Goal: Information Seeking & Learning: Learn about a topic

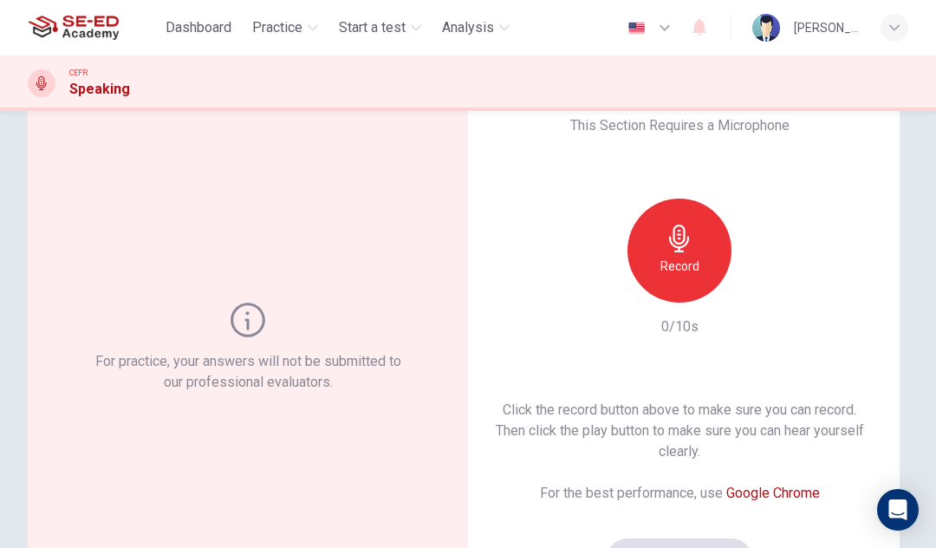
scroll to position [54, 0]
click at [689, 240] on icon "button" at bounding box center [679, 239] width 20 height 28
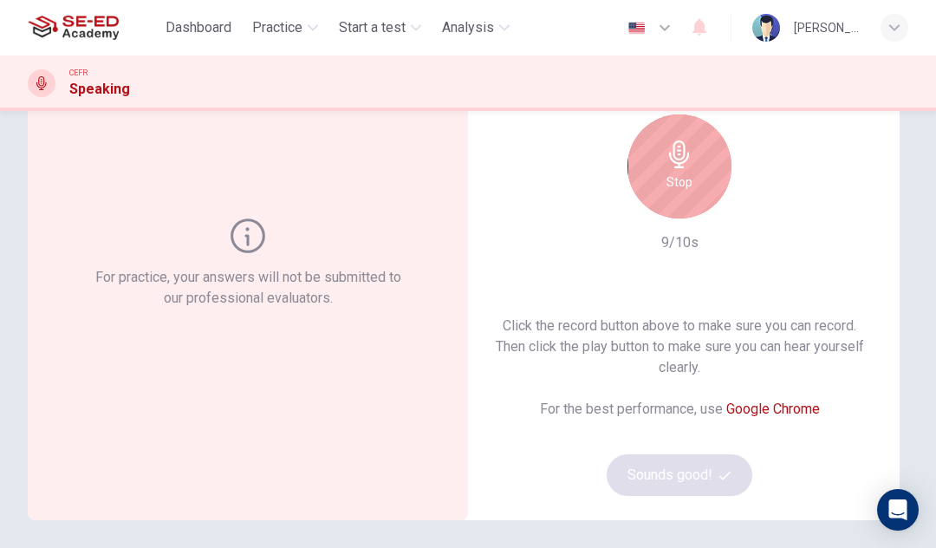
scroll to position [137, 0]
click at [677, 167] on icon "button" at bounding box center [680, 156] width 28 height 28
click at [660, 483] on div "Click the record button above to make sure you can record. Then click the play …" at bounding box center [679, 407] width 385 height 180
click at [660, 175] on div "Stop" at bounding box center [680, 168] width 104 height 104
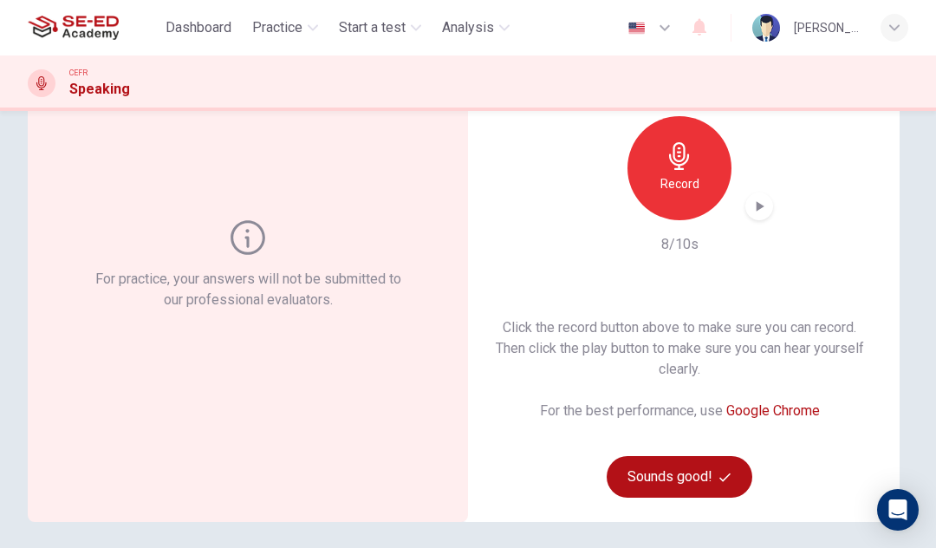
click at [754, 205] on icon "button" at bounding box center [759, 206] width 17 height 17
click at [758, 205] on icon "button" at bounding box center [759, 206] width 12 height 13
click at [761, 209] on icon "button" at bounding box center [759, 206] width 17 height 17
click at [758, 212] on icon "button" at bounding box center [759, 206] width 17 height 17
click at [680, 186] on h6 "Record" at bounding box center [680, 183] width 39 height 21
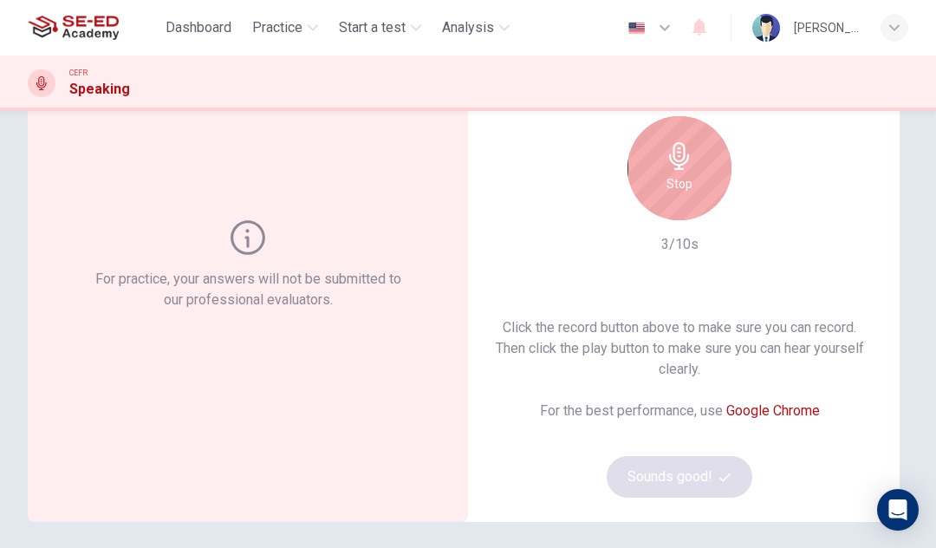
click at [679, 172] on div "Stop" at bounding box center [680, 168] width 104 height 104
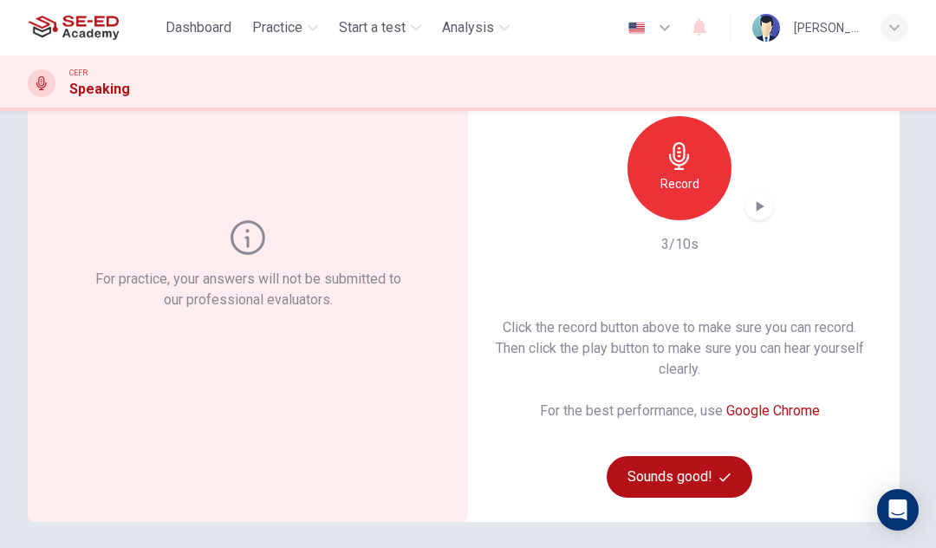
click at [755, 211] on icon "button" at bounding box center [759, 206] width 17 height 17
click at [691, 473] on button "Sounds good!" at bounding box center [680, 477] width 146 height 42
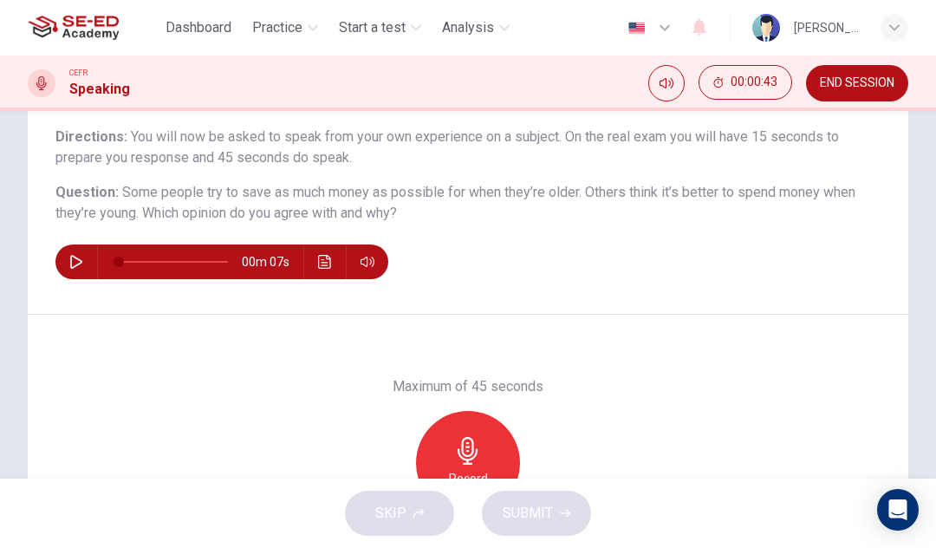
click at [68, 263] on button "button" at bounding box center [76, 261] width 28 height 35
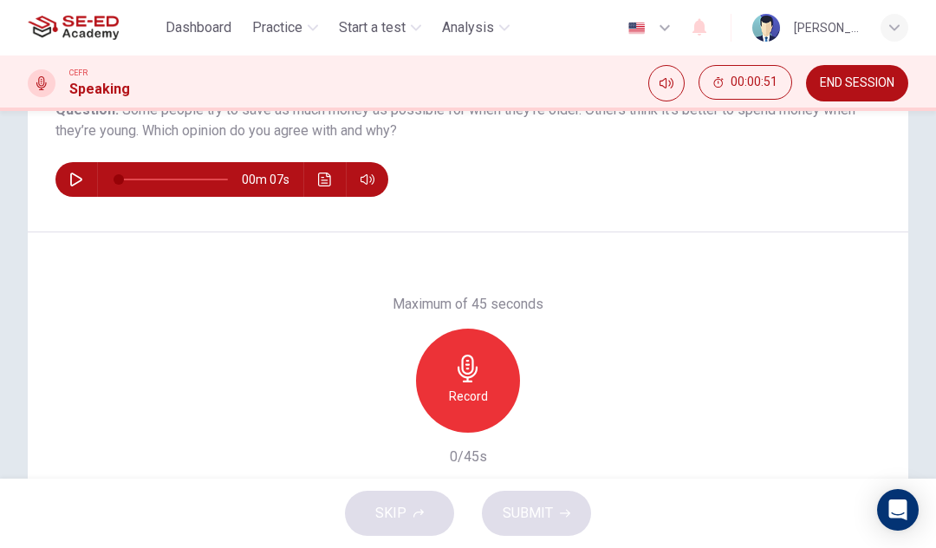
type input "0"
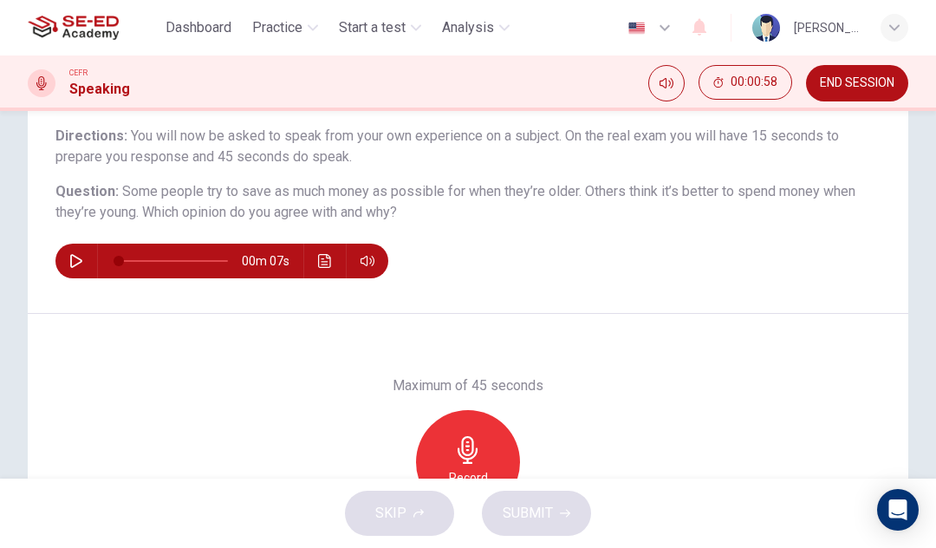
scroll to position [145, 0]
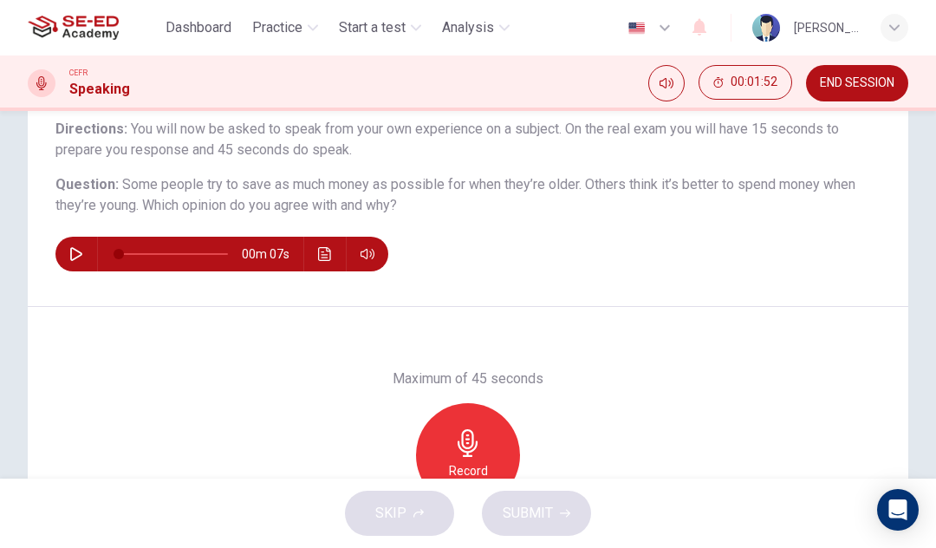
click at [487, 426] on div "Record" at bounding box center [468, 455] width 104 height 104
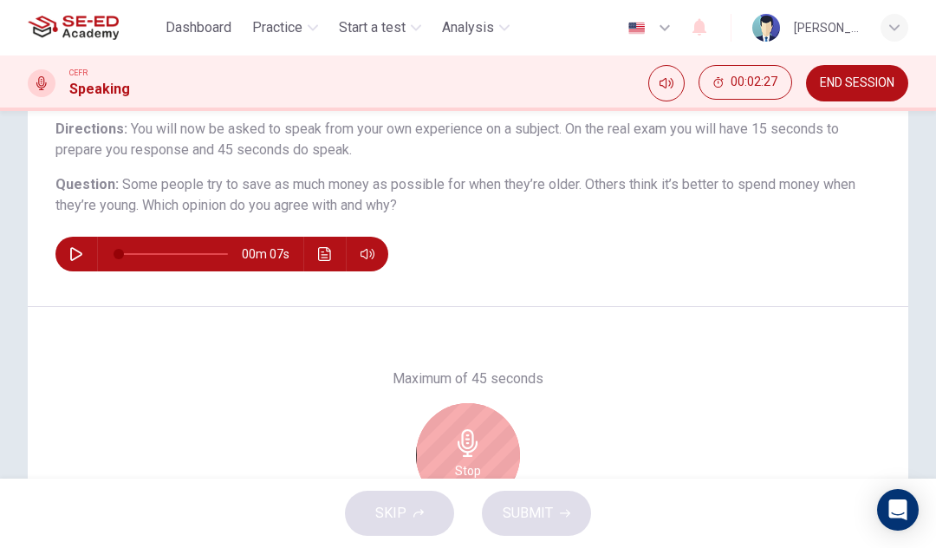
click at [462, 444] on icon "button" at bounding box center [468, 443] width 20 height 28
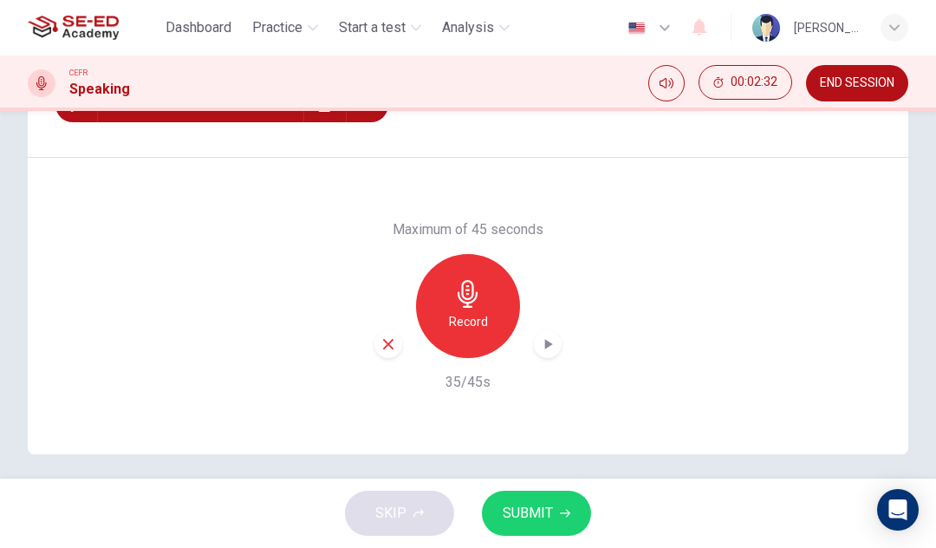
scroll to position [293, 0]
click at [545, 352] on icon "button" at bounding box center [547, 344] width 17 height 17
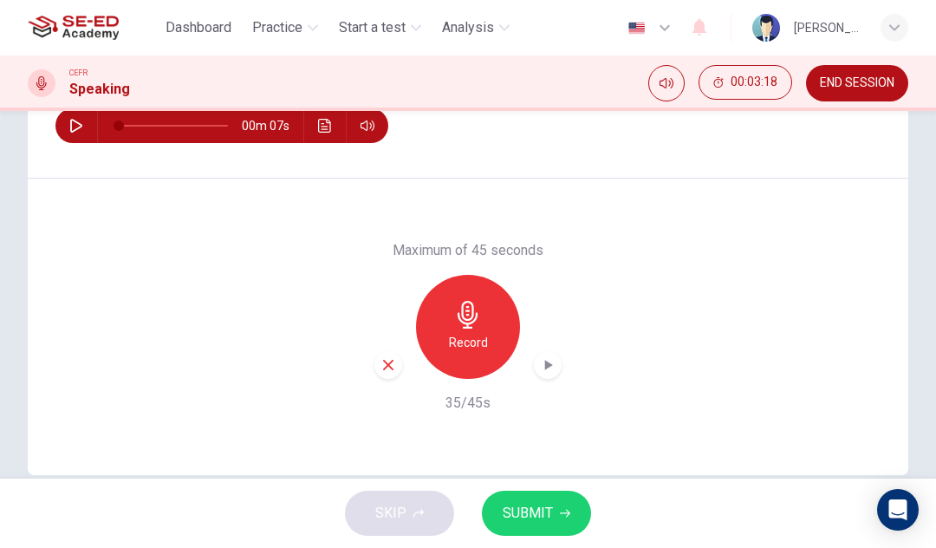
scroll to position [272, 0]
click at [555, 517] on button "SUBMIT" at bounding box center [536, 513] width 109 height 45
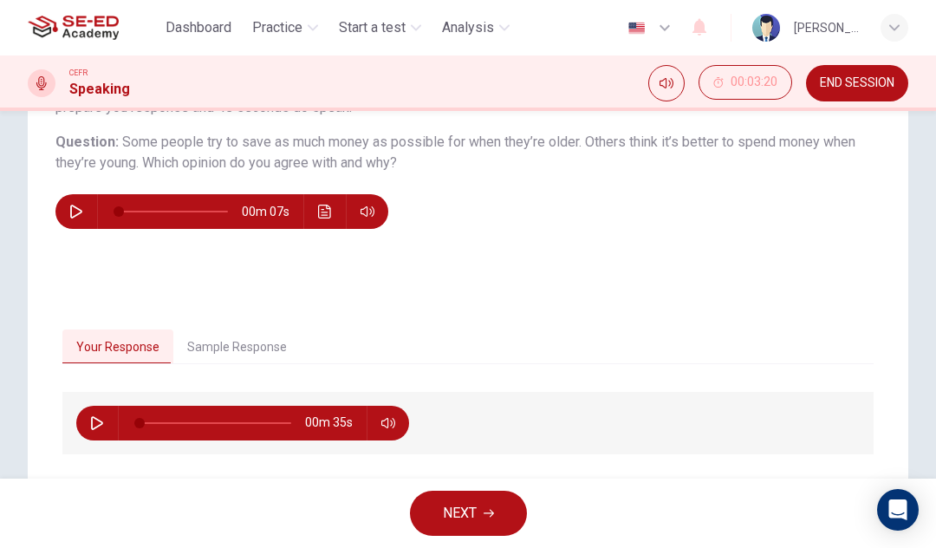
scroll to position [196, 0]
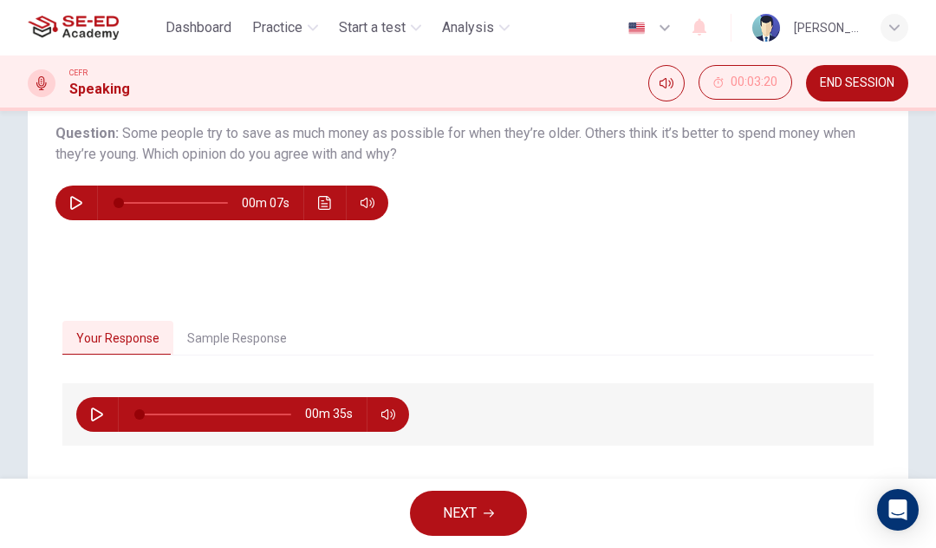
click at [205, 336] on button "Sample Response" at bounding box center [236, 339] width 127 height 36
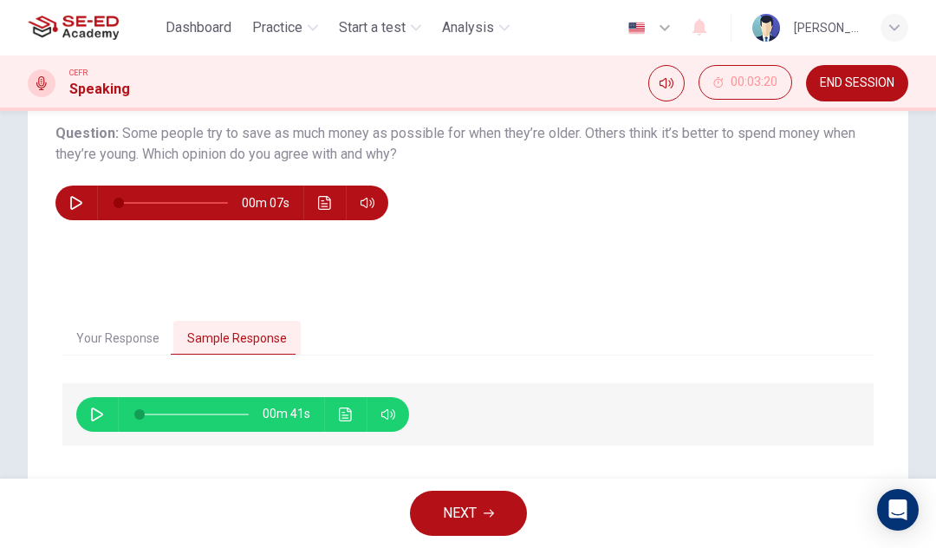
click at [93, 411] on icon "button" at bounding box center [97, 414] width 14 height 14
click at [353, 422] on button "Click to see the audio transcription" at bounding box center [346, 414] width 28 height 35
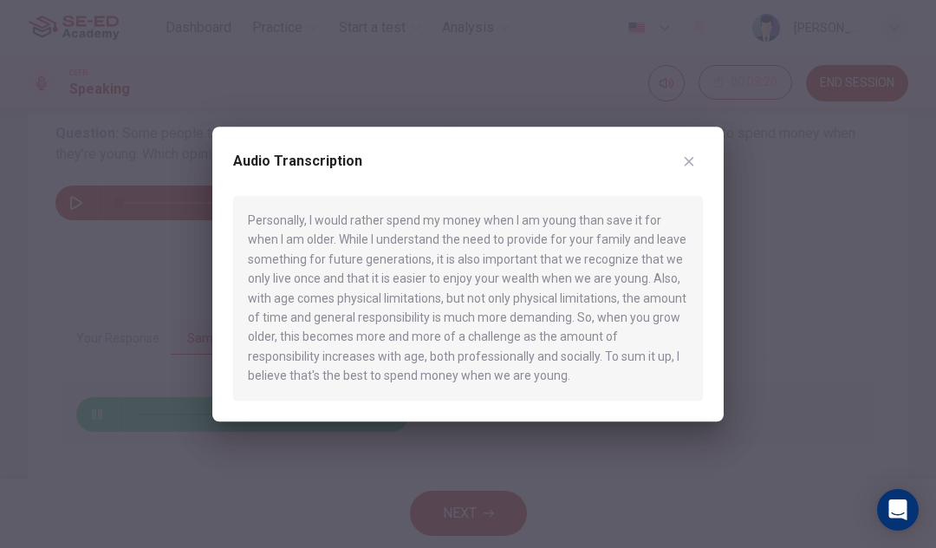
type input "0"
click at [690, 170] on button "button" at bounding box center [689, 161] width 28 height 28
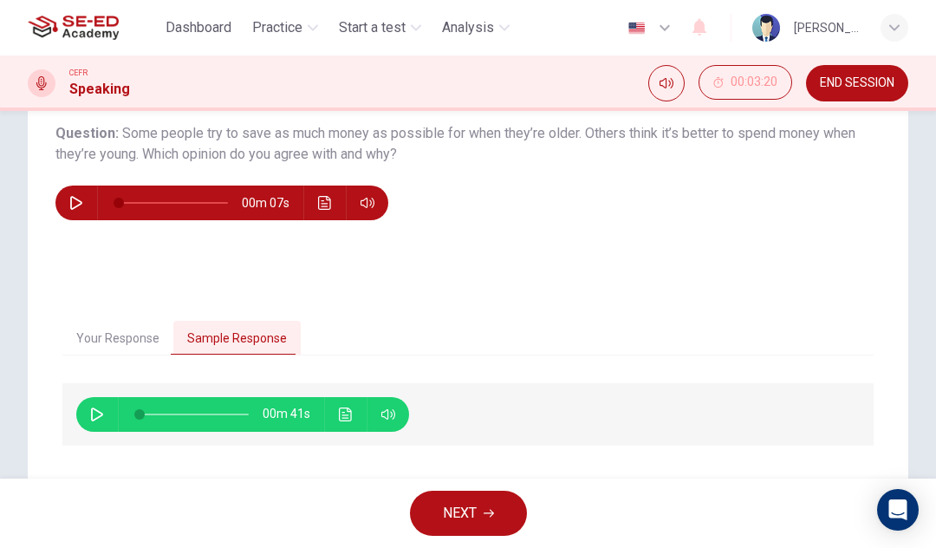
click at [342, 419] on icon "Click to see the audio transcription" at bounding box center [346, 414] width 14 height 14
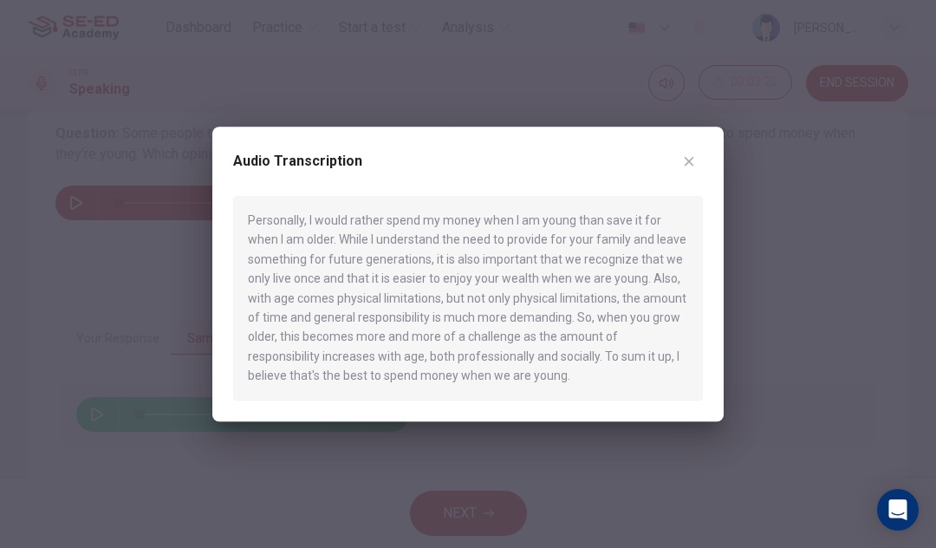
click at [688, 173] on button "button" at bounding box center [689, 161] width 28 height 28
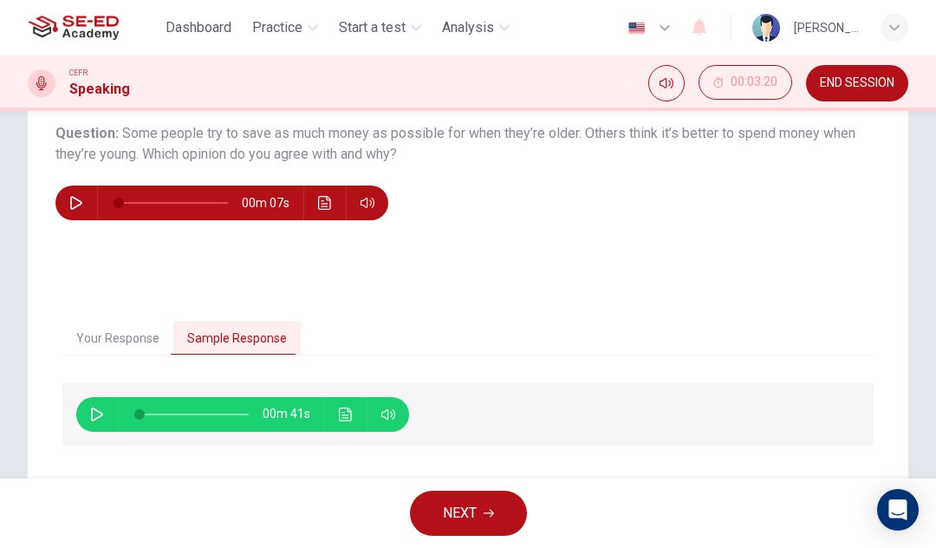
click at [118, 343] on button "Your Response" at bounding box center [117, 339] width 111 height 36
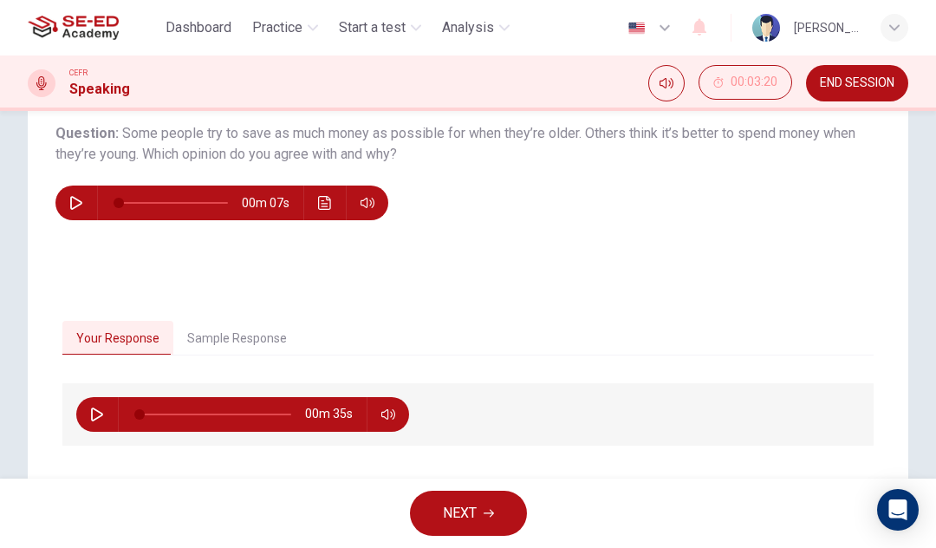
click at [231, 351] on button "Sample Response" at bounding box center [236, 339] width 127 height 36
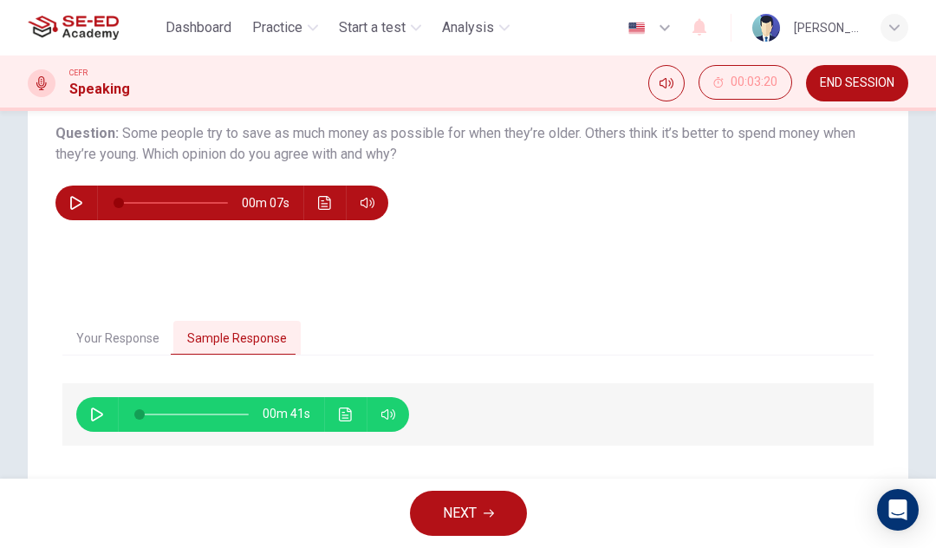
click at [343, 420] on icon "Click to see the audio transcription" at bounding box center [346, 414] width 14 height 14
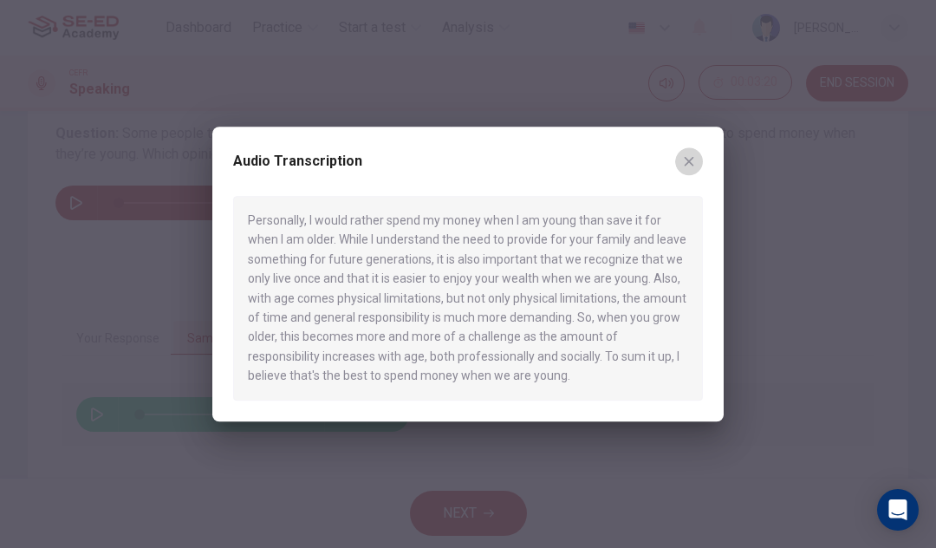
click at [687, 153] on button "button" at bounding box center [689, 161] width 28 height 28
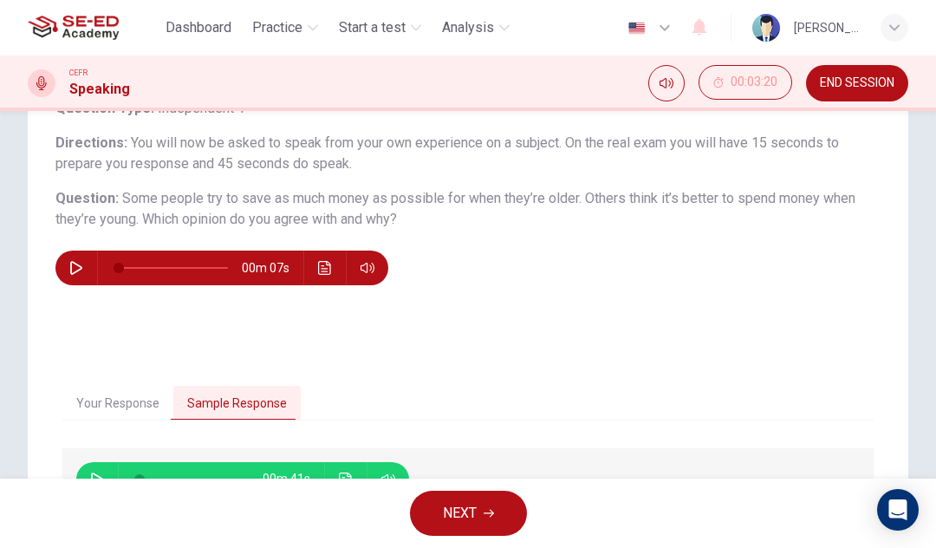
scroll to position [123, 0]
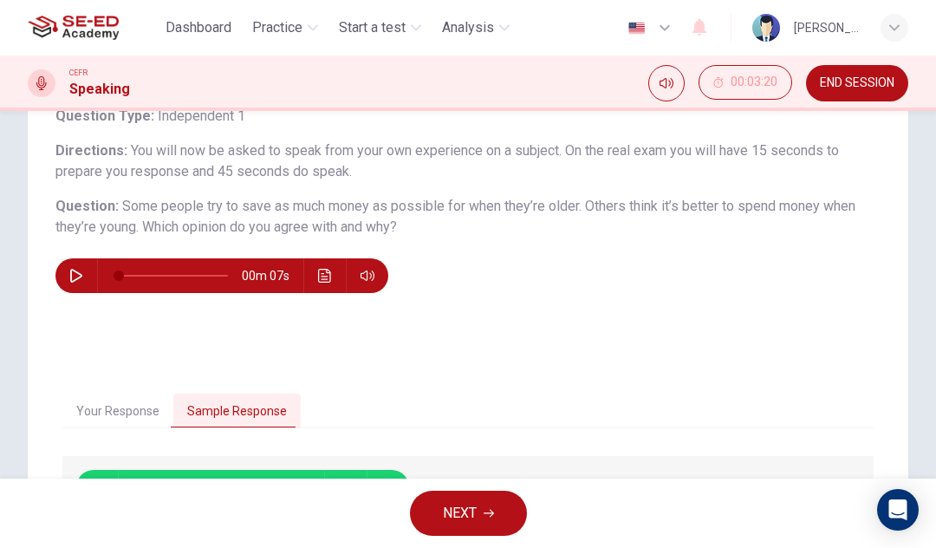
click at [873, 75] on button "END SESSION" at bounding box center [857, 83] width 102 height 36
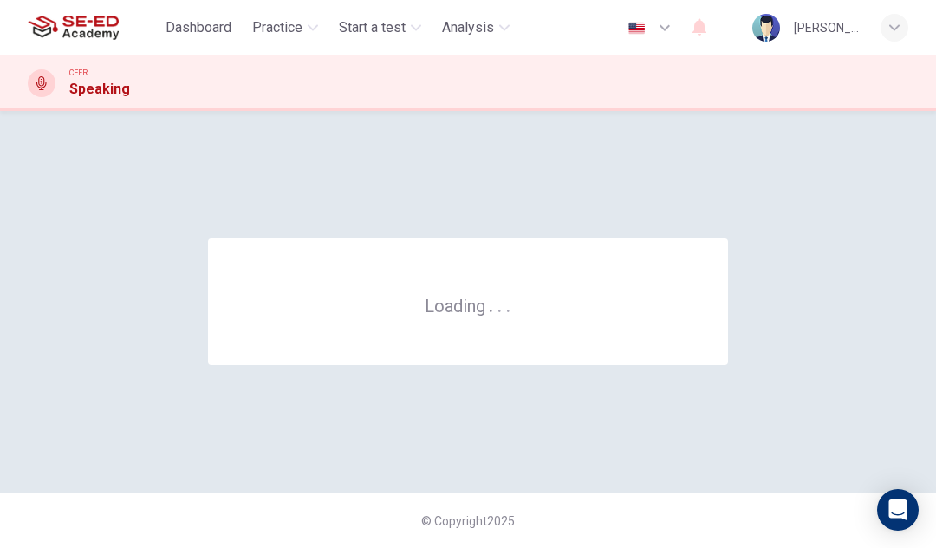
scroll to position [0, 0]
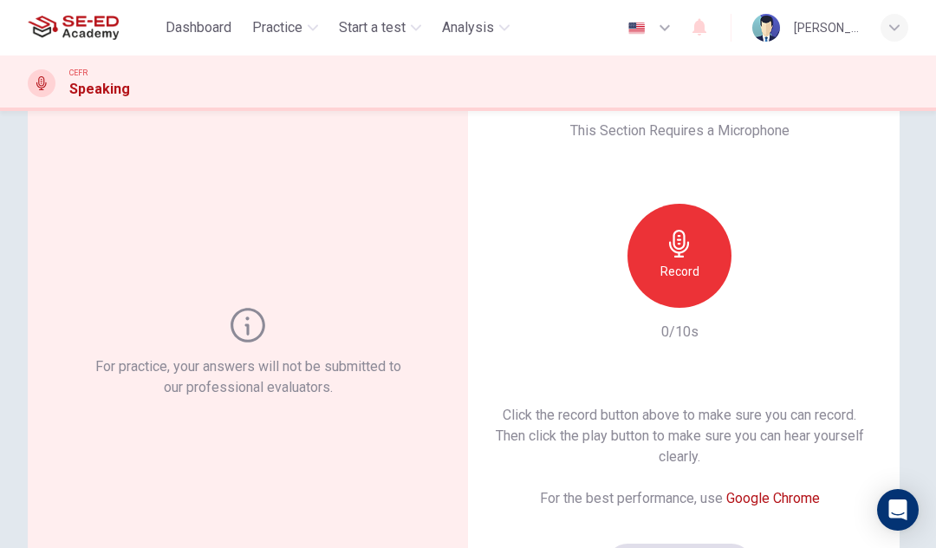
scroll to position [39, 0]
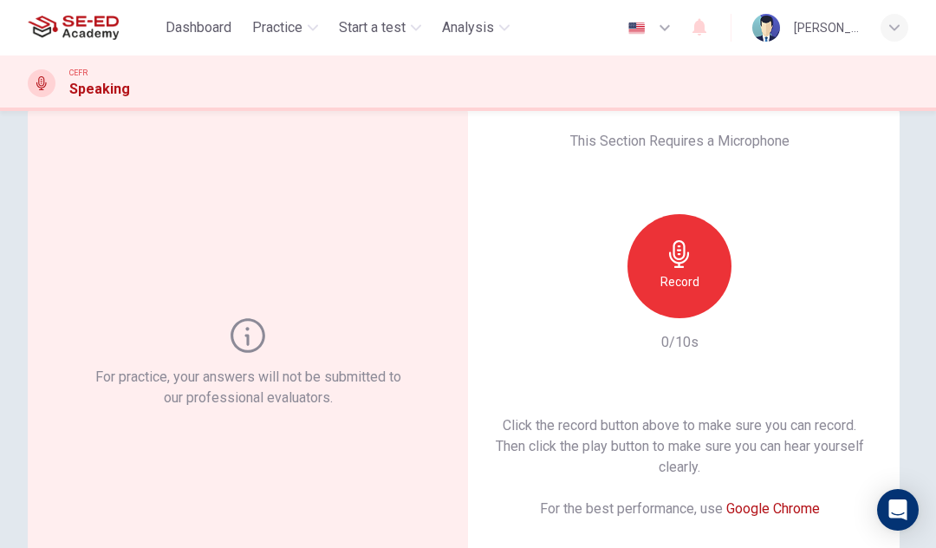
click at [682, 281] on h6 "Record" at bounding box center [680, 281] width 39 height 21
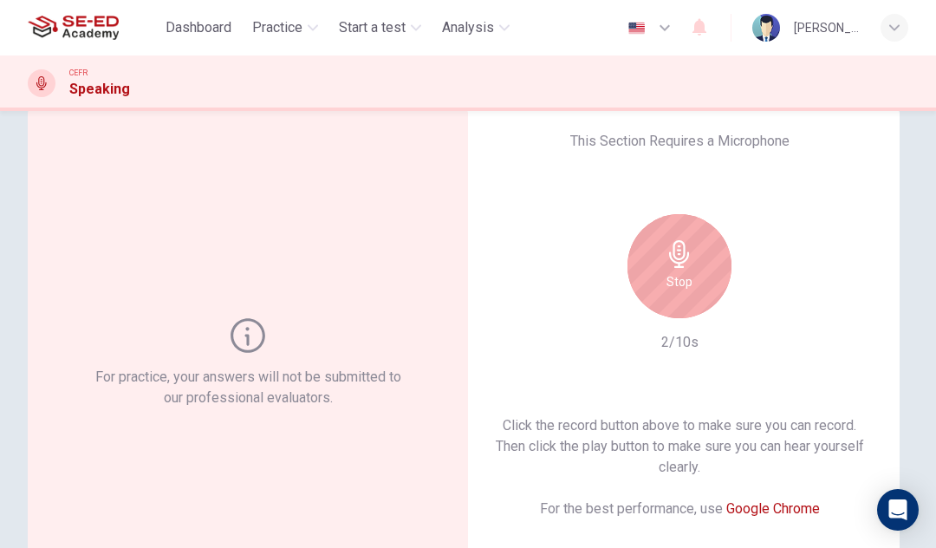
click at [684, 268] on div "Stop" at bounding box center [680, 266] width 104 height 104
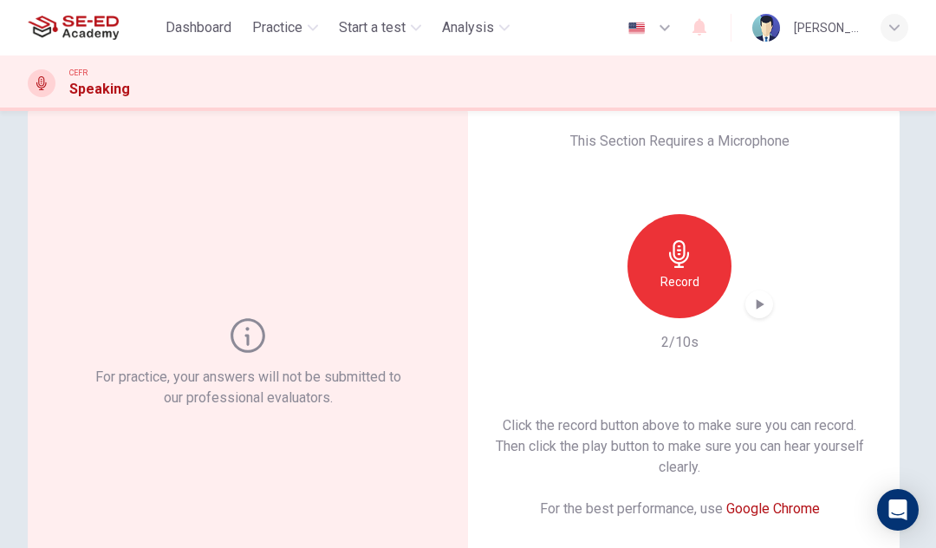
click at [764, 315] on div "button" at bounding box center [760, 304] width 28 height 28
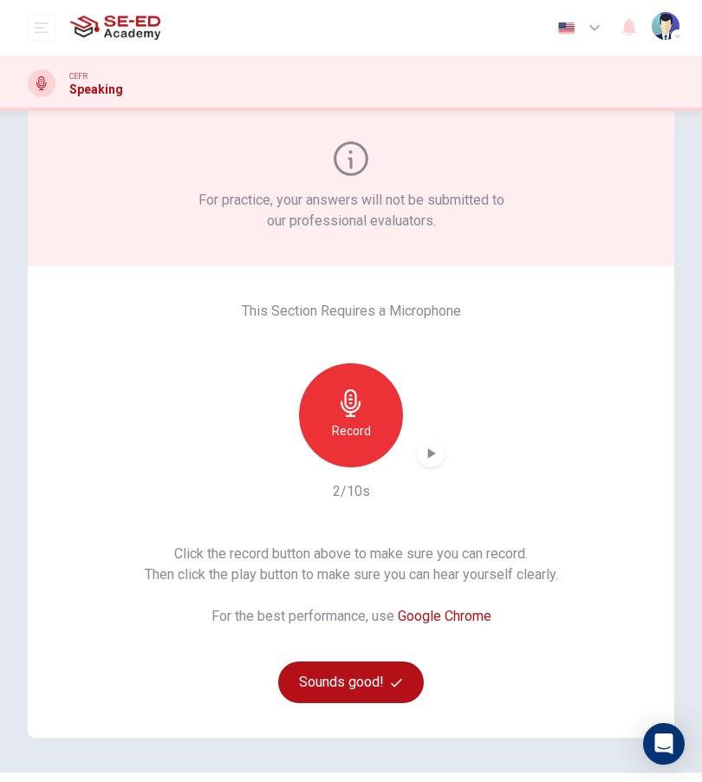
click at [375, 547] on button "Sounds good!" at bounding box center [351, 683] width 146 height 42
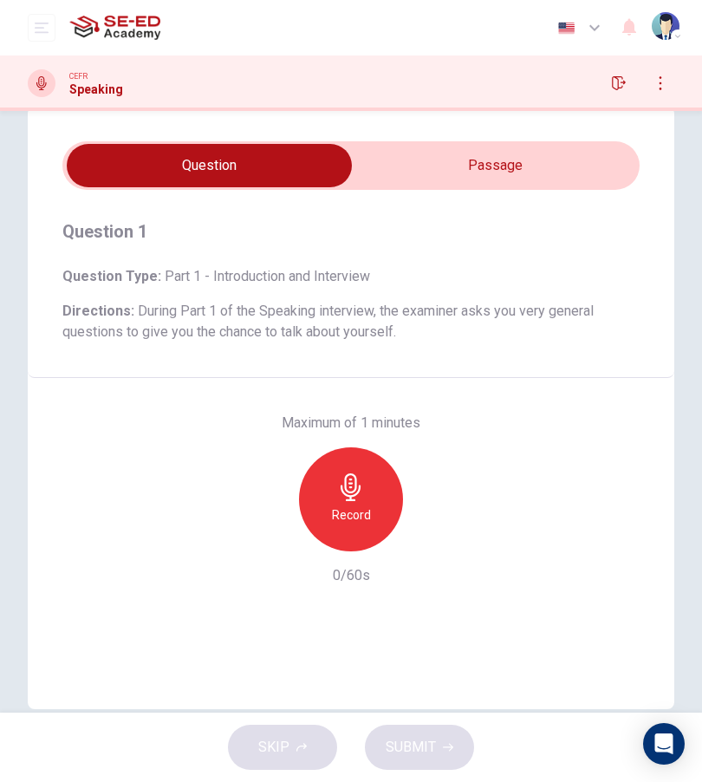
click at [510, 173] on input "checkbox" at bounding box center [209, 165] width 866 height 43
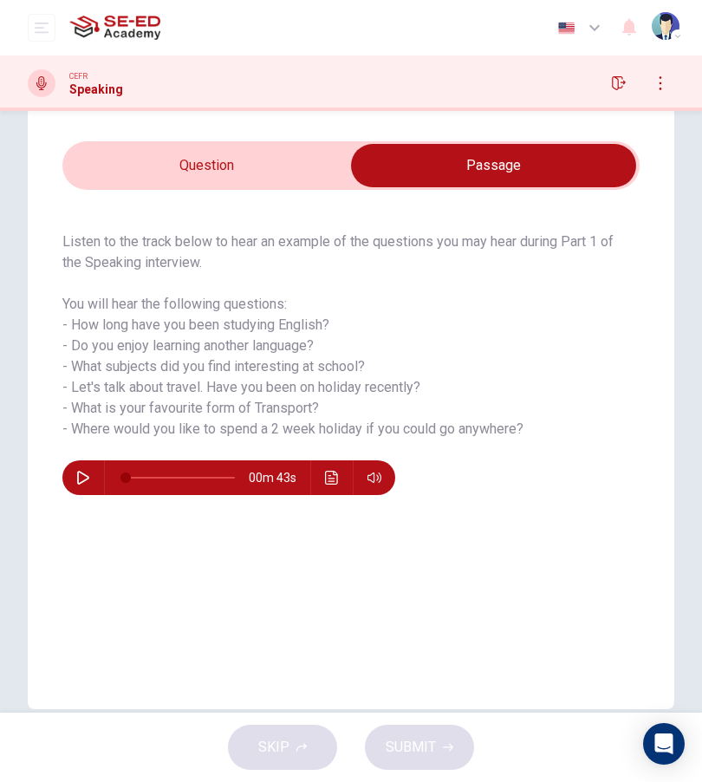
click at [284, 166] on input "checkbox" at bounding box center [494, 165] width 866 height 43
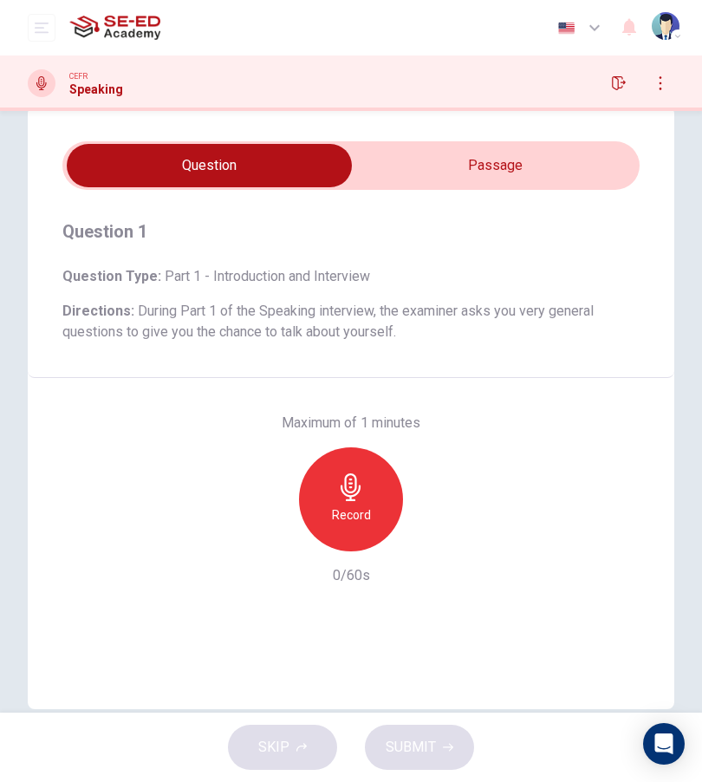
click at [512, 186] on input "checkbox" at bounding box center [209, 165] width 866 height 43
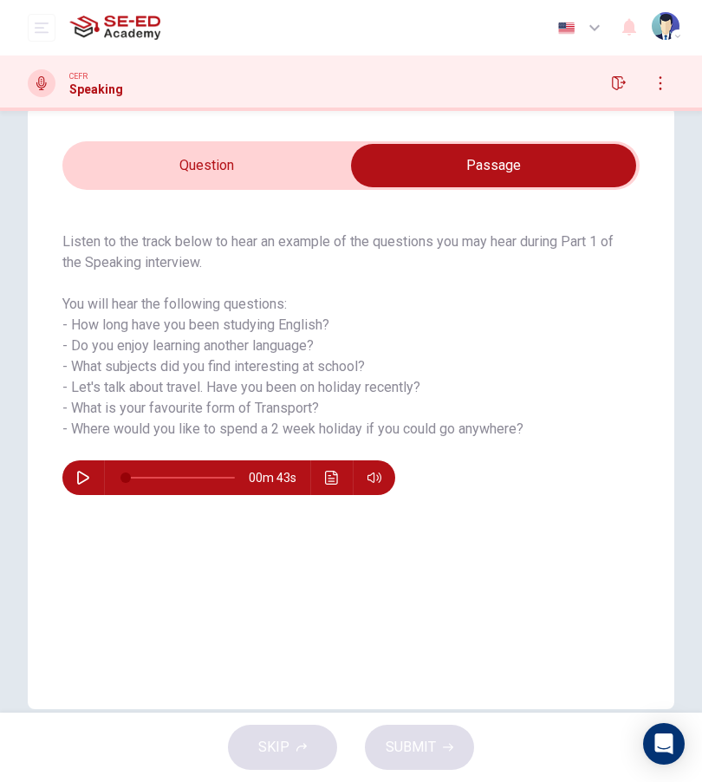
click at [288, 172] on input "checkbox" at bounding box center [494, 165] width 866 height 43
checkbox input "false"
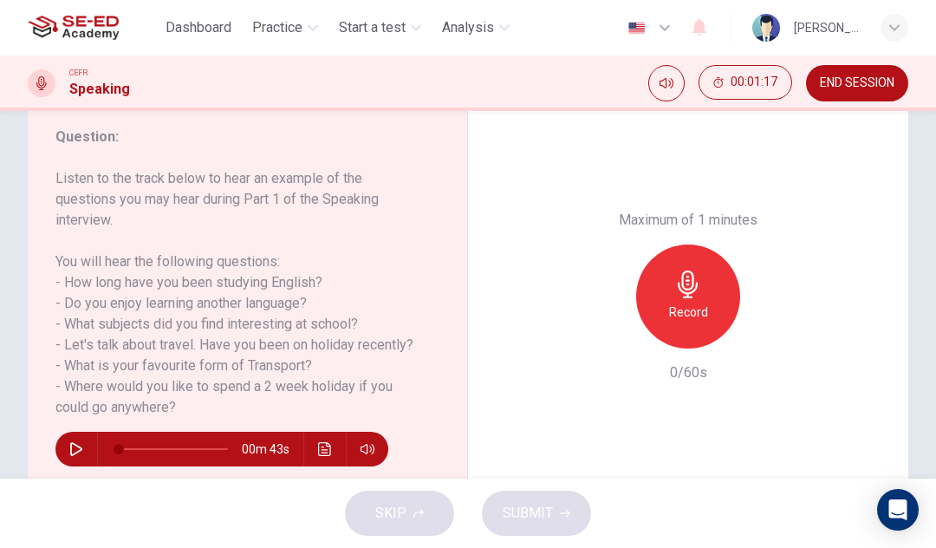
scroll to position [247, 0]
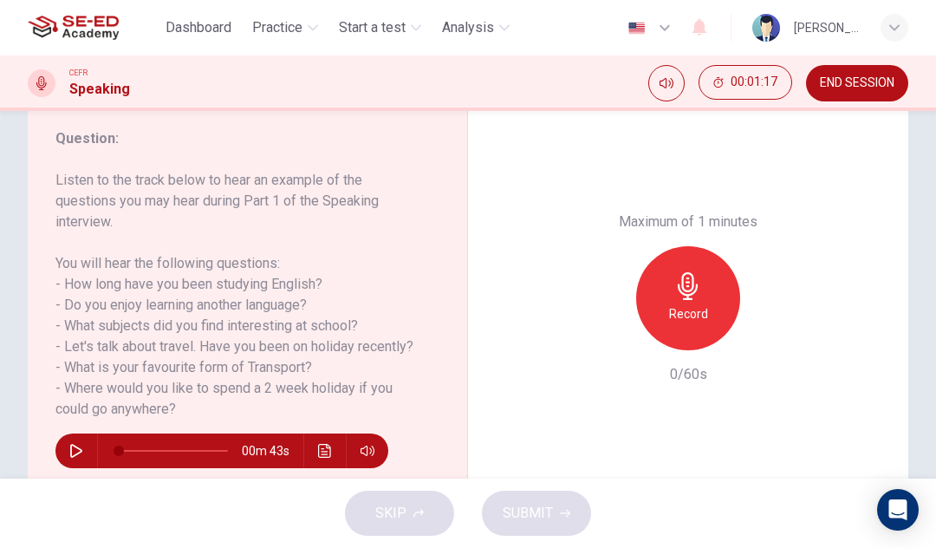
click at [72, 450] on icon "button" at bounding box center [76, 451] width 14 height 14
type input "0"
click at [688, 303] on h6 "Record" at bounding box center [688, 313] width 39 height 21
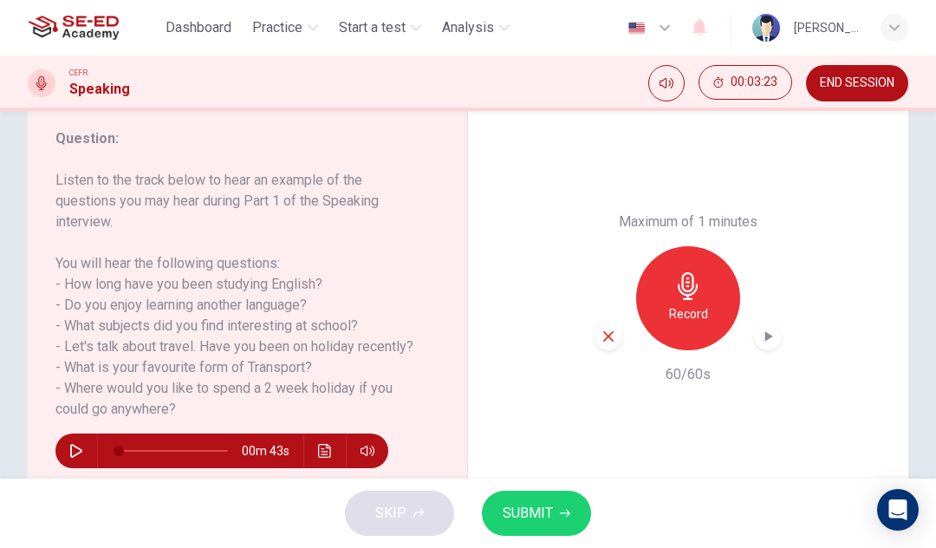
click at [619, 323] on div "button" at bounding box center [609, 337] width 28 height 28
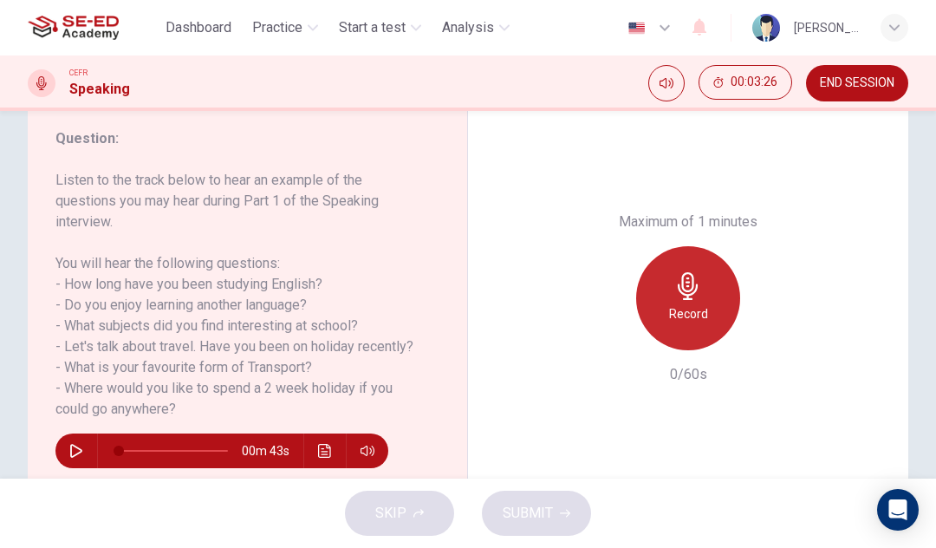
click at [698, 303] on h6 "Record" at bounding box center [688, 313] width 39 height 21
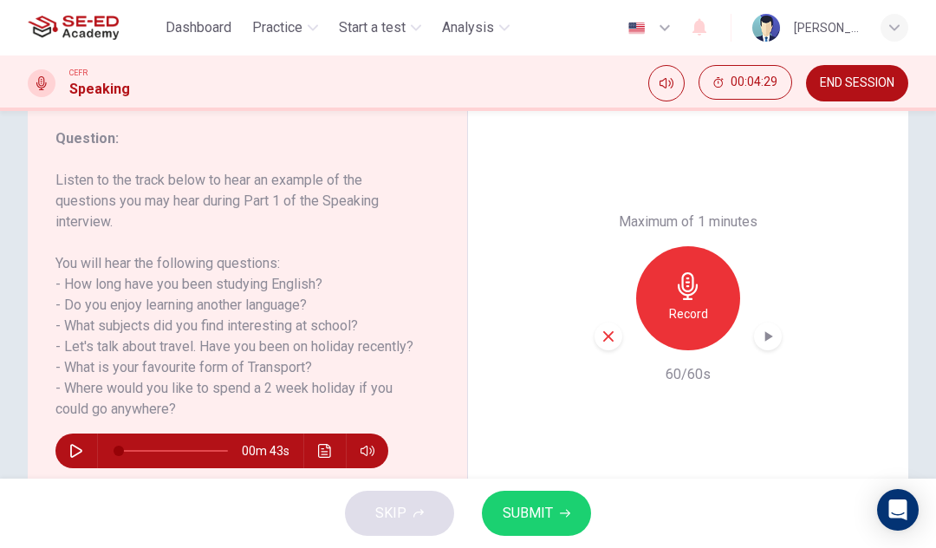
click at [550, 517] on span "SUBMIT" at bounding box center [528, 513] width 50 height 24
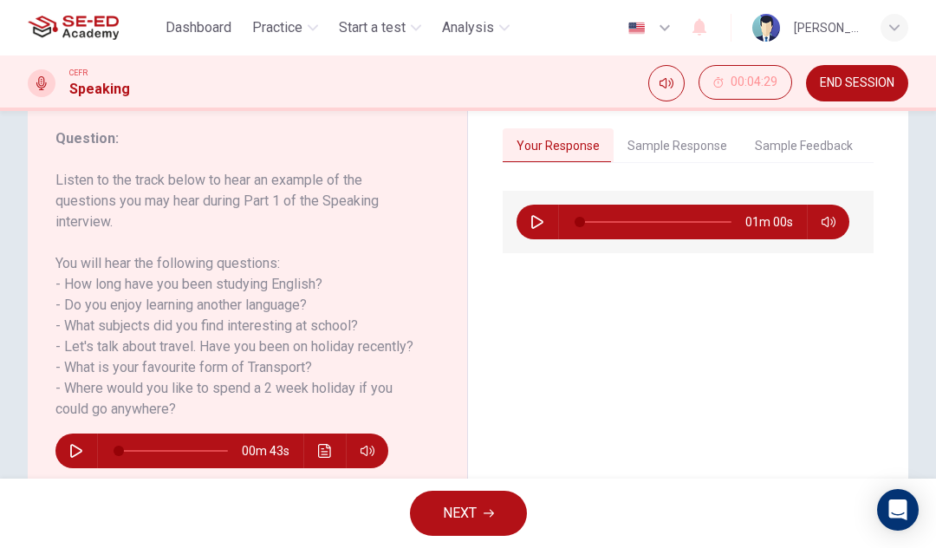
click at [701, 151] on button "Sample Response" at bounding box center [677, 146] width 127 height 36
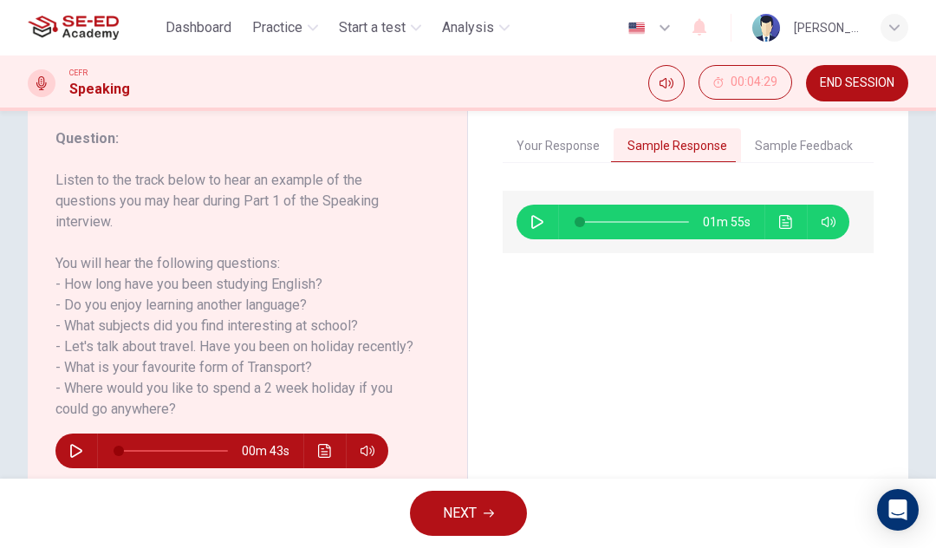
click at [819, 142] on button "Sample Feedback" at bounding box center [804, 146] width 126 height 36
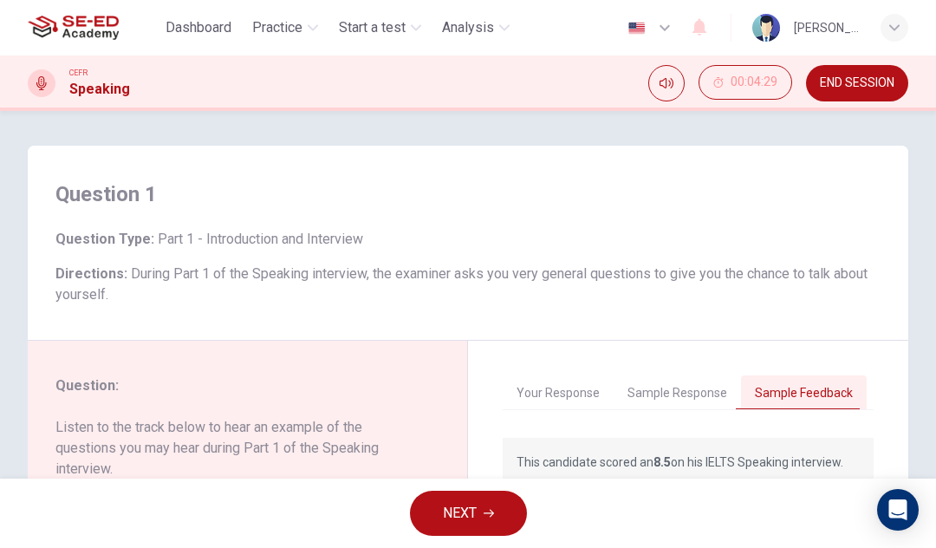
scroll to position [0, 0]
click at [677, 395] on button "Sample Response" at bounding box center [677, 393] width 127 height 36
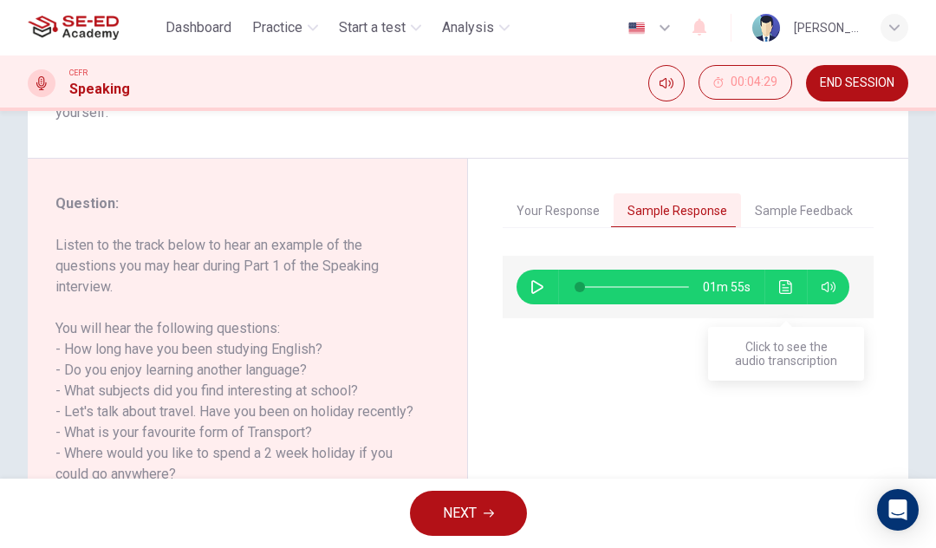
scroll to position [183, 0]
click at [785, 303] on button "Click to see the audio transcription" at bounding box center [787, 286] width 28 height 35
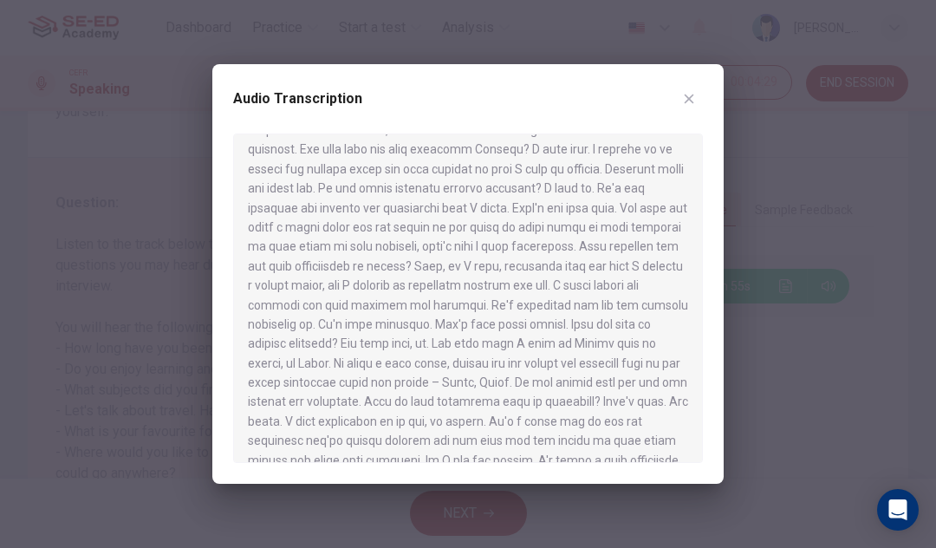
scroll to position [29, 0]
click at [689, 103] on icon "button" at bounding box center [689, 99] width 14 height 14
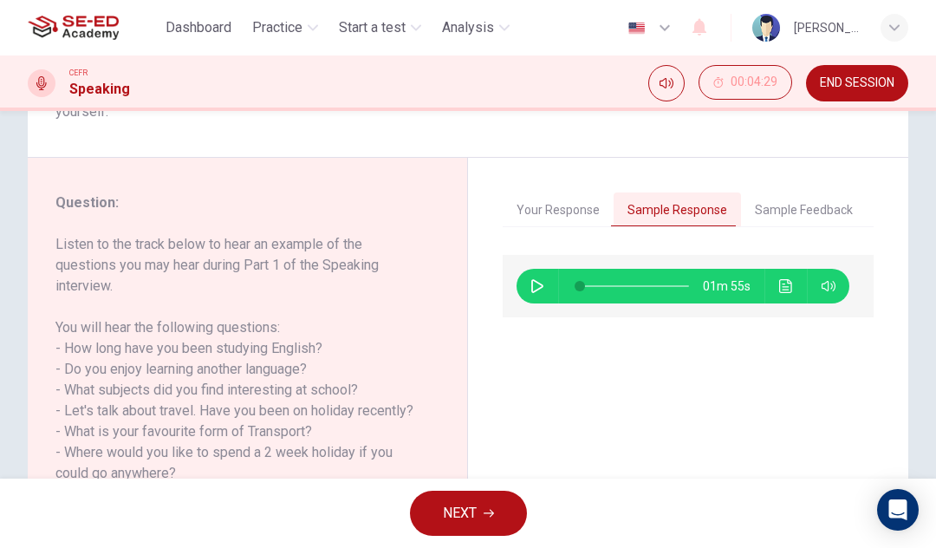
click at [578, 204] on button "Your Response" at bounding box center [558, 210] width 111 height 36
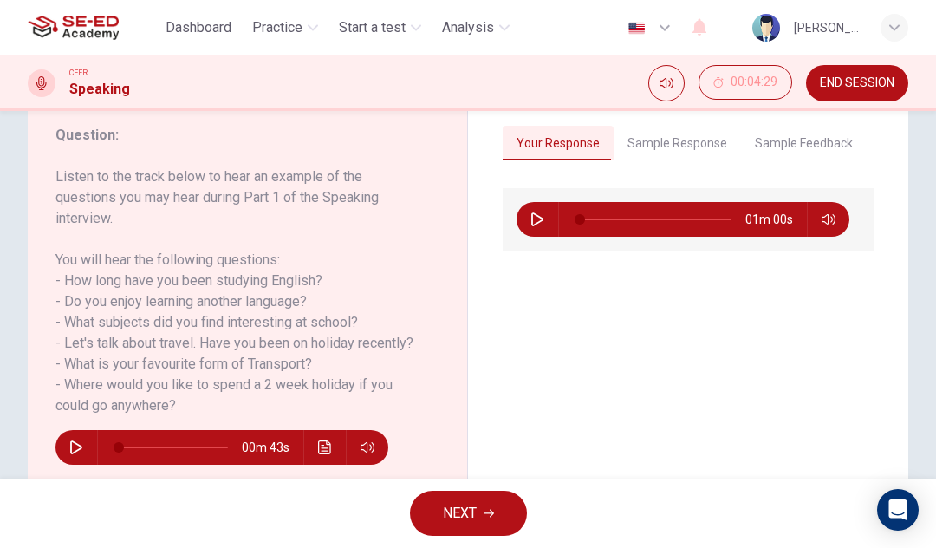
scroll to position [251, 0]
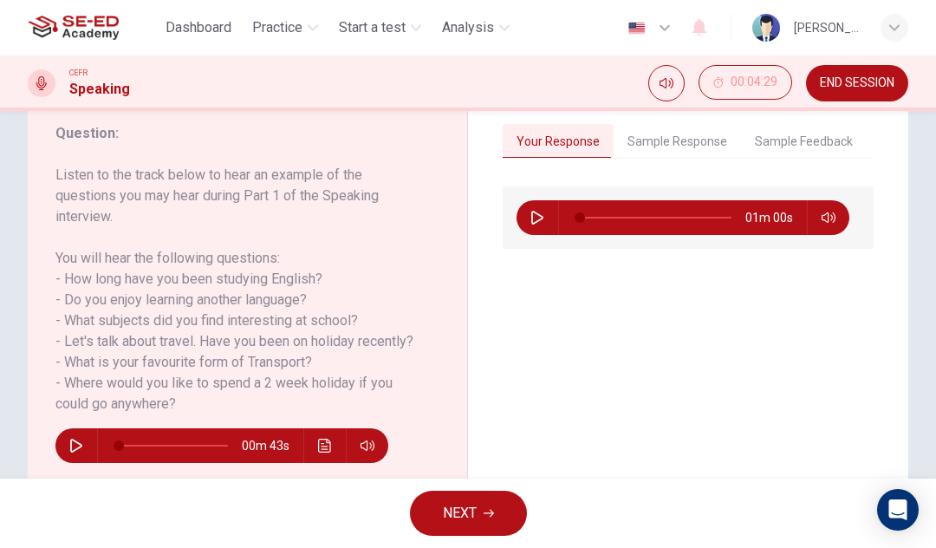
click at [535, 218] on icon "button" at bounding box center [538, 218] width 14 height 14
type input "0"
click at [872, 81] on span "END SESSION" at bounding box center [857, 83] width 75 height 14
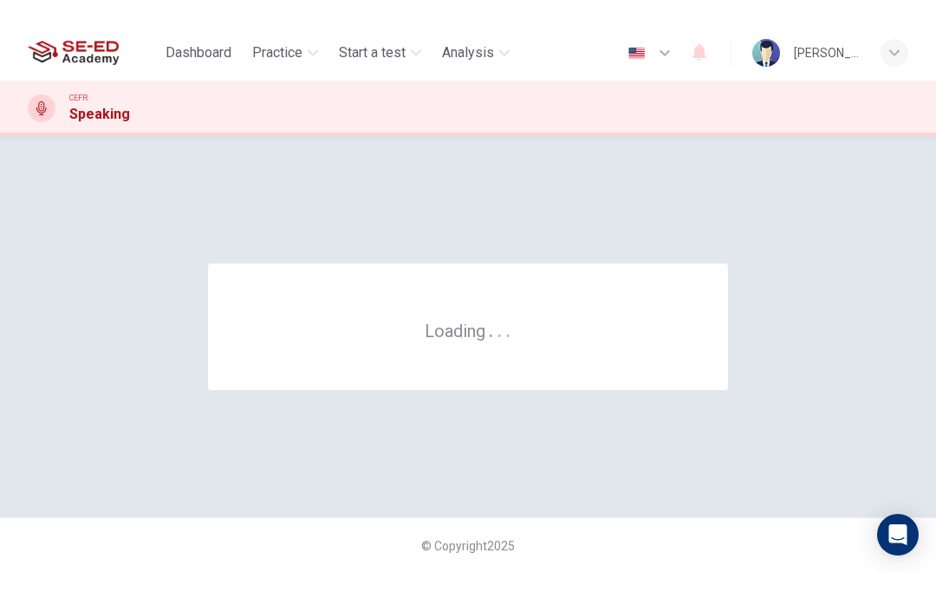
scroll to position [0, 0]
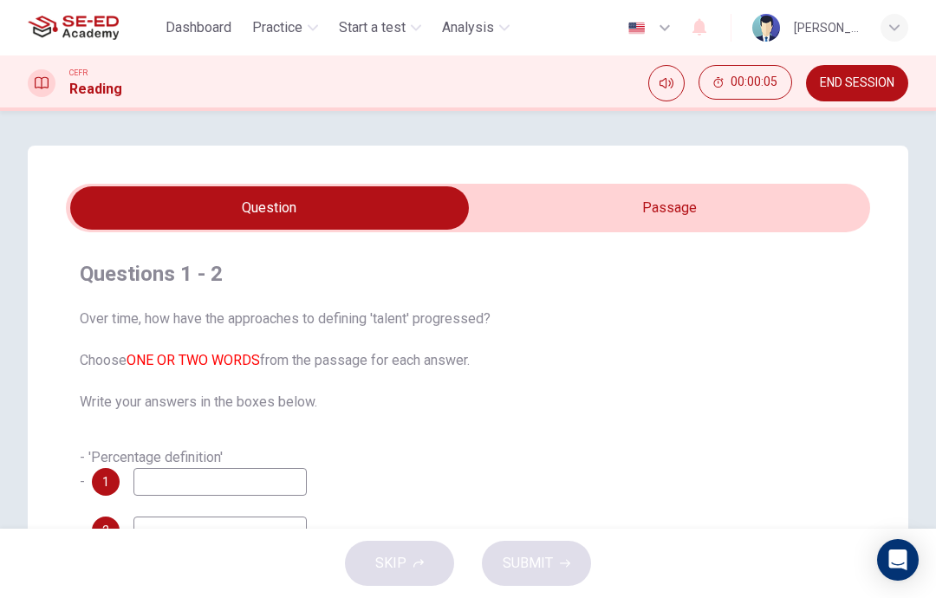
click at [303, 23] on span "Practice" at bounding box center [277, 27] width 50 height 21
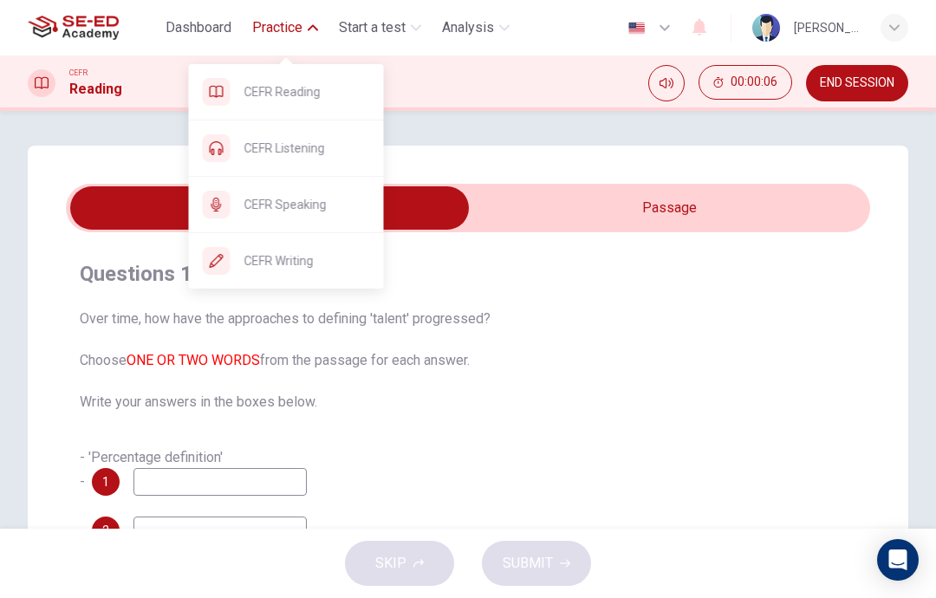
click at [322, 90] on span "CEFR Reading" at bounding box center [307, 91] width 126 height 21
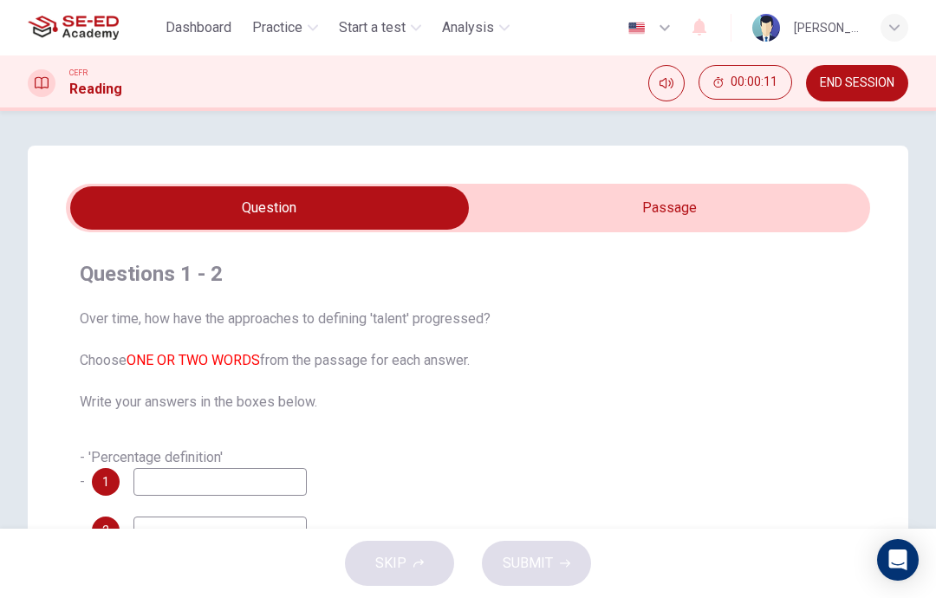
click at [611, 224] on input "checkbox" at bounding box center [269, 207] width 1207 height 43
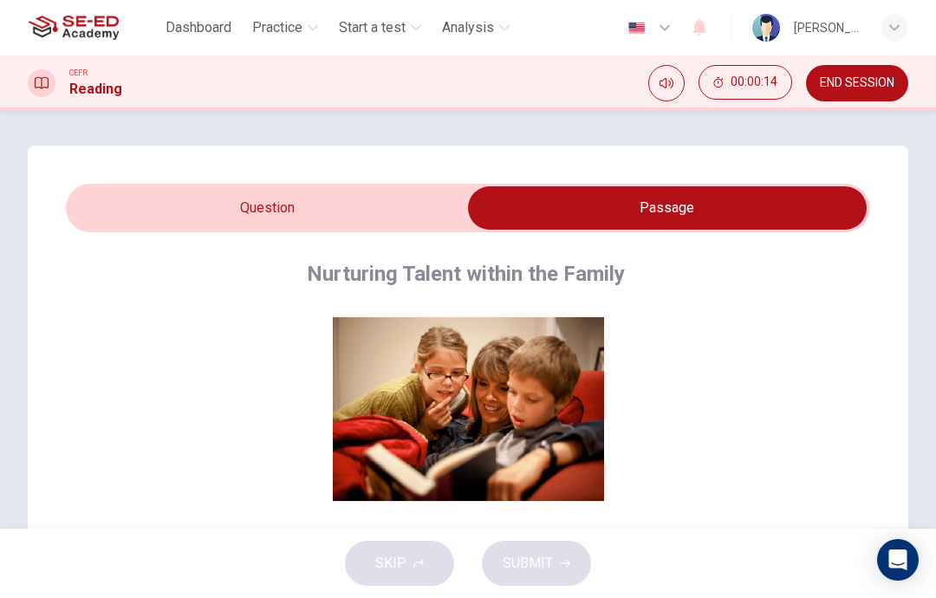
scroll to position [29, 0]
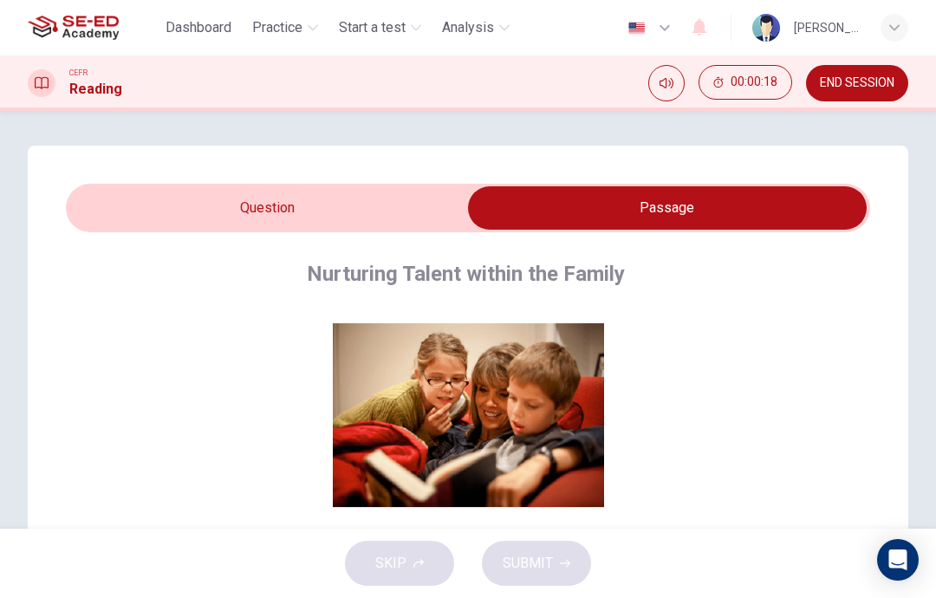
click at [377, 212] on input "checkbox" at bounding box center [667, 207] width 1207 height 43
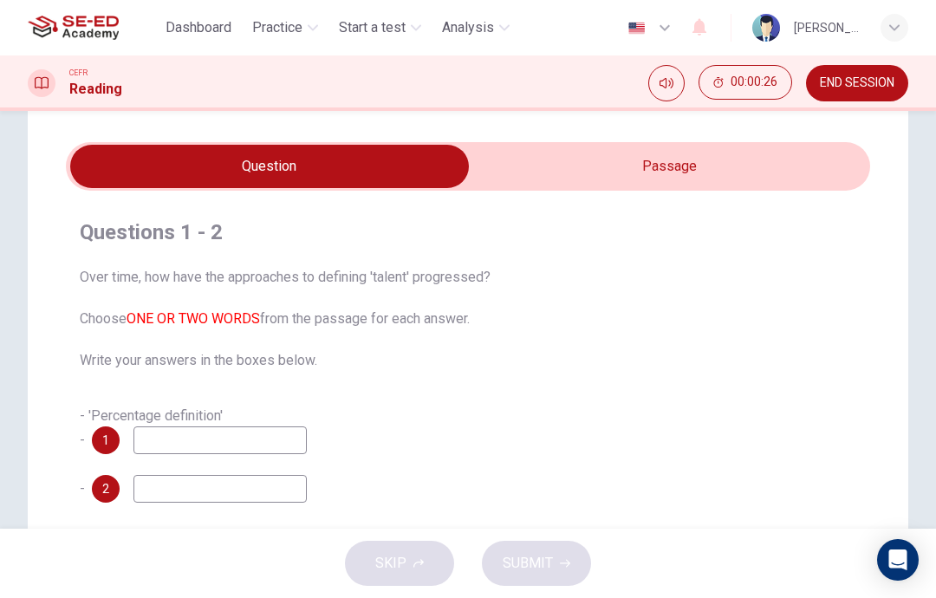
scroll to position [44, 0]
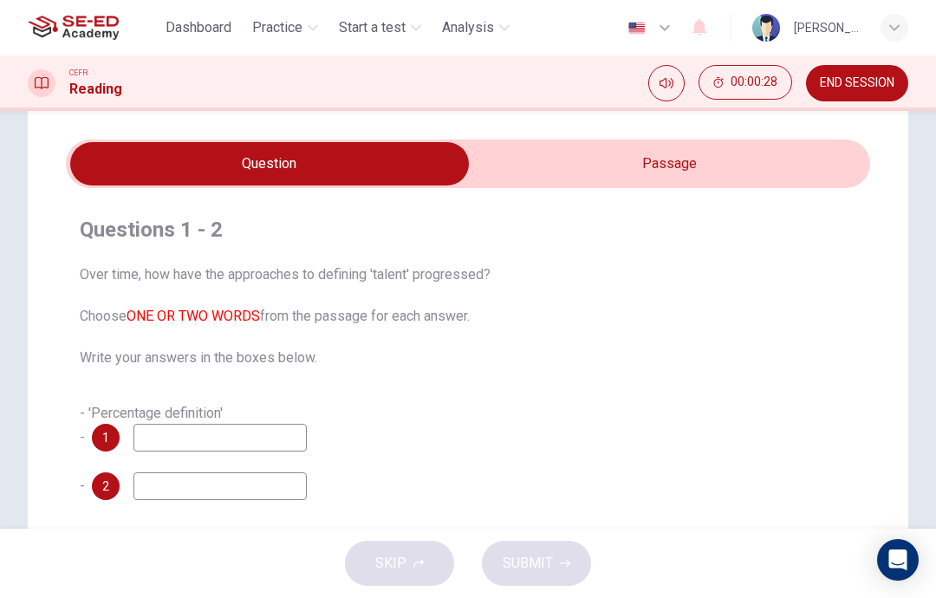
click at [753, 170] on input "checkbox" at bounding box center [269, 163] width 1207 height 43
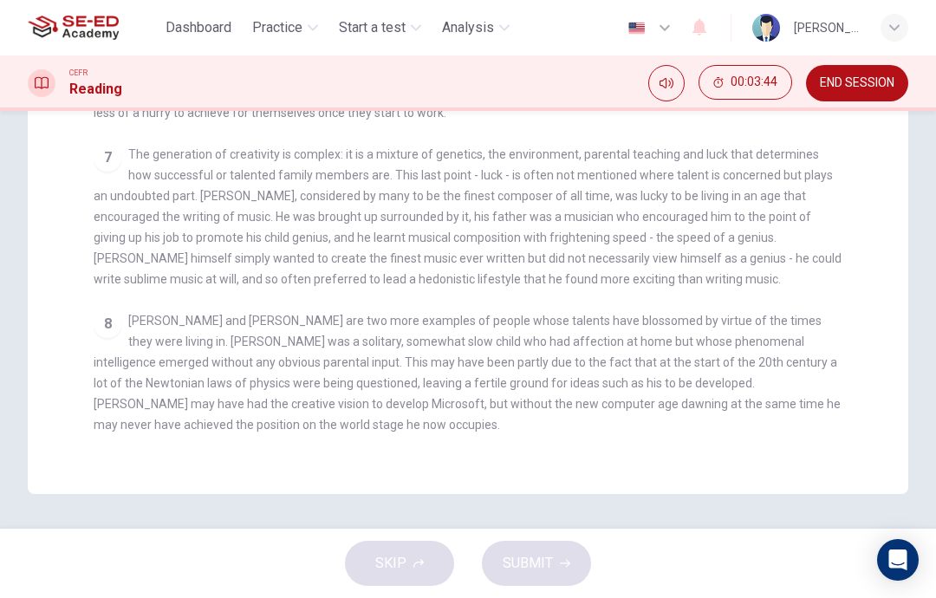
scroll to position [473, 0]
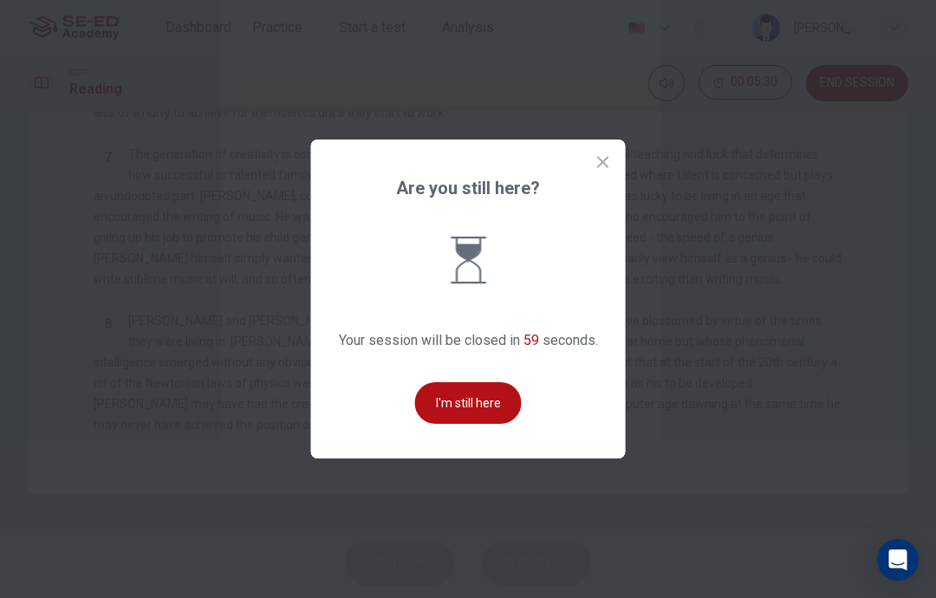
click at [505, 424] on button "I'm still here" at bounding box center [468, 403] width 107 height 42
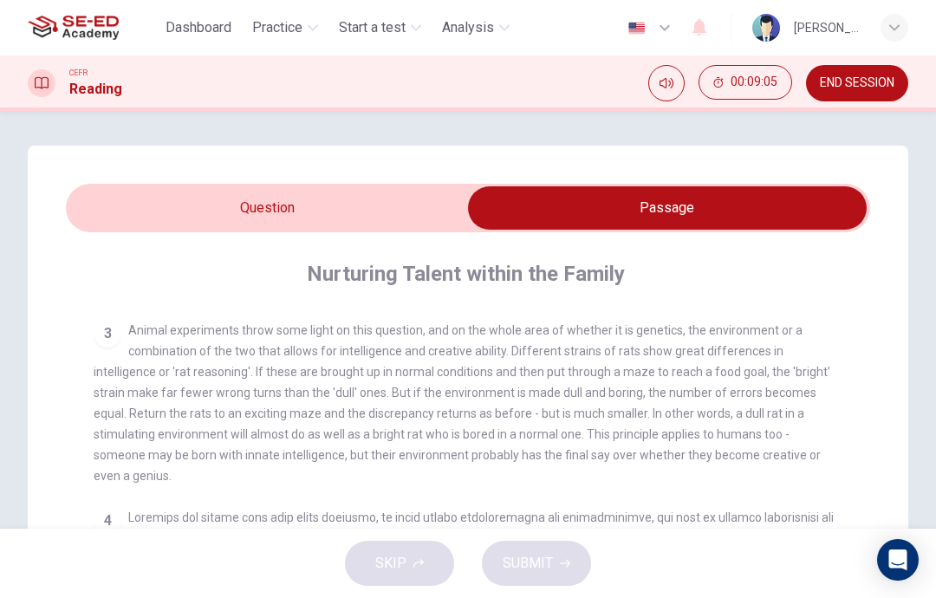
scroll to position [570, 0]
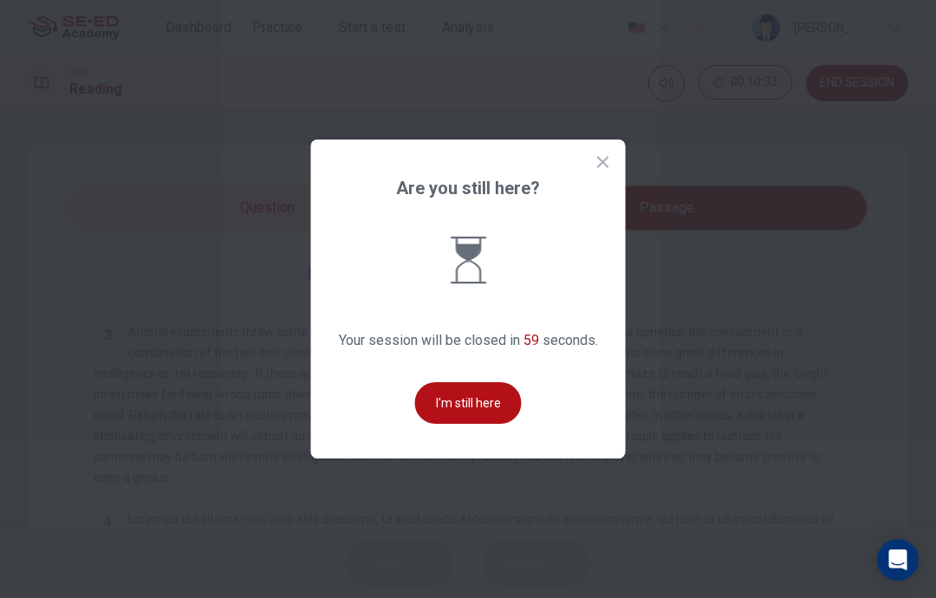
click at [496, 424] on button "I'm still here" at bounding box center [468, 403] width 107 height 42
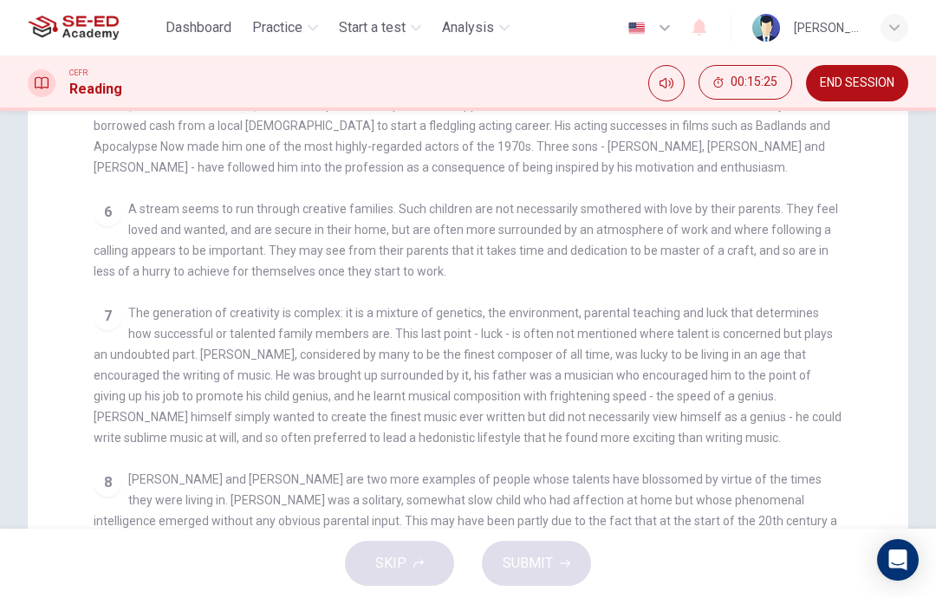
scroll to position [317, 0]
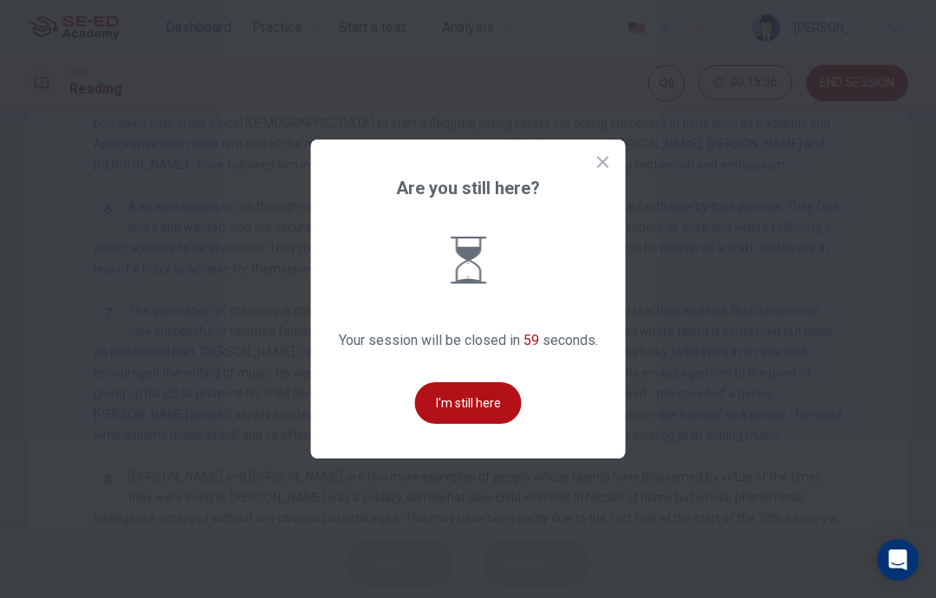
click at [487, 424] on button "I'm still here" at bounding box center [468, 403] width 107 height 42
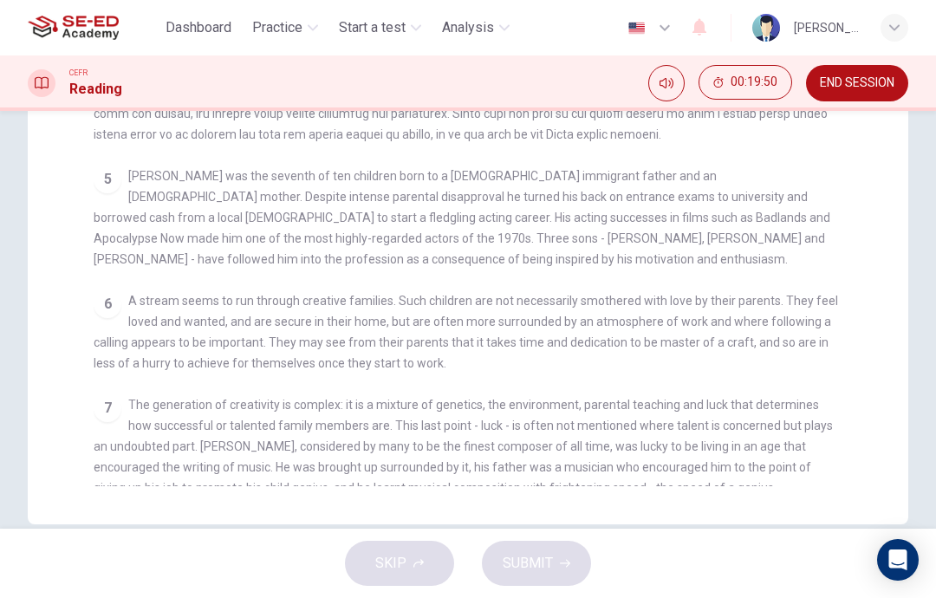
scroll to position [706, 0]
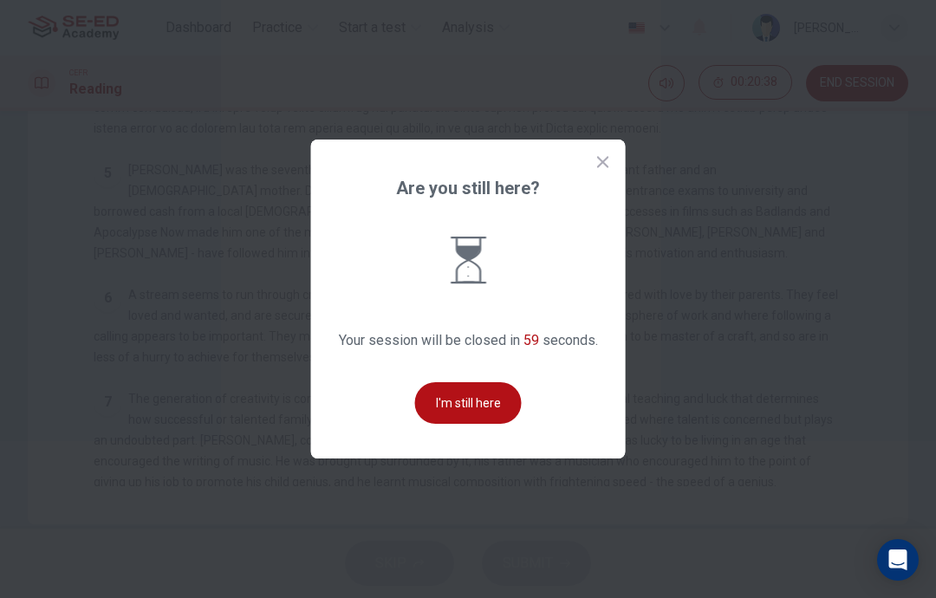
click at [466, 424] on button "I'm still here" at bounding box center [468, 403] width 107 height 42
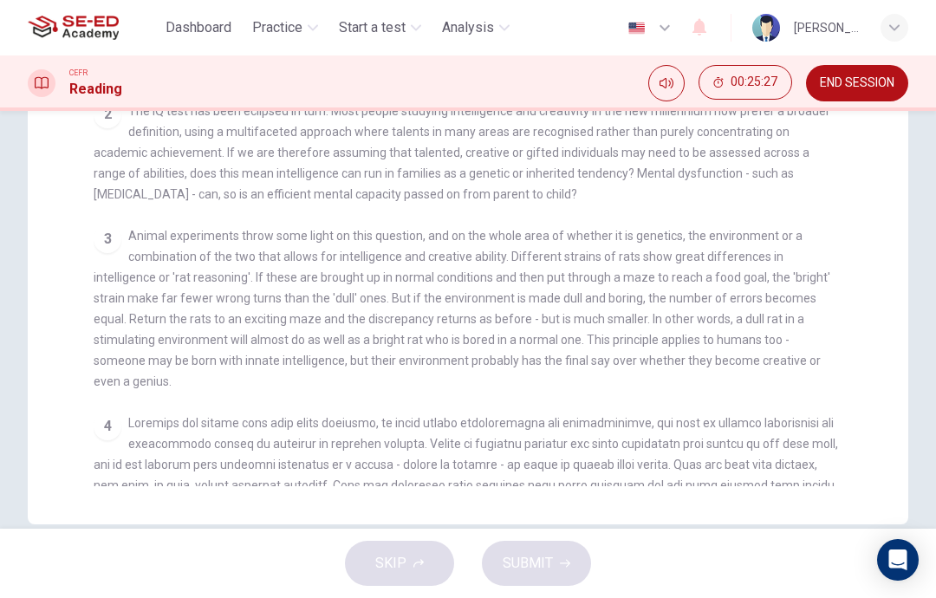
scroll to position [223, 0]
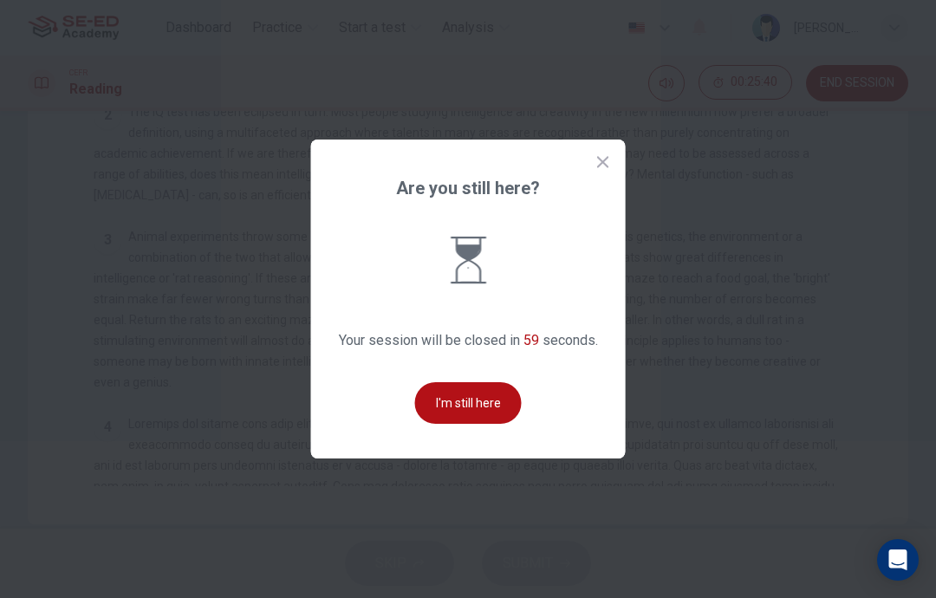
click at [513, 424] on button "I'm still here" at bounding box center [468, 403] width 107 height 42
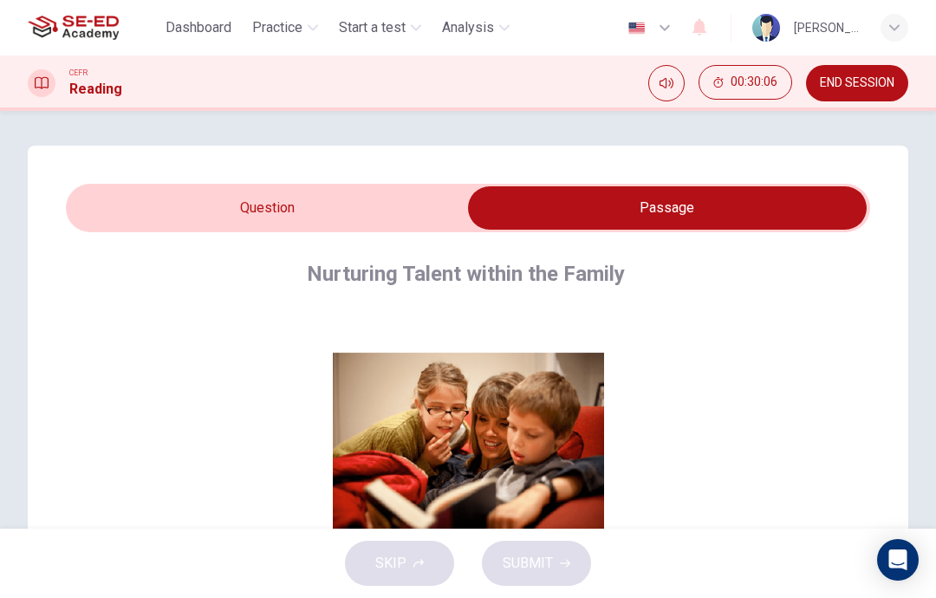
scroll to position [-1, 0]
click at [326, 224] on input "checkbox" at bounding box center [667, 207] width 1207 height 43
checkbox input "false"
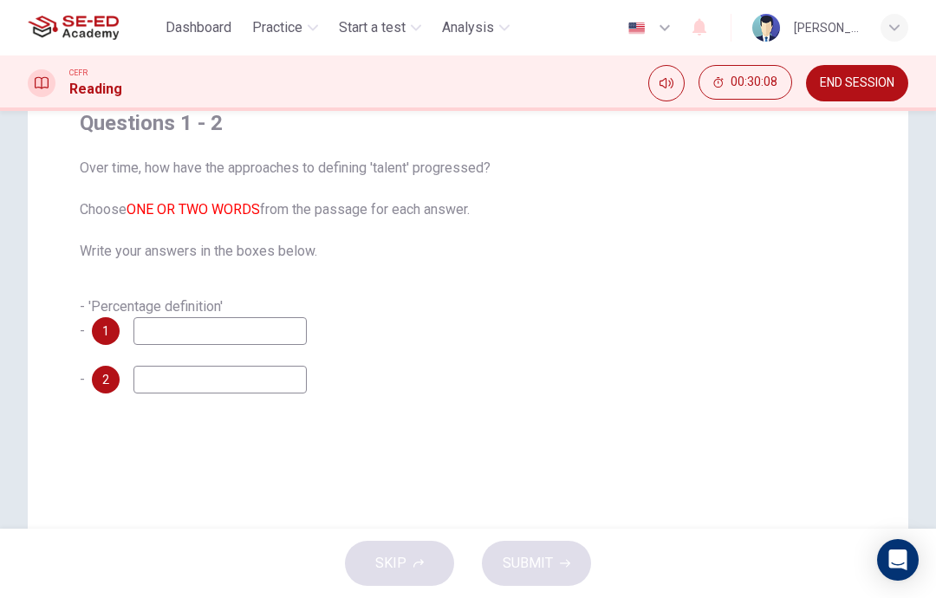
scroll to position [150, 0]
click at [260, 335] on input at bounding box center [220, 332] width 173 height 28
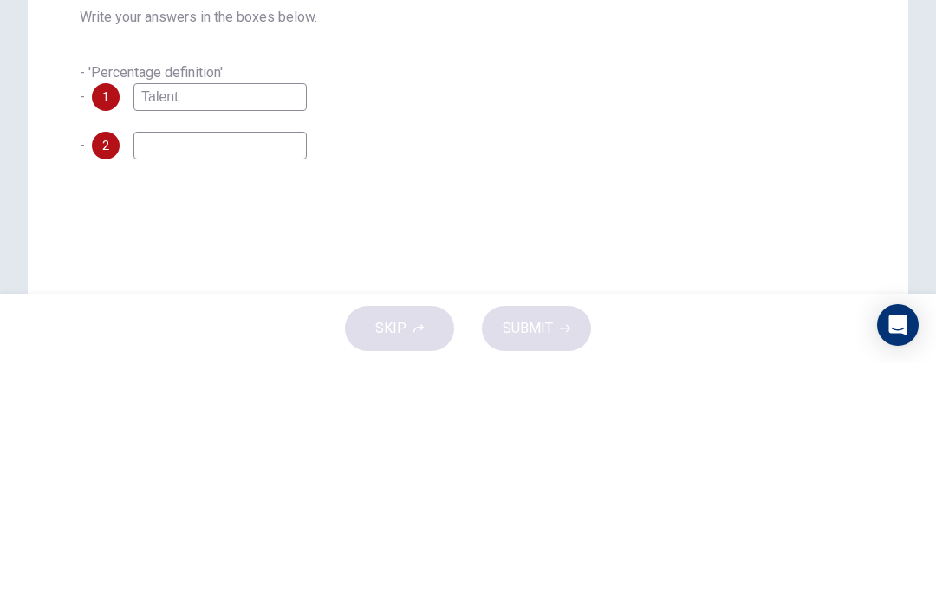
type input "Talent"
click at [265, 367] on input at bounding box center [220, 381] width 173 height 28
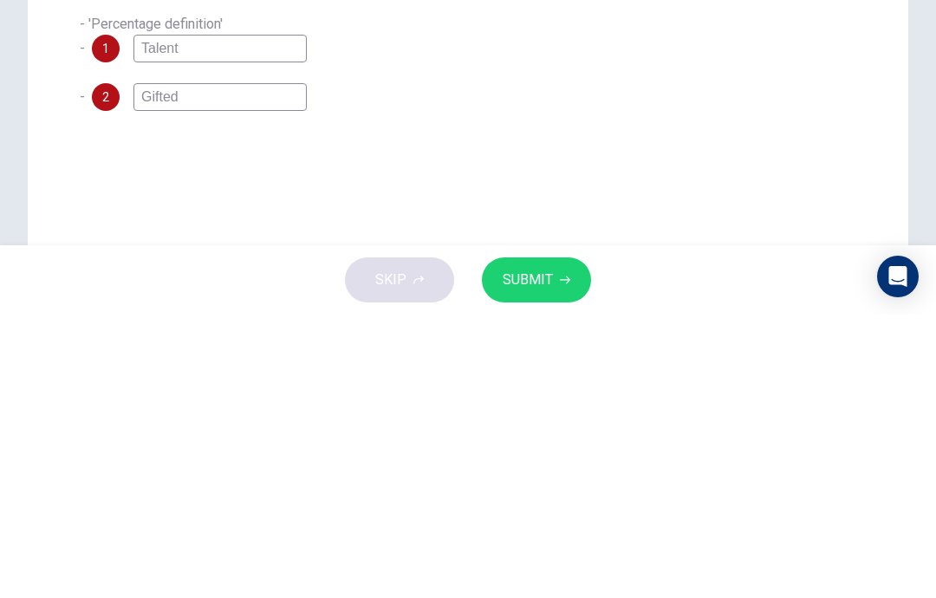
type input "Gifted"
click at [819, 114] on div "Questions 1 - 2 Over time, how have the approaches to defining 'talent' progres…" at bounding box center [468, 252] width 805 height 312
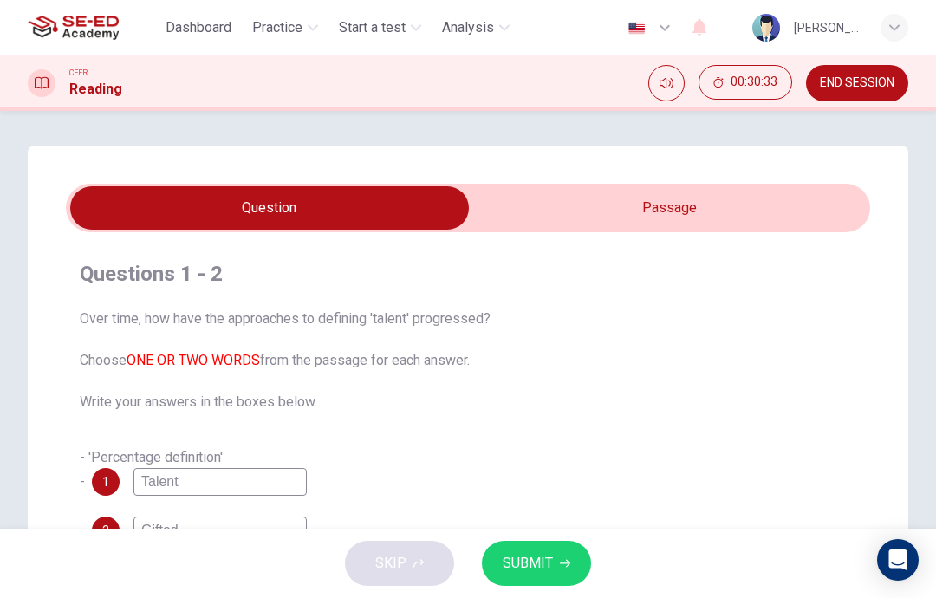
scroll to position [0, 0]
click at [694, 195] on input "checkbox" at bounding box center [269, 207] width 1207 height 43
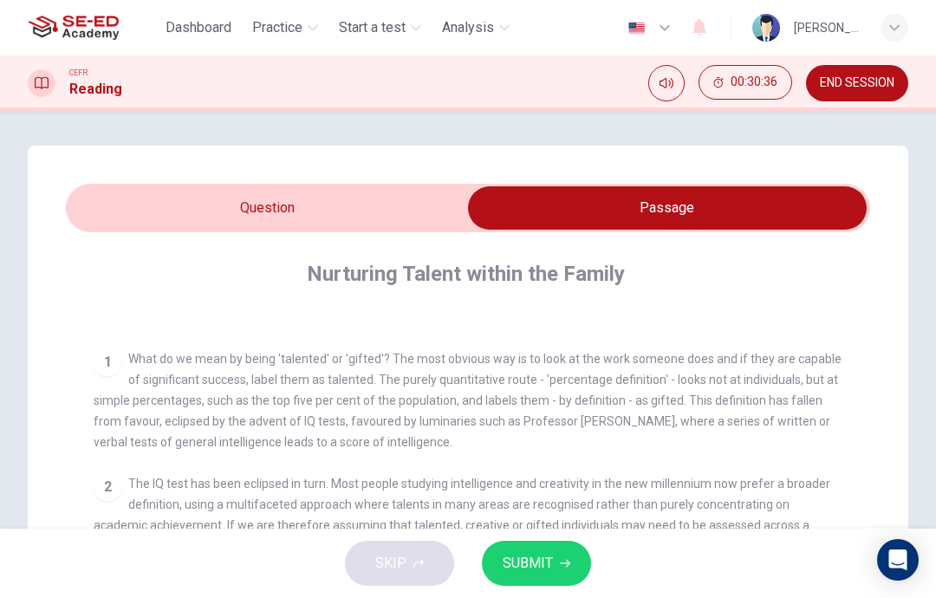
scroll to position [291, 0]
click at [158, 198] on input "checkbox" at bounding box center [667, 207] width 1207 height 43
checkbox input "false"
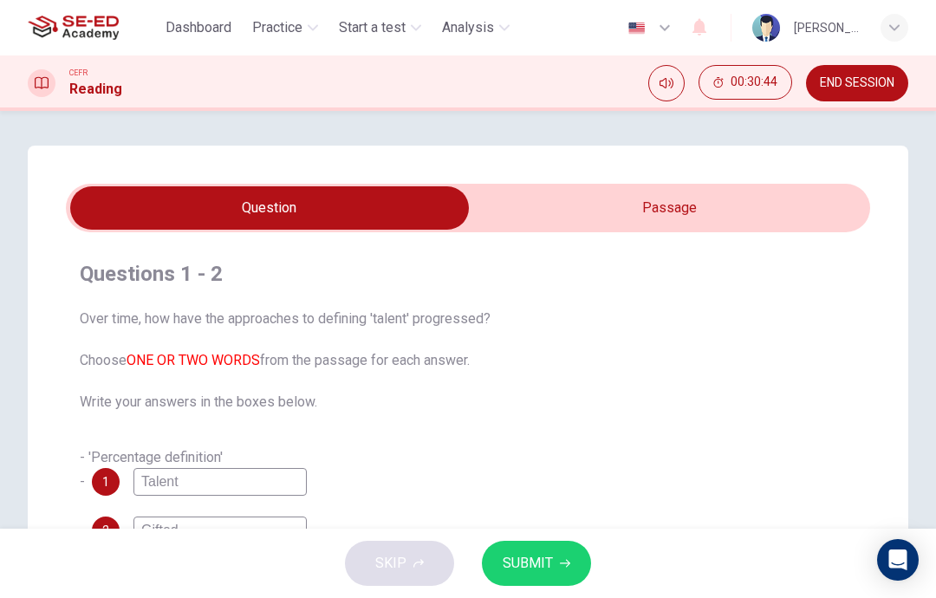
click at [248, 476] on input "Talent" at bounding box center [220, 482] width 173 height 28
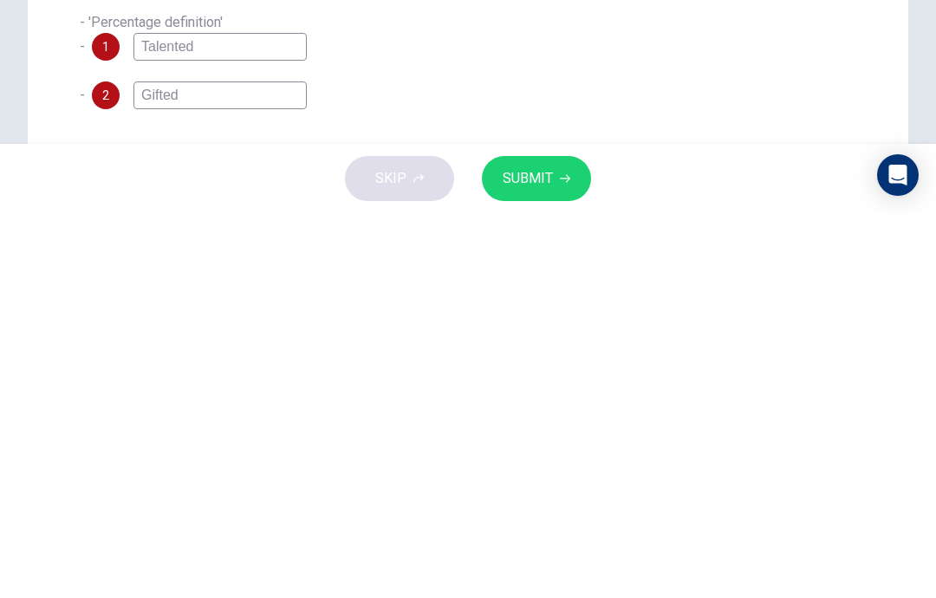
scroll to position [49, 0]
type input "Talented"
click at [555, 541] on button "SUBMIT" at bounding box center [536, 563] width 109 height 45
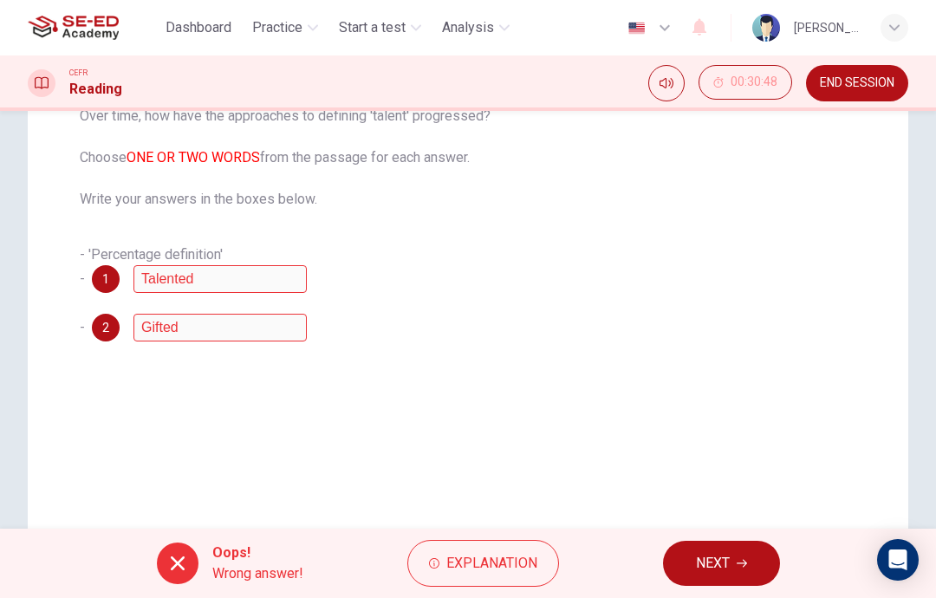
scroll to position [202, 0]
click at [523, 563] on span "Explanation" at bounding box center [492, 563] width 91 height 24
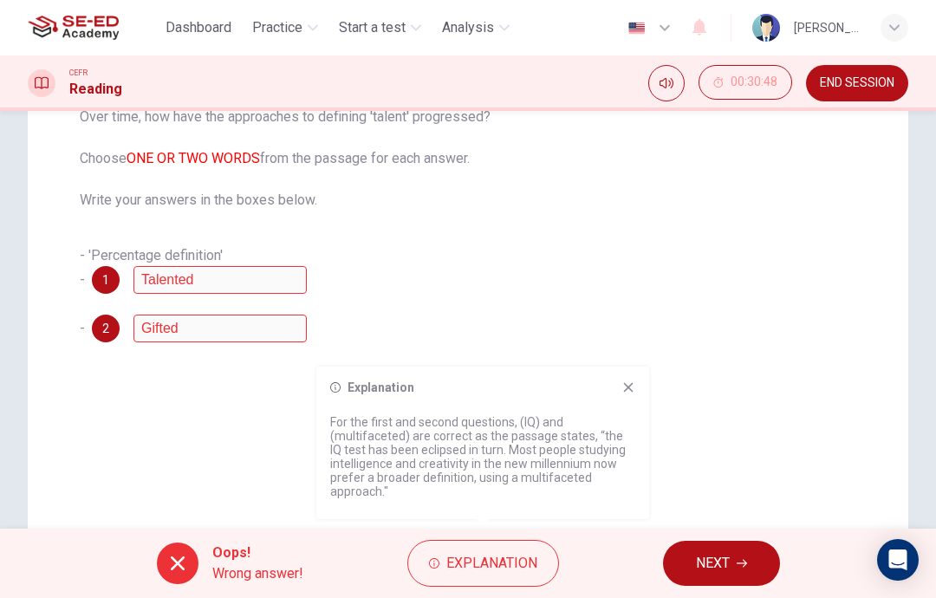
click at [733, 561] on button "NEXT" at bounding box center [721, 563] width 117 height 45
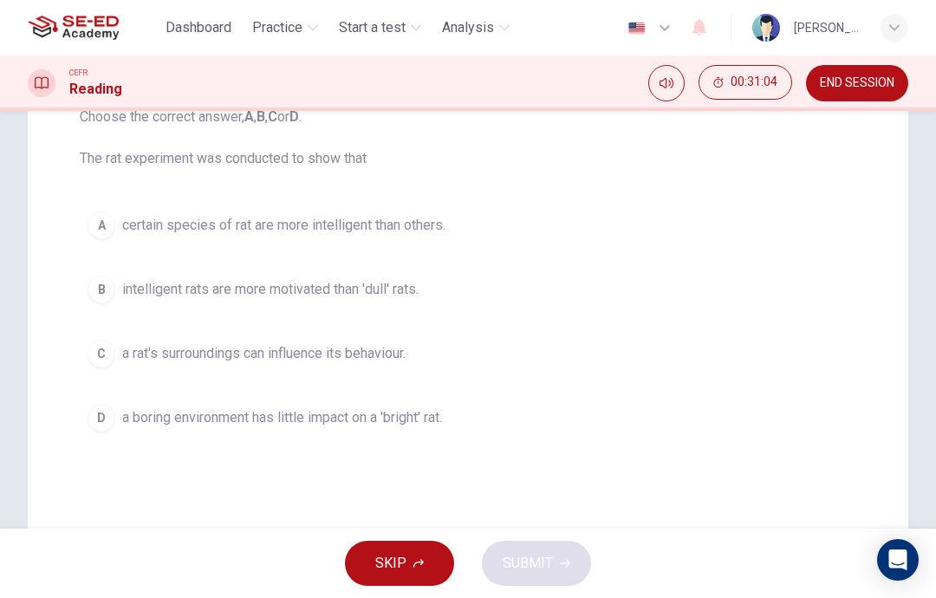
click at [101, 363] on div "C" at bounding box center [102, 354] width 28 height 28
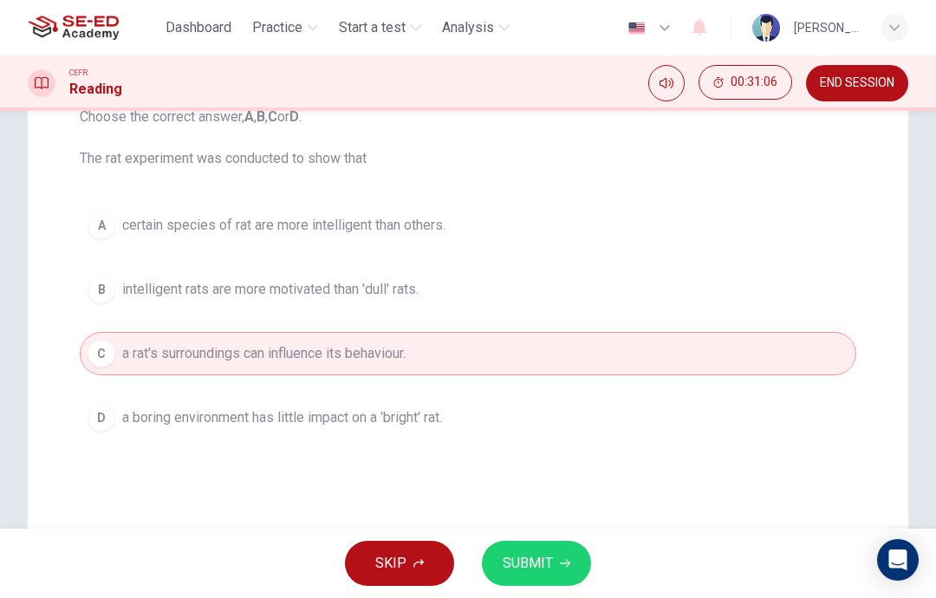
click at [562, 563] on icon "button" at bounding box center [565, 563] width 10 height 10
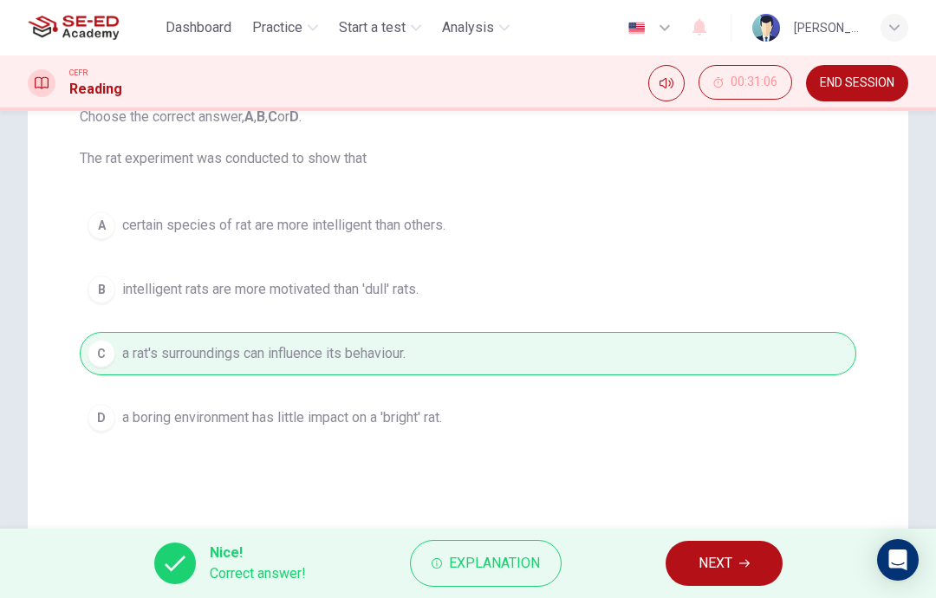
click at [714, 557] on span "NEXT" at bounding box center [716, 563] width 34 height 24
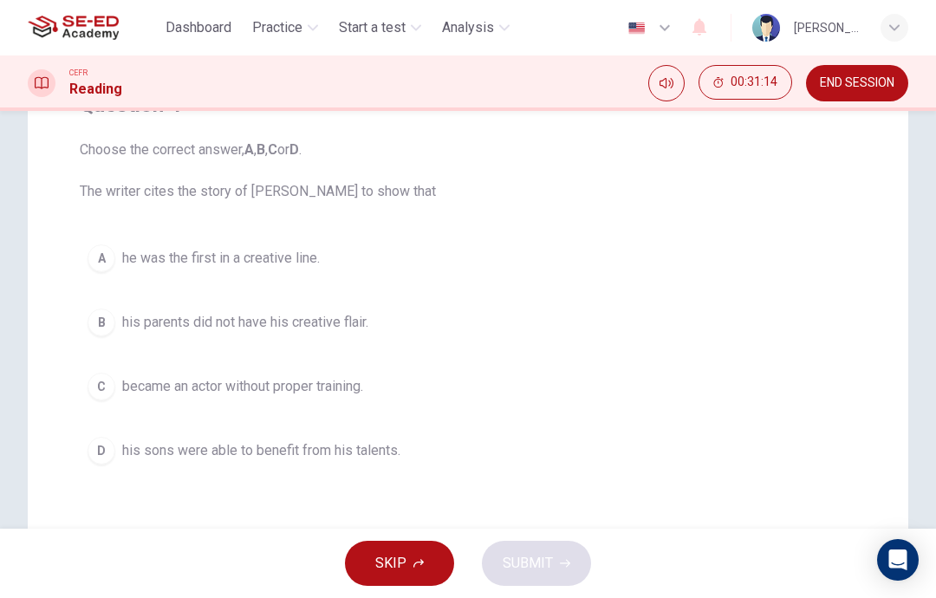
scroll to position [168, 0]
click at [112, 452] on div "D" at bounding box center [102, 452] width 28 height 28
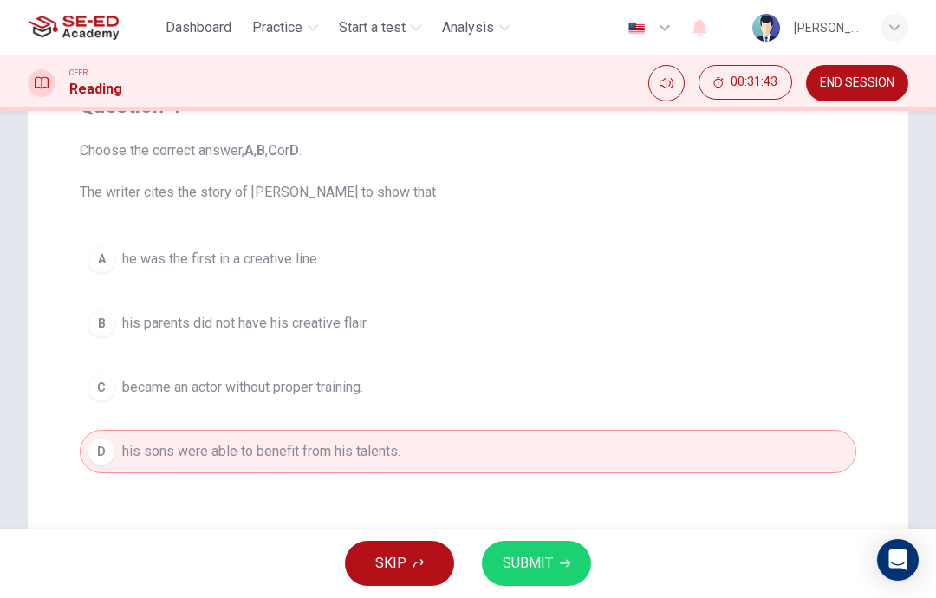
click at [522, 583] on button "SUBMIT" at bounding box center [536, 563] width 109 height 45
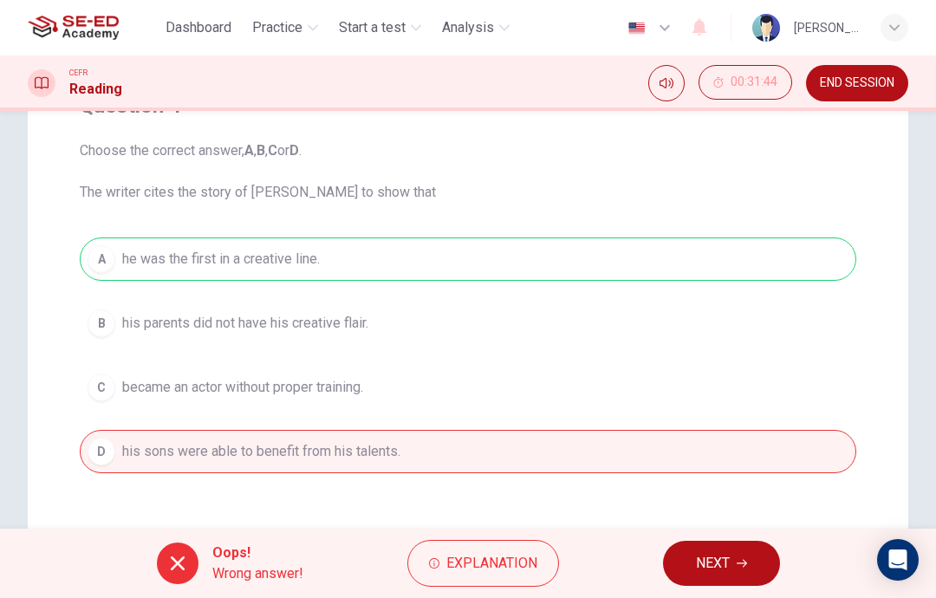
click at [497, 580] on button "Explanation" at bounding box center [483, 563] width 152 height 47
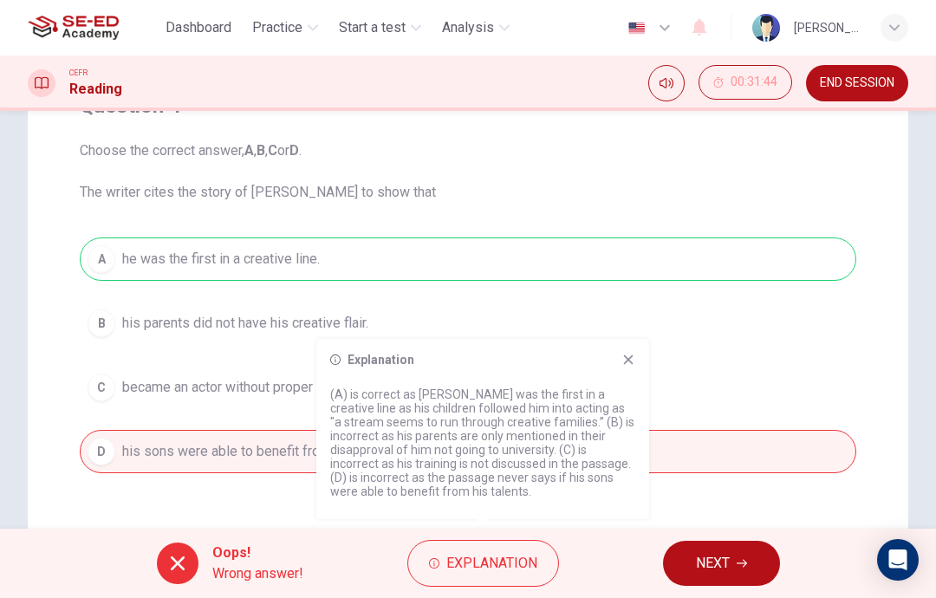
click at [714, 574] on span "NEXT" at bounding box center [713, 563] width 34 height 24
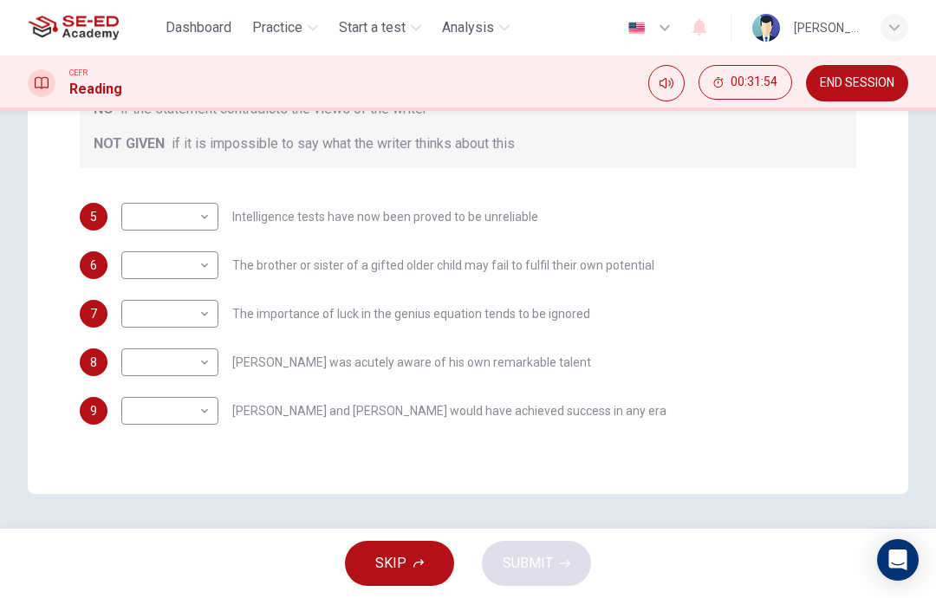
scroll to position [349, 0]
click at [188, 183] on body "This site uses cookies, as explained in our Privacy Policy . If you agree to th…" at bounding box center [468, 299] width 936 height 598
click at [620, 326] on div at bounding box center [468, 299] width 936 height 598
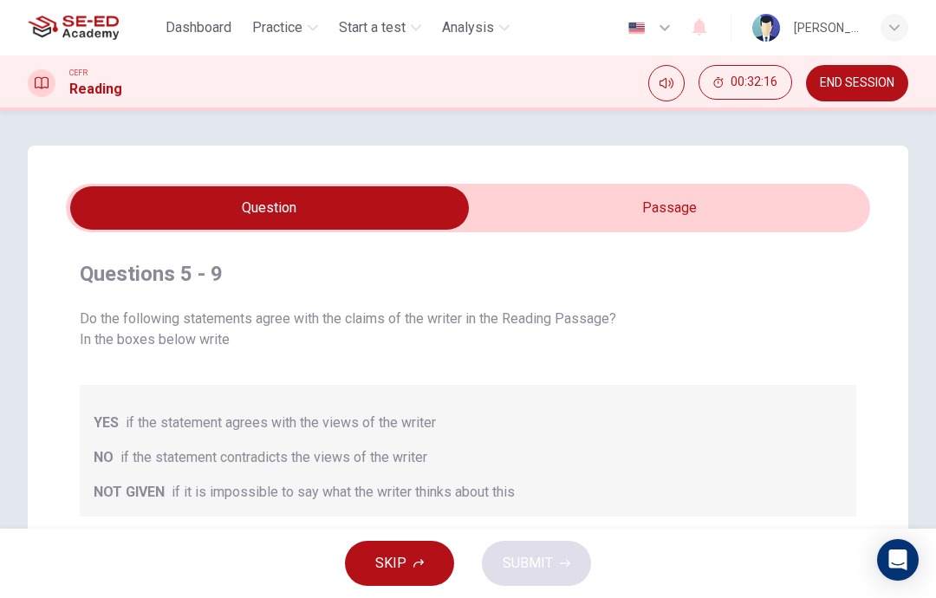
scroll to position [0, 0]
click at [613, 210] on input "checkbox" at bounding box center [269, 207] width 1207 height 43
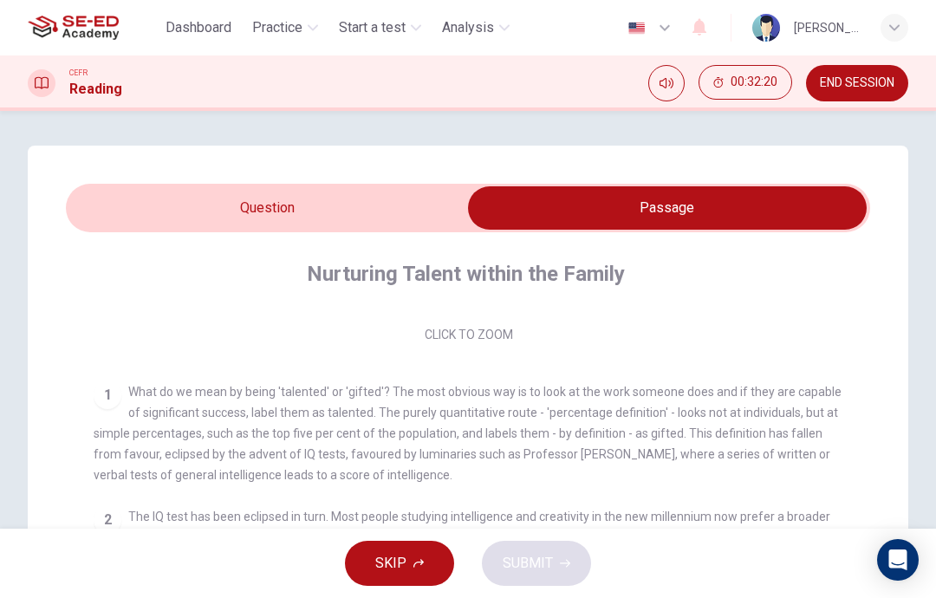
scroll to position [264, 0]
click at [417, 202] on input "checkbox" at bounding box center [667, 207] width 1207 height 43
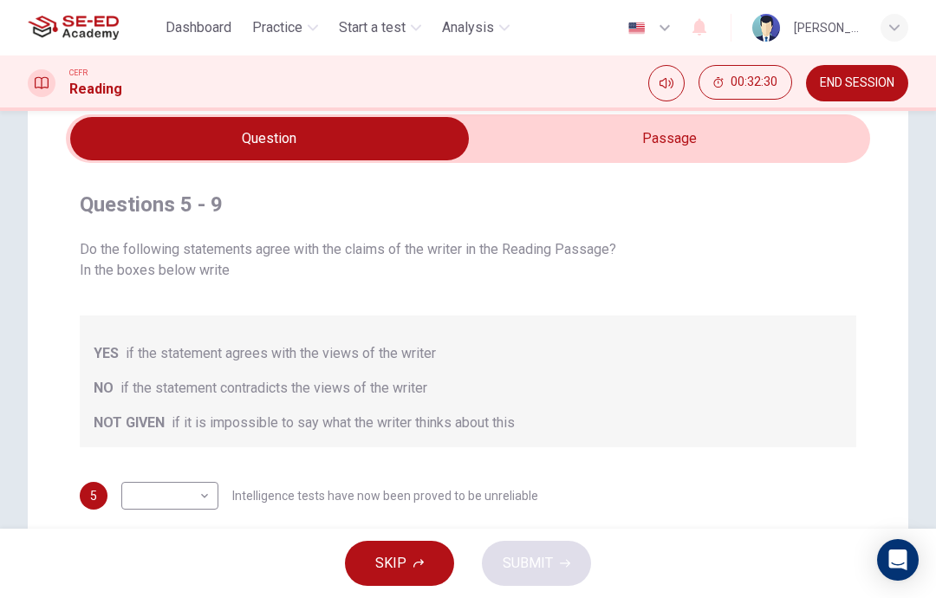
scroll to position [56, 0]
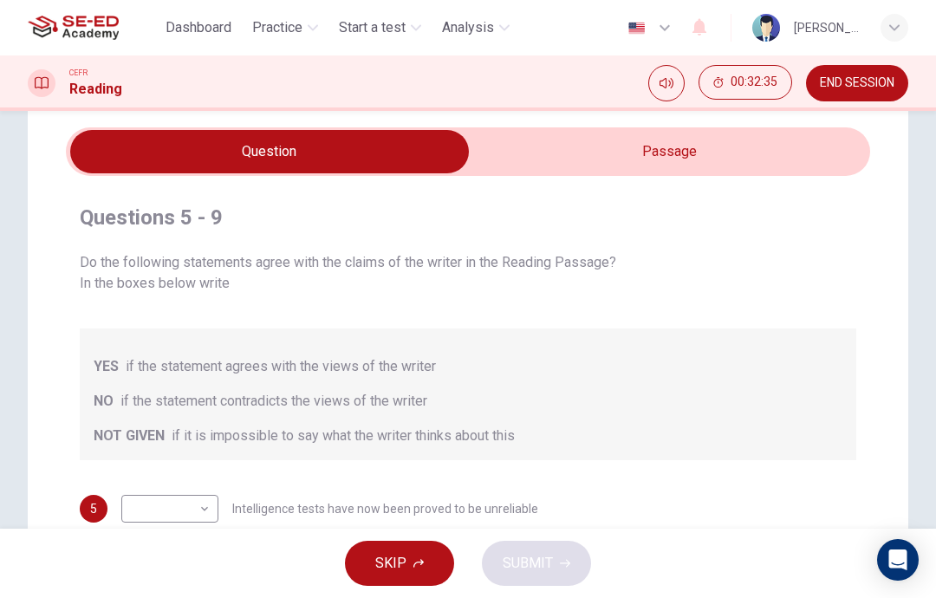
click at [642, 153] on input "checkbox" at bounding box center [269, 151] width 1207 height 43
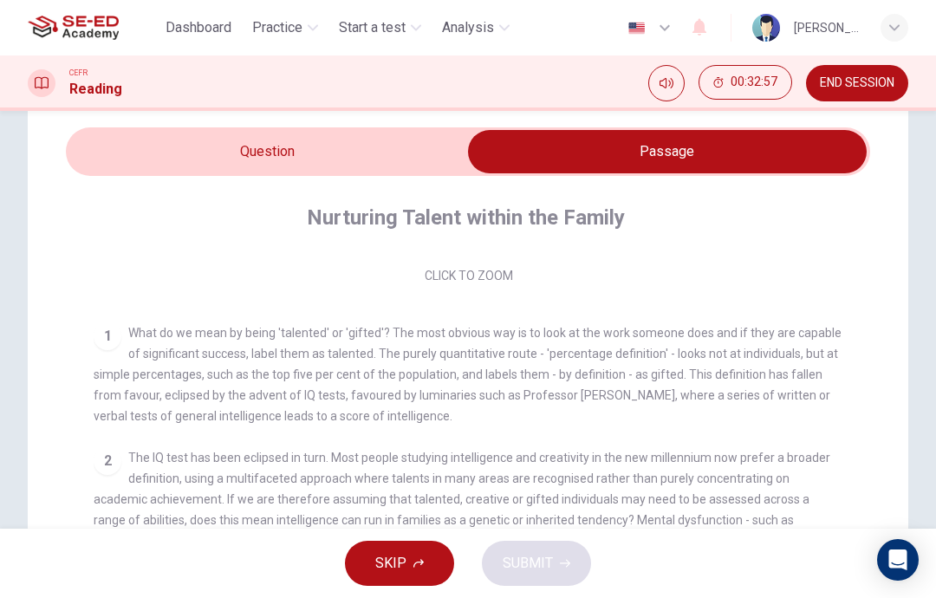
click at [374, 147] on input "checkbox" at bounding box center [667, 151] width 1207 height 43
checkbox input "false"
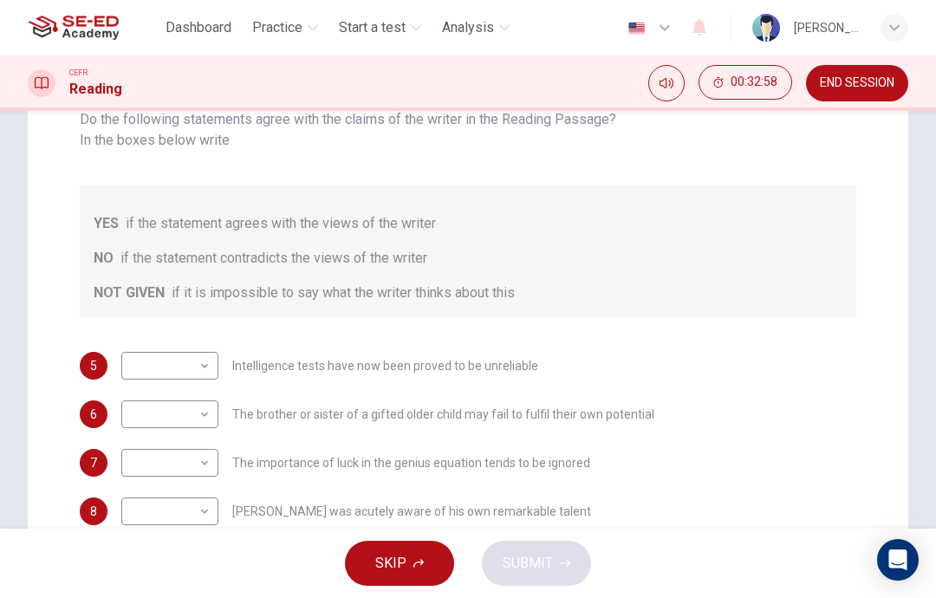
scroll to position [208, 0]
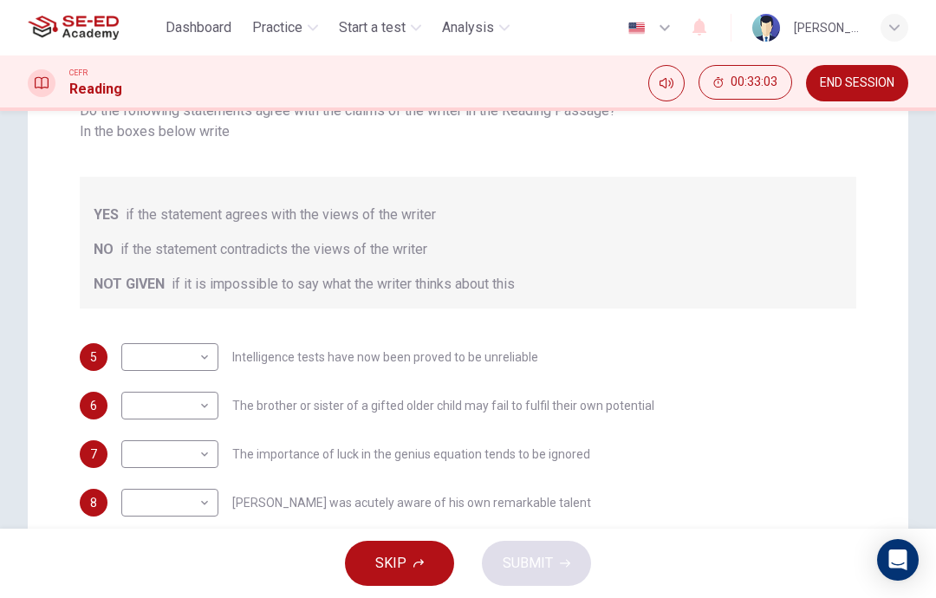
click at [194, 338] on body "This site uses cookies, as explained in our Privacy Policy . If you agree to th…" at bounding box center [468, 299] width 936 height 598
click at [176, 394] on li "NO" at bounding box center [169, 392] width 97 height 28
type input "NO"
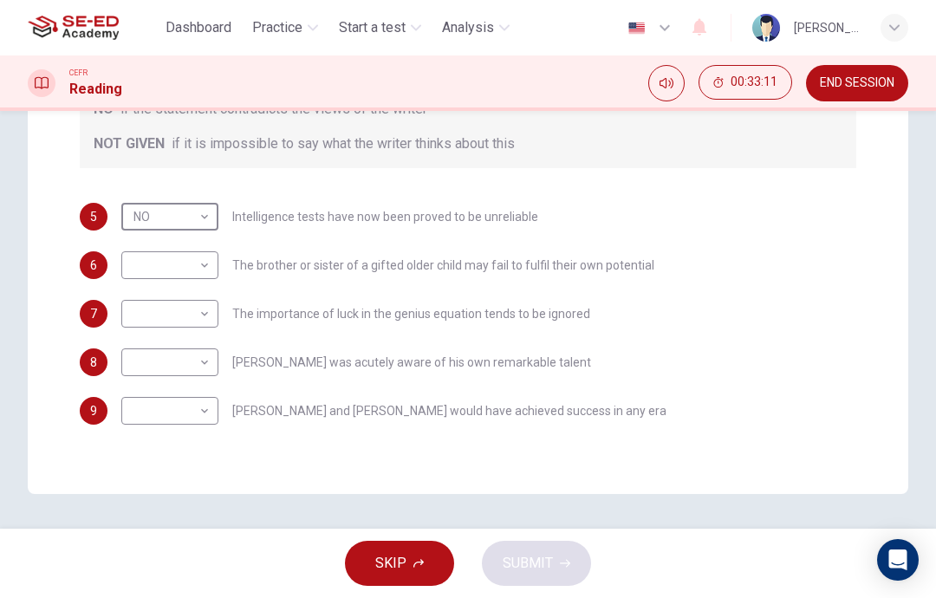
scroll to position [349, 0]
click at [198, 245] on body "This site uses cookies, as explained in our Privacy Policy . If you agree to th…" at bounding box center [468, 299] width 936 height 598
click at [192, 332] on li "NOT GIVEN" at bounding box center [169, 328] width 97 height 28
click at [197, 238] on body "This site uses cookies, as explained in our Privacy Policy . If you agree to th…" at bounding box center [468, 299] width 936 height 598
click at [202, 266] on li "YES" at bounding box center [175, 272] width 108 height 28
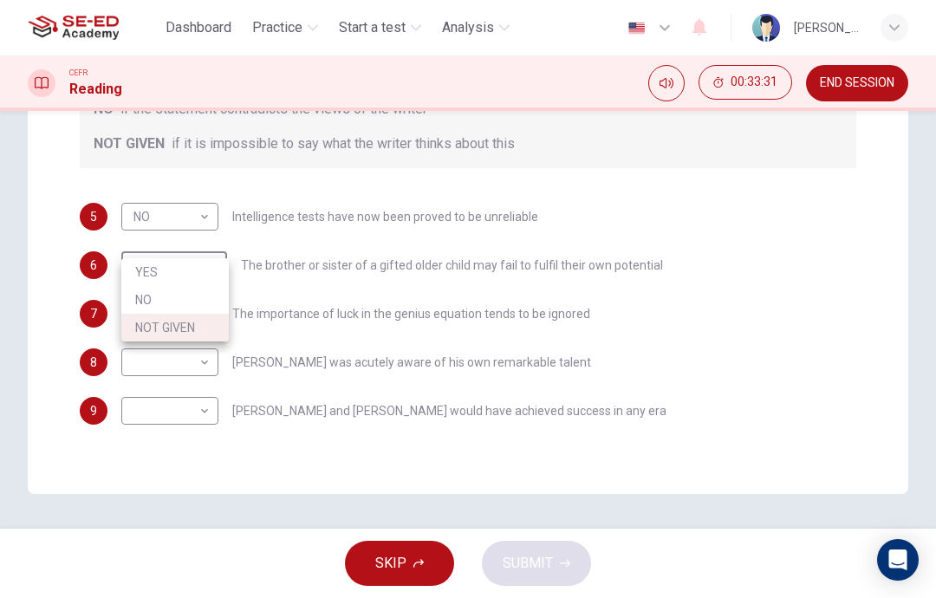
type input "YES"
click at [202, 293] on body "This site uses cookies, as explained in our Privacy Policy . If you agree to th…" at bounding box center [468, 299] width 936 height 598
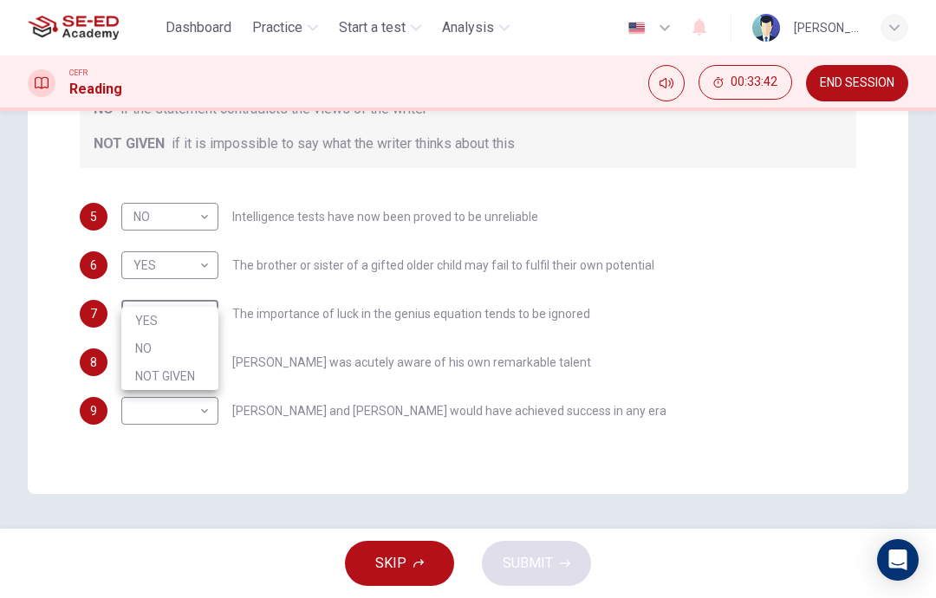
click at [179, 348] on li "NO" at bounding box center [169, 349] width 97 height 28
type input "NO"
click at [184, 347] on body "This site uses cookies, as explained in our Privacy Policy . If you agree to th…" at bounding box center [468, 299] width 936 height 598
click at [193, 430] on li "NOT GIVEN" at bounding box center [169, 425] width 97 height 28
type input "NOT GIVEN"
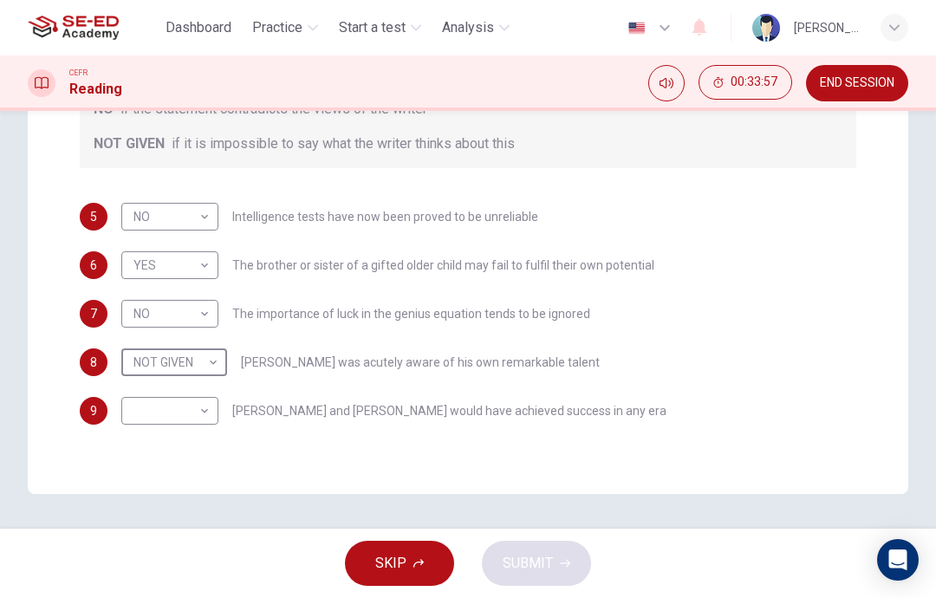
click at [198, 406] on body "This site uses cookies, as explained in our Privacy Policy . If you agree to th…" at bounding box center [468, 299] width 936 height 598
click at [187, 482] on li "NOT GIVEN" at bounding box center [169, 474] width 97 height 28
type input "NOT GIVEN"
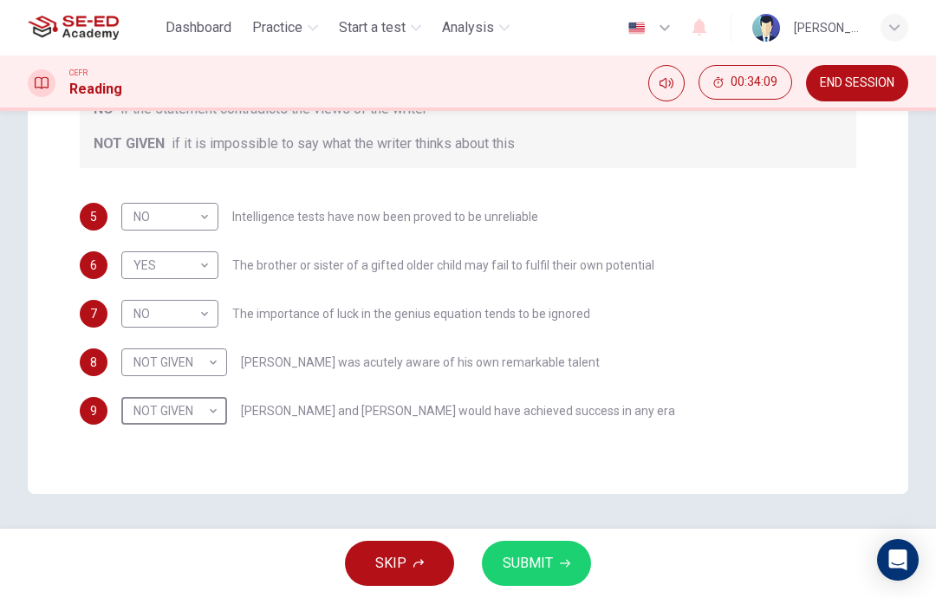
click at [559, 547] on button "SUBMIT" at bounding box center [536, 563] width 109 height 45
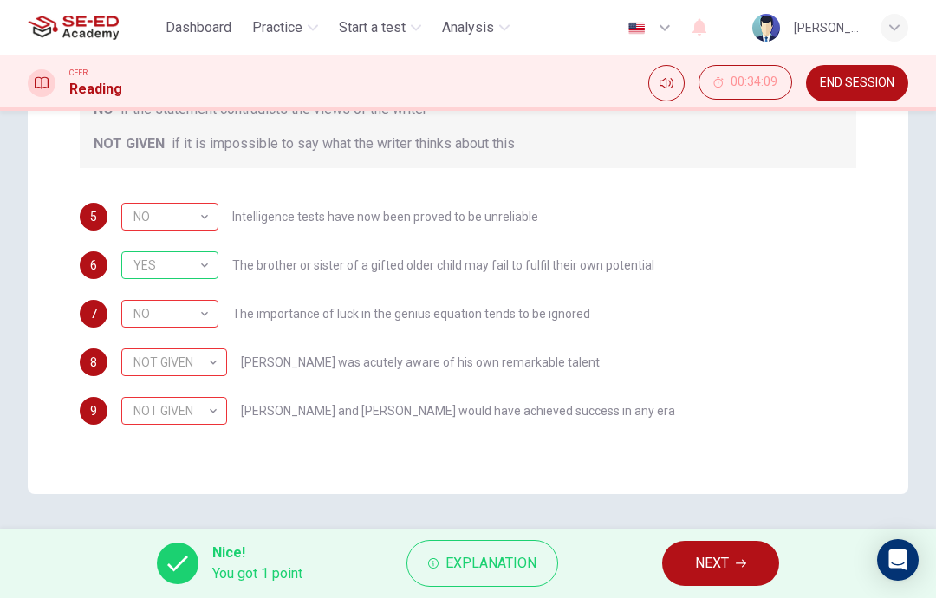
click at [503, 564] on span "Explanation" at bounding box center [491, 563] width 91 height 24
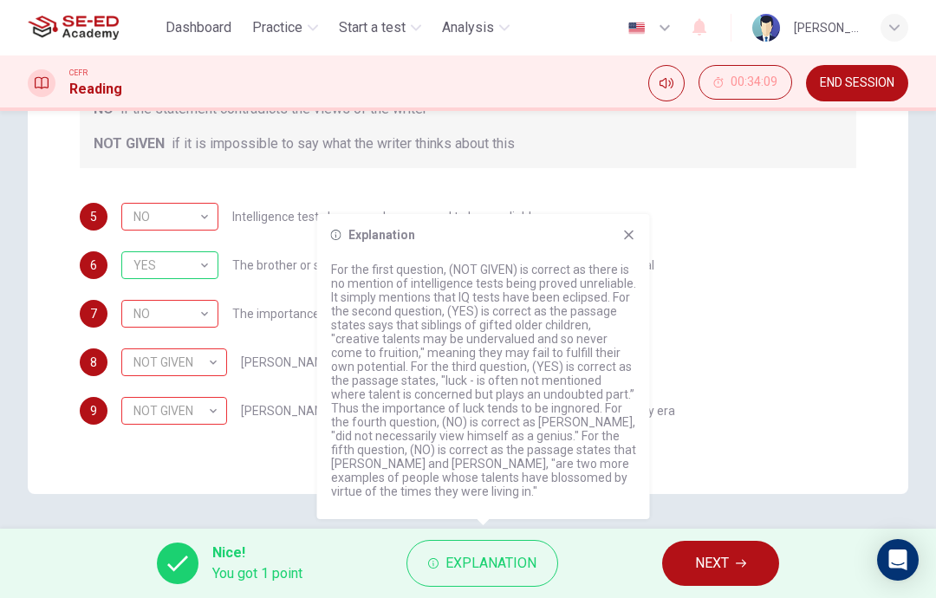
click at [636, 239] on icon at bounding box center [630, 235] width 14 height 14
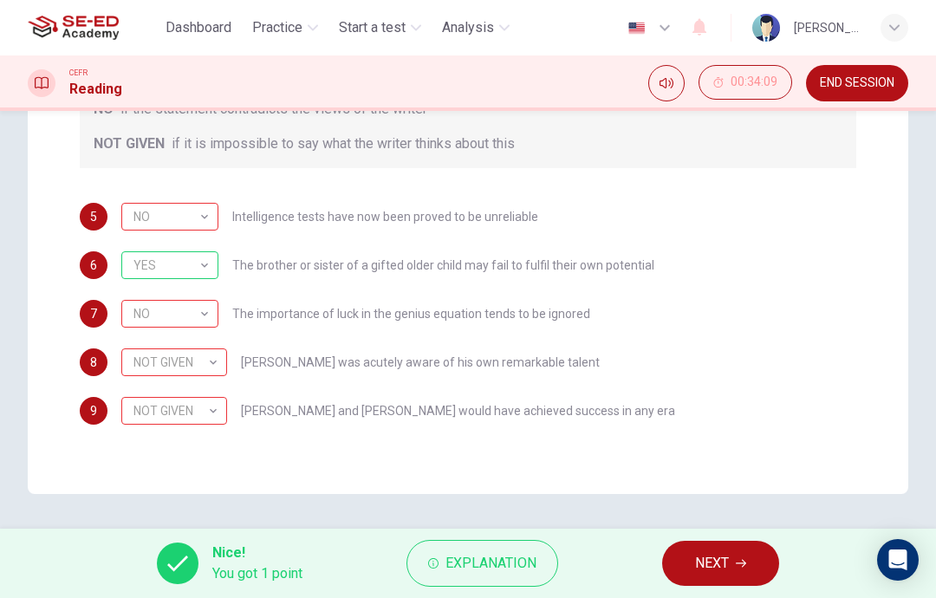
click at [508, 559] on span "Explanation" at bounding box center [491, 563] width 91 height 24
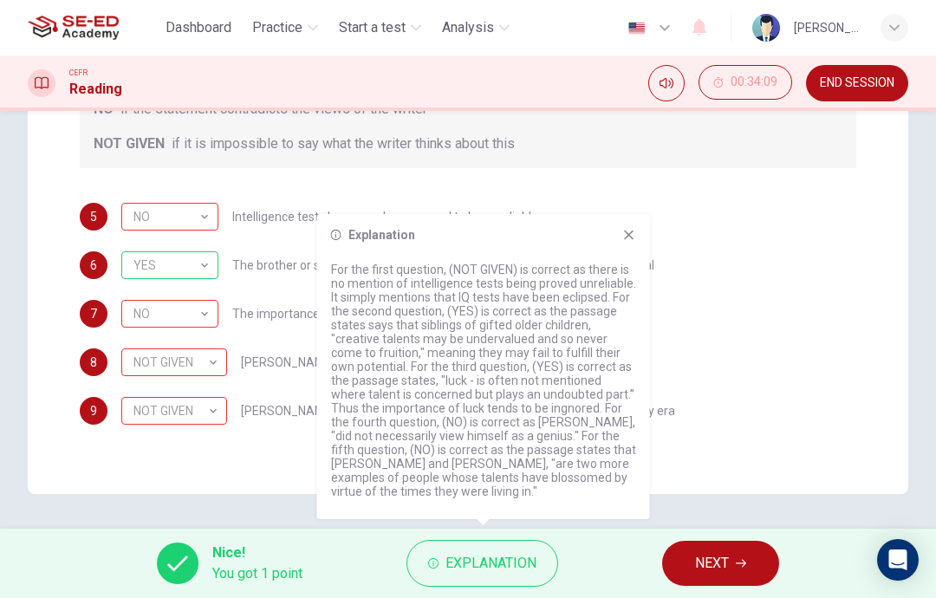
click at [639, 229] on div "Explanation For the first question, (NOT GIVEN) is correct as there is no menti…" at bounding box center [483, 366] width 333 height 305
click at [633, 238] on icon at bounding box center [630, 235] width 14 height 14
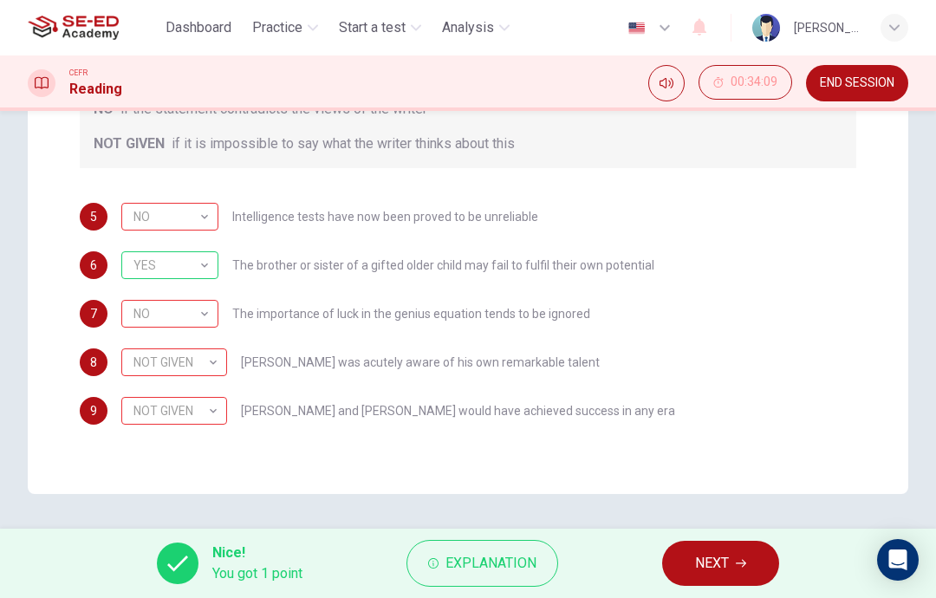
click at [499, 567] on span "Explanation" at bounding box center [491, 563] width 91 height 24
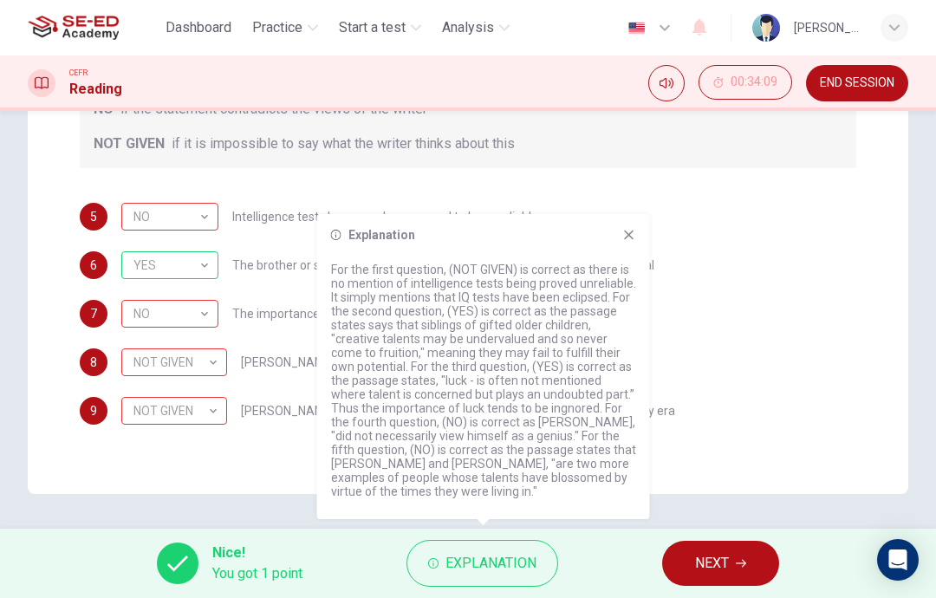
click at [633, 254] on div "Explanation For the first question, (NOT GIVEN) is correct as there is no menti…" at bounding box center [483, 366] width 333 height 305
click at [626, 236] on icon at bounding box center [630, 235] width 14 height 14
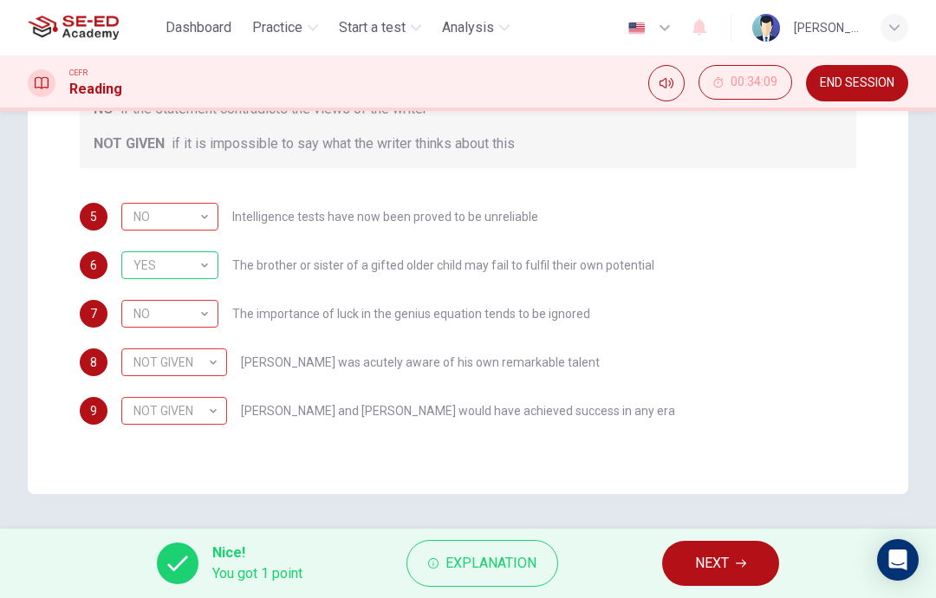
click at [705, 572] on span "NEXT" at bounding box center [712, 563] width 34 height 24
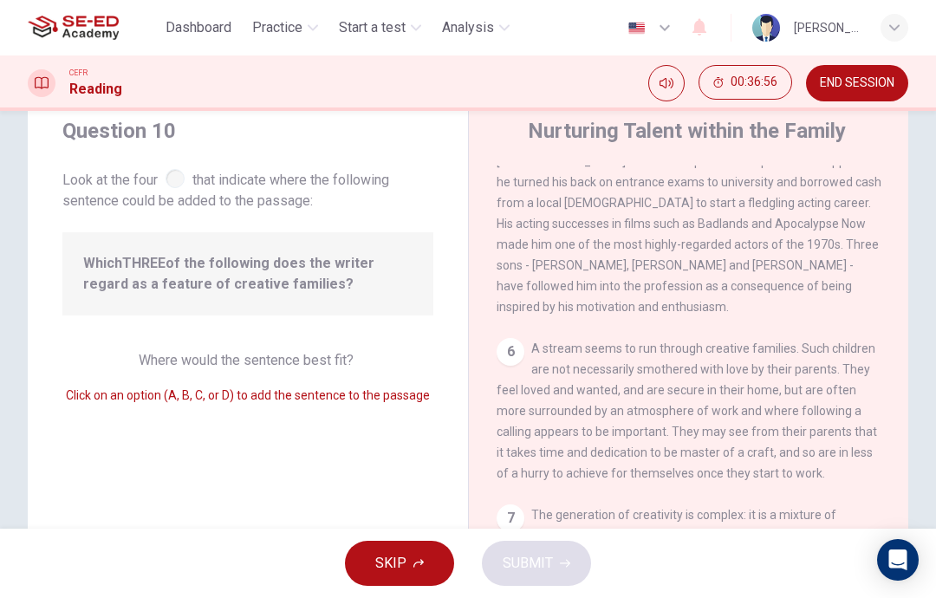
scroll to position [1255, 0]
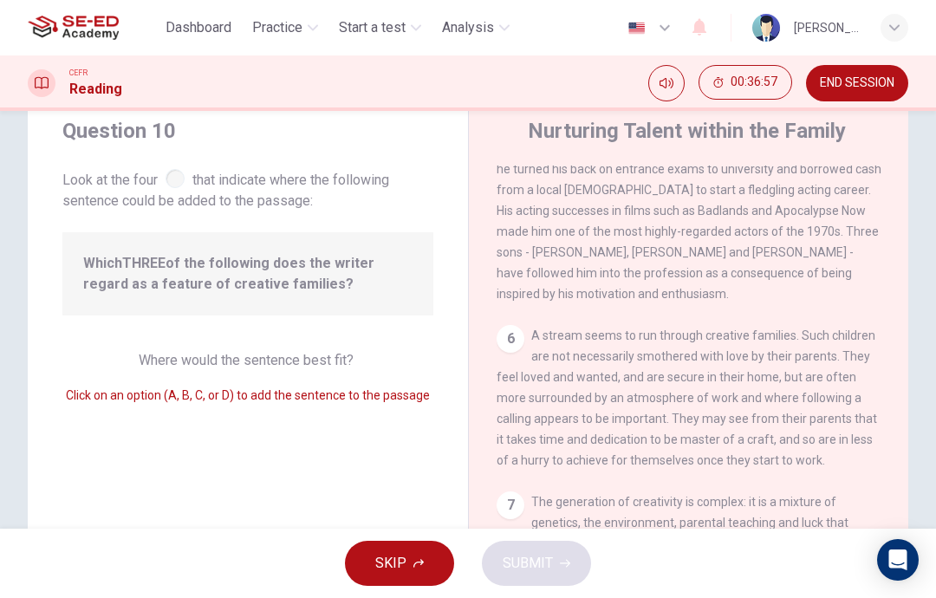
click at [516, 336] on div "6" at bounding box center [511, 339] width 28 height 28
click at [516, 325] on div "6" at bounding box center [511, 339] width 28 height 28
click at [515, 336] on div "6" at bounding box center [511, 339] width 28 height 28
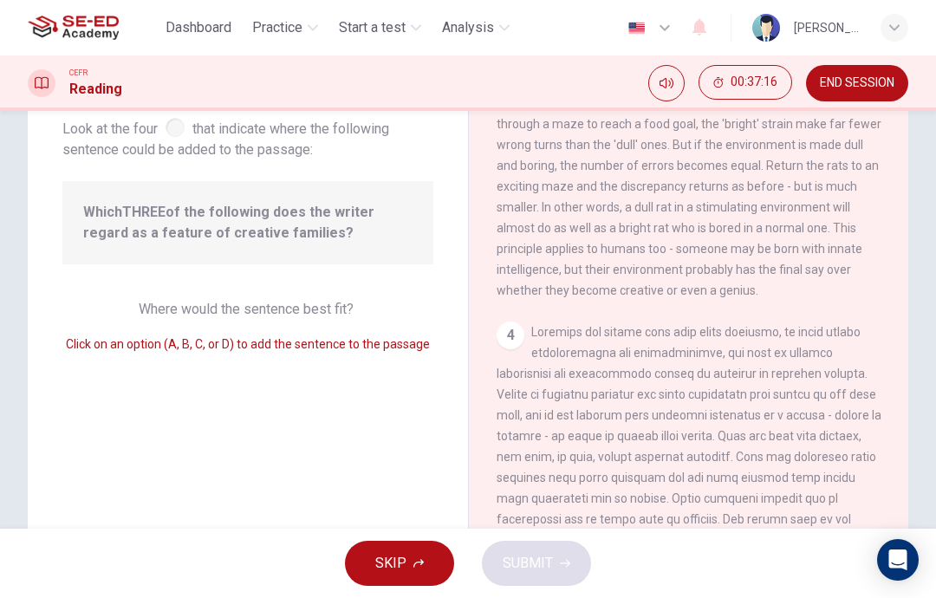
scroll to position [541, 0]
click at [692, 264] on div "3 Animal experiments throw some light on this question, and on the whole area o…" at bounding box center [689, 155] width 385 height 291
click at [525, 342] on div "4" at bounding box center [689, 531] width 385 height 416
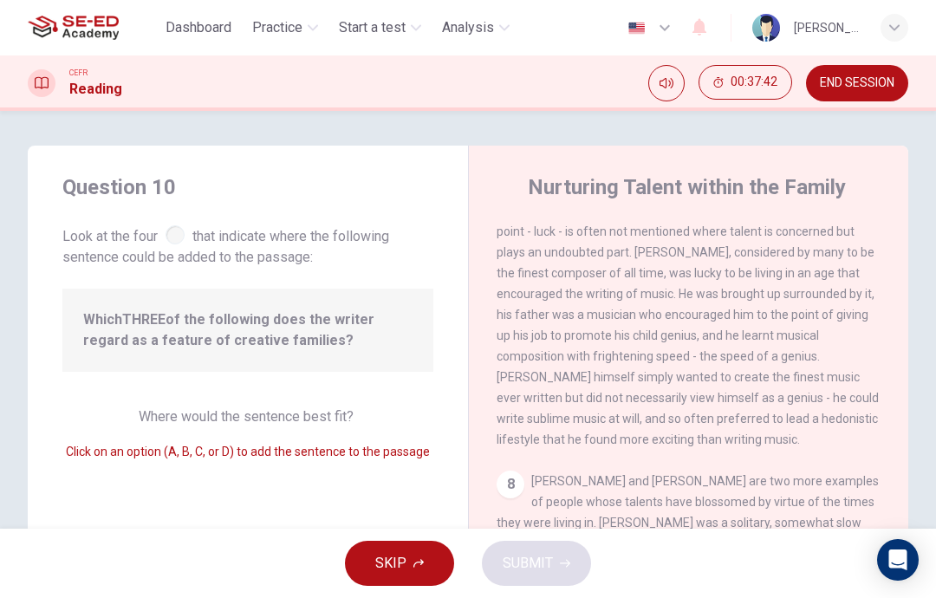
scroll to position [1662, 0]
click at [381, 484] on div "Question 10 Look at the four that indicate where the following sentence could b…" at bounding box center [248, 447] width 440 height 603
click at [402, 453] on span "Click on an option (A, B, C, or D) to add the sentence to the passage" at bounding box center [248, 452] width 364 height 14
click at [512, 485] on div "8" at bounding box center [511, 485] width 28 height 28
click at [519, 478] on div "8" at bounding box center [511, 485] width 28 height 28
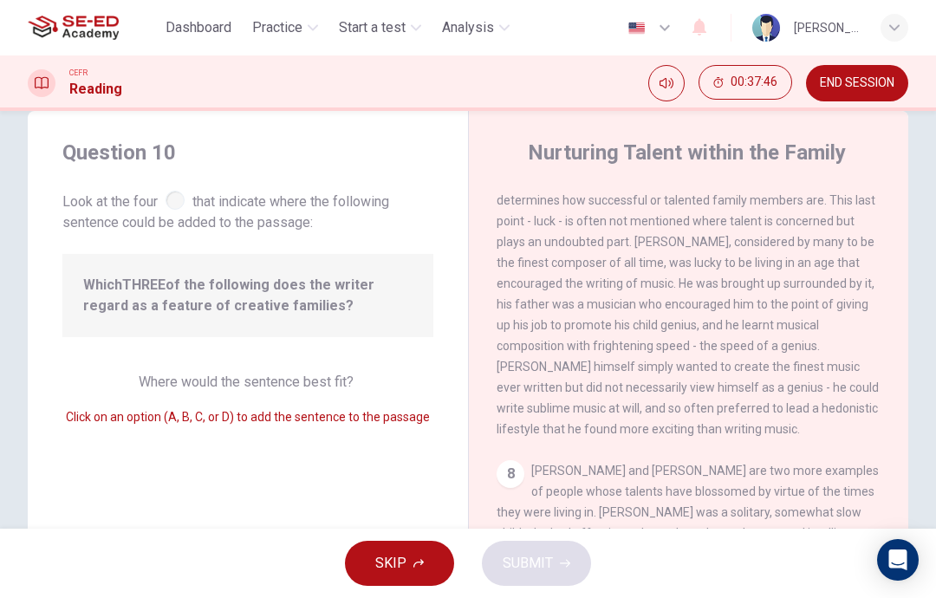
scroll to position [36, 0]
click at [407, 388] on div "Where would the sentence best fit? Click on an option (A, B, C, or D) to add th…" at bounding box center [247, 398] width 371 height 55
click at [365, 475] on div "Question 10 Look at the four that indicate where the following sentence could b…" at bounding box center [248, 411] width 440 height 603
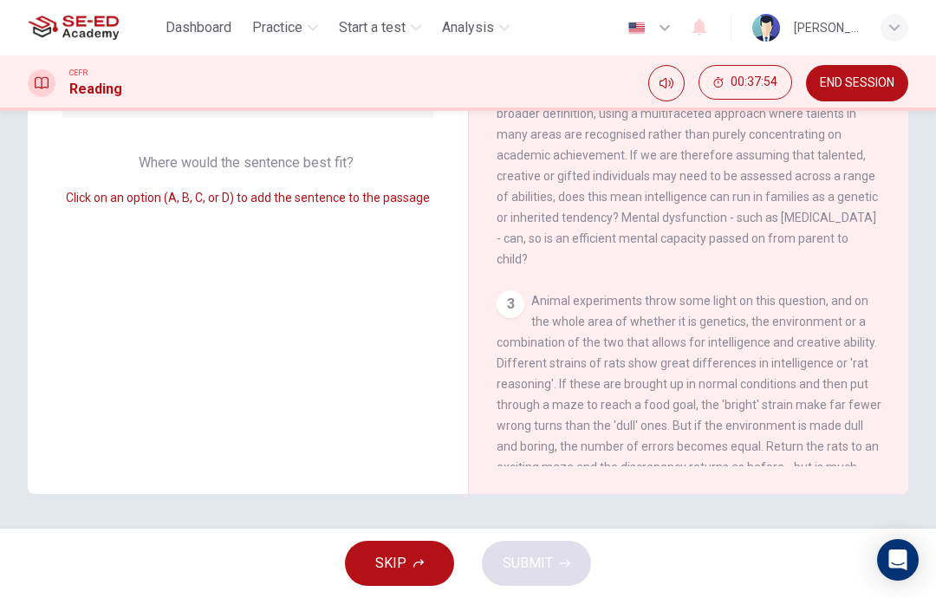
scroll to position [115, 0]
click at [526, 299] on div "3 Animal experiments throw some light on this question, and on the whole area o…" at bounding box center [689, 435] width 385 height 291
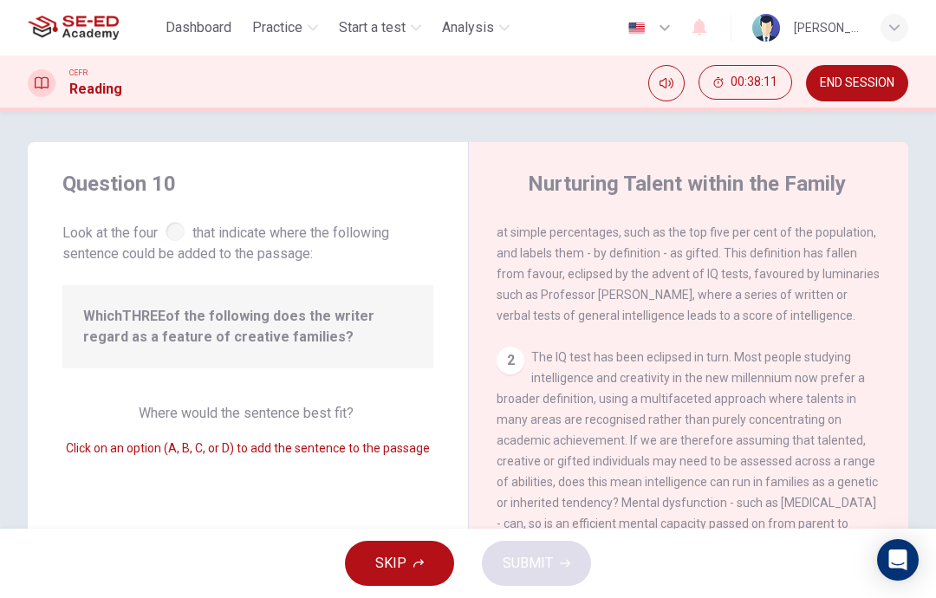
scroll to position [89, 0]
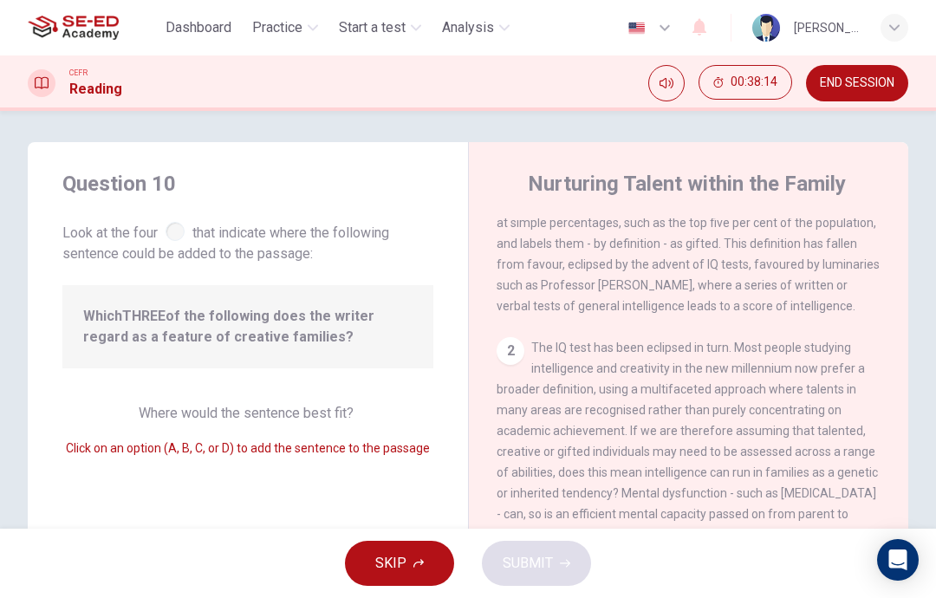
click at [175, 444] on span "Click on an option (A, B, C, or D) to add the sentence to the passage" at bounding box center [248, 448] width 364 height 14
click at [213, 454] on span "Click on an option (A, B, C, or D) to add the sentence to the passage" at bounding box center [248, 448] width 364 height 14
click at [225, 413] on span "Where would the sentence best fit?" at bounding box center [248, 413] width 218 height 16
click at [187, 322] on span "Which THREE of the following does the writer regard as a feature of creative fa…" at bounding box center [247, 327] width 329 height 42
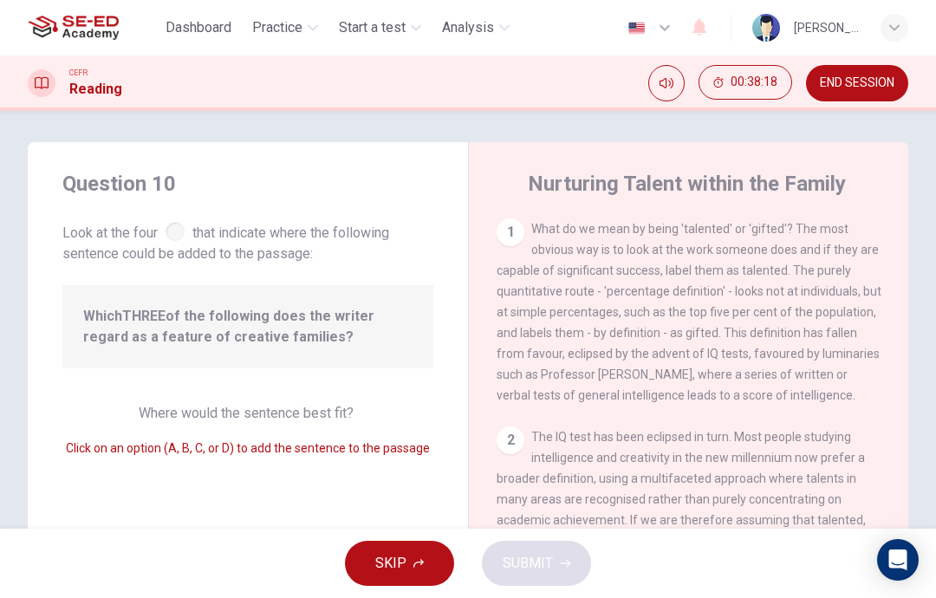
scroll to position [0, 0]
click at [524, 233] on div "1" at bounding box center [511, 232] width 28 height 28
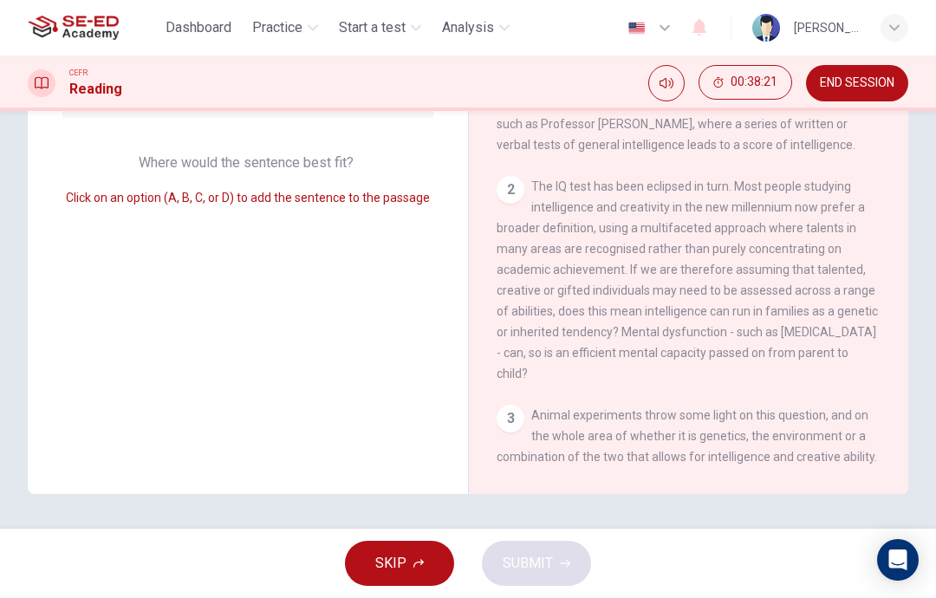
scroll to position [254, 0]
click at [380, 364] on div "Question 10 Look at the four that indicate where the following sentence could b…" at bounding box center [248, 193] width 440 height 603
click at [329, 440] on div "Question 10 Look at the four that indicate where the following sentence could b…" at bounding box center [248, 193] width 440 height 603
click at [562, 368] on span "The IQ test has been eclipsed in turn. Most people studying intelligence and cr…" at bounding box center [687, 279] width 381 height 201
click at [516, 410] on div "3" at bounding box center [511, 419] width 28 height 28
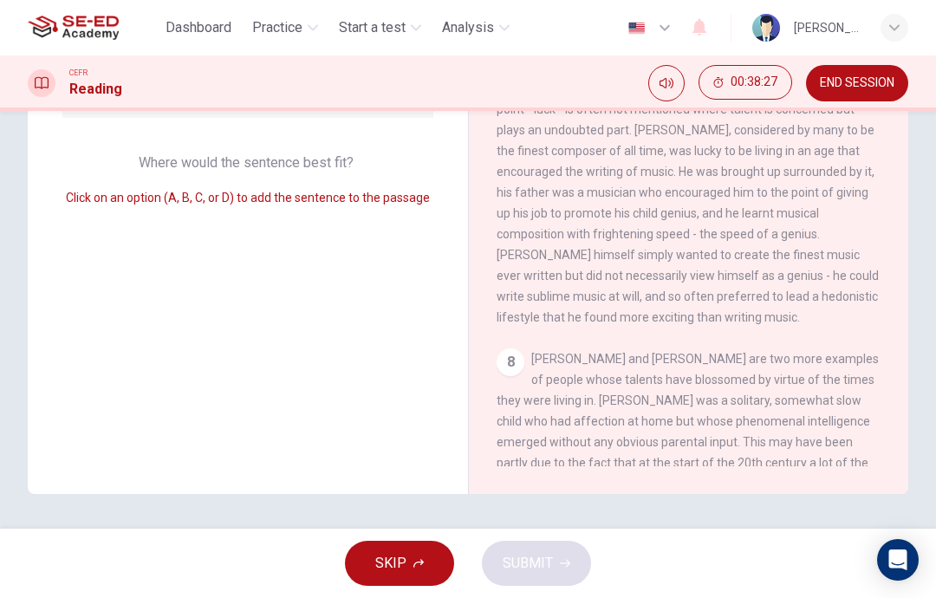
scroll to position [1516, 0]
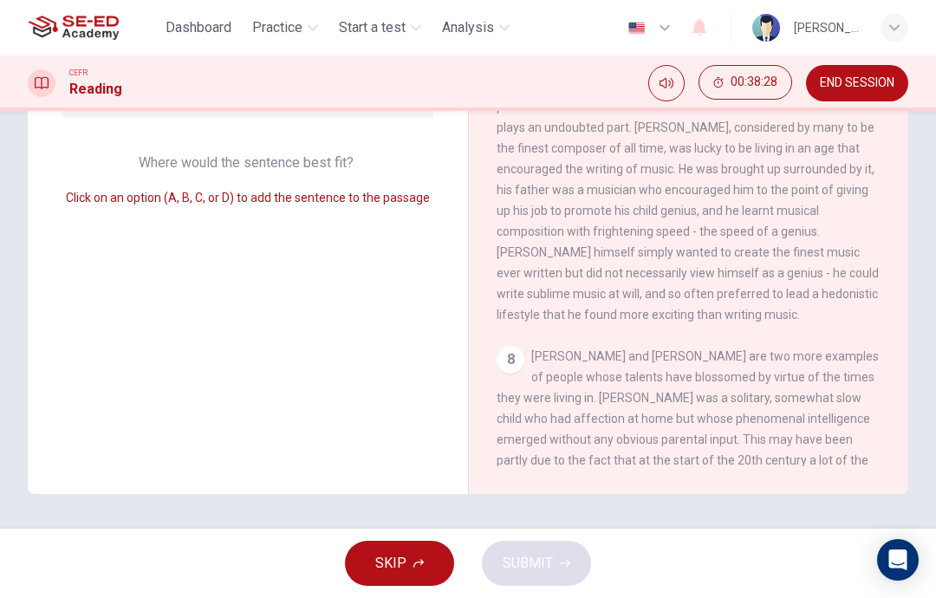
click at [761, 263] on span "The generation of creativity is complex: it is a mixture of genetics, the envir…" at bounding box center [688, 179] width 382 height 284
click at [750, 349] on div "1 What do we mean by being 'talented' or 'gifted'? The most obvious way is to l…" at bounding box center [700, 217] width 407 height 499
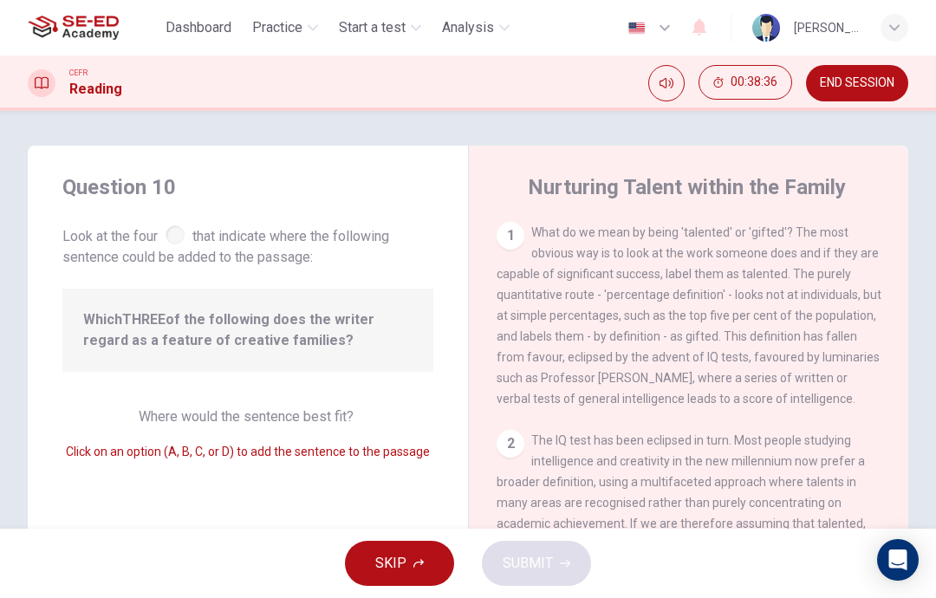
scroll to position [0, 0]
click at [393, 354] on div "Which THREE of the following does the writer regard as a feature of creative fa…" at bounding box center [247, 330] width 371 height 83
click at [376, 427] on div "Where would the sentence best fit? Click on an option (A, B, C, or D) to add th…" at bounding box center [247, 434] width 371 height 55
click at [387, 470] on div "Question 10 Look at the four that indicate where the following sentence could b…" at bounding box center [248, 447] width 440 height 603
click at [379, 465] on div "Question 10 Look at the four that indicate where the following sentence could b…" at bounding box center [248, 447] width 440 height 603
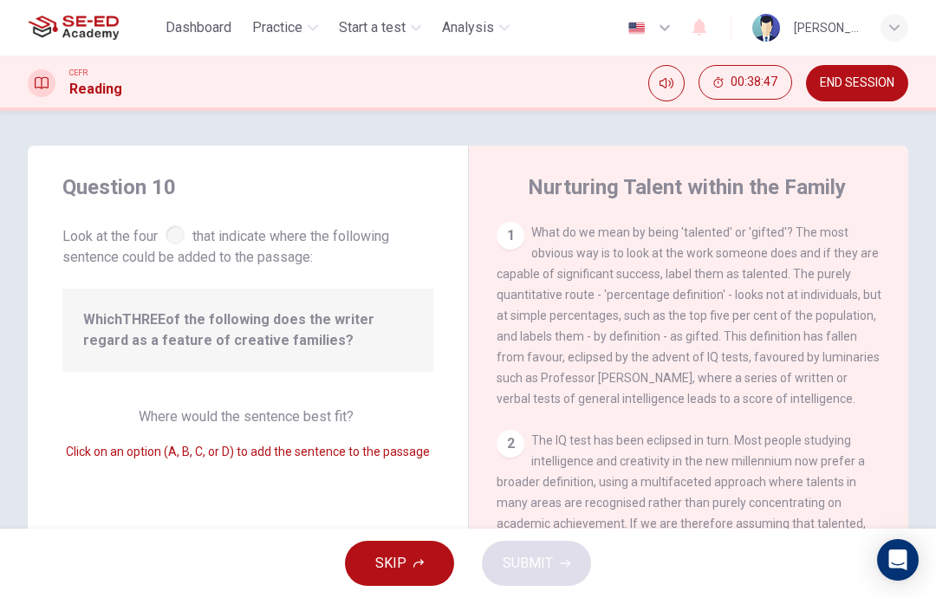
click at [407, 462] on div "Click on an option (A, B, C, or D) to add the sentence to the passage" at bounding box center [247, 451] width 371 height 21
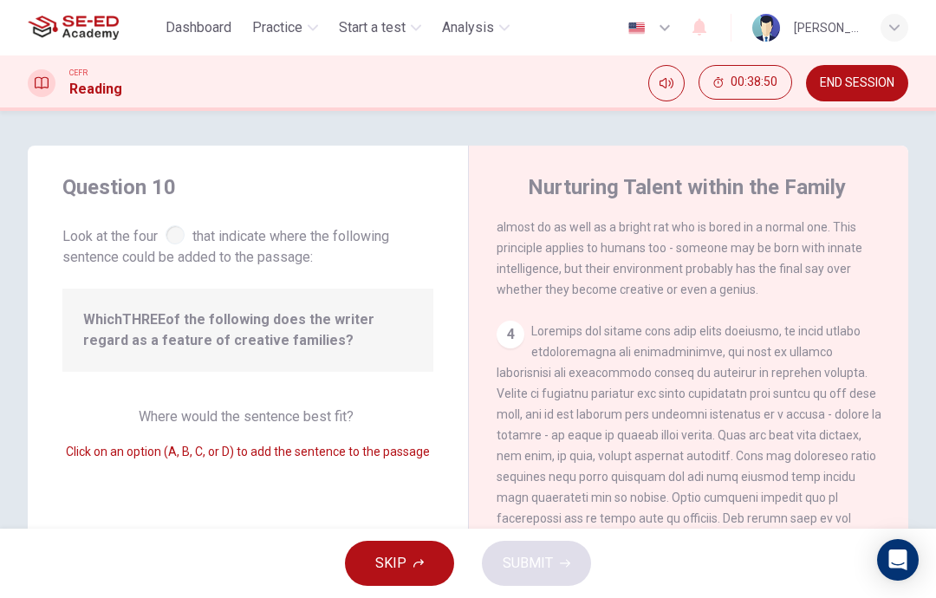
scroll to position [629, 0]
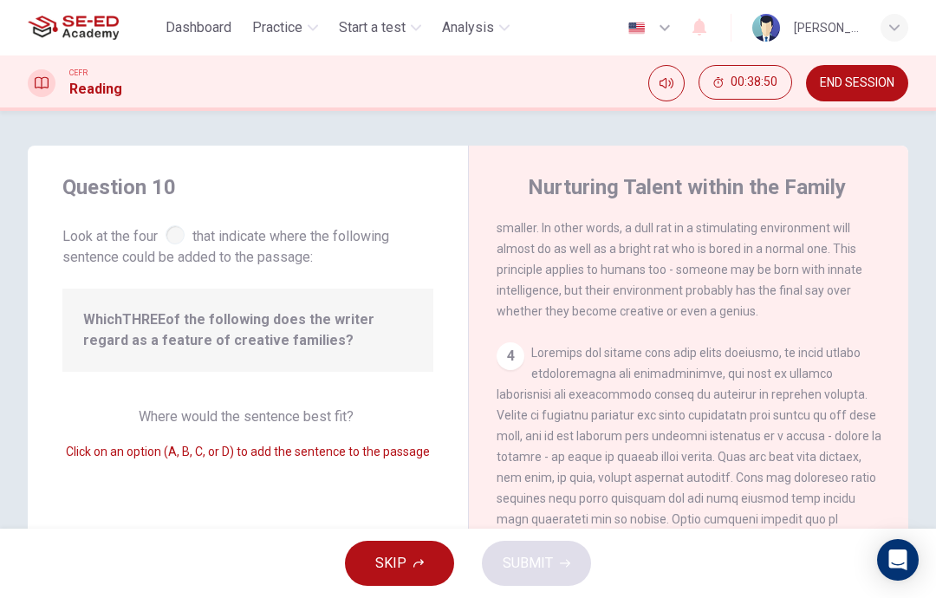
click at [515, 366] on div "4" at bounding box center [511, 356] width 28 height 28
click at [519, 363] on div "4" at bounding box center [511, 356] width 28 height 28
click at [518, 363] on div "4" at bounding box center [511, 356] width 28 height 28
click at [520, 383] on div "4" at bounding box center [689, 550] width 385 height 416
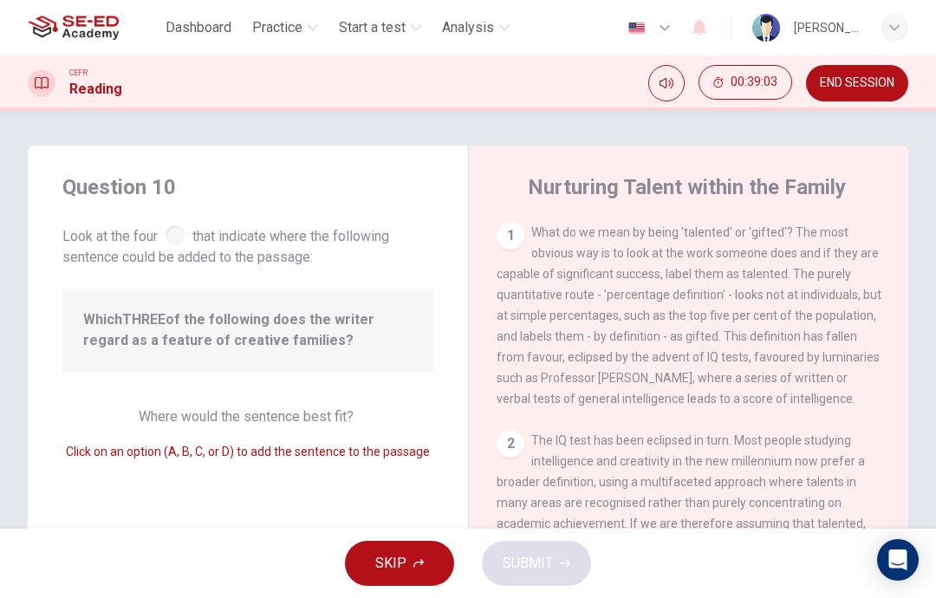
scroll to position [0, 0]
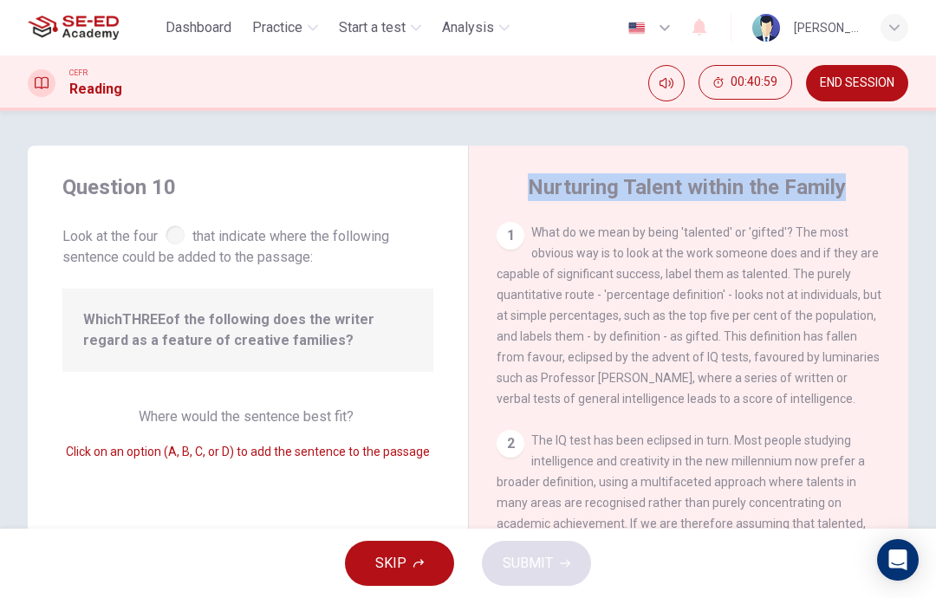
click at [345, 491] on div "Question 10 Look at the four that indicate where the following sentence could b…" at bounding box center [248, 447] width 440 height 603
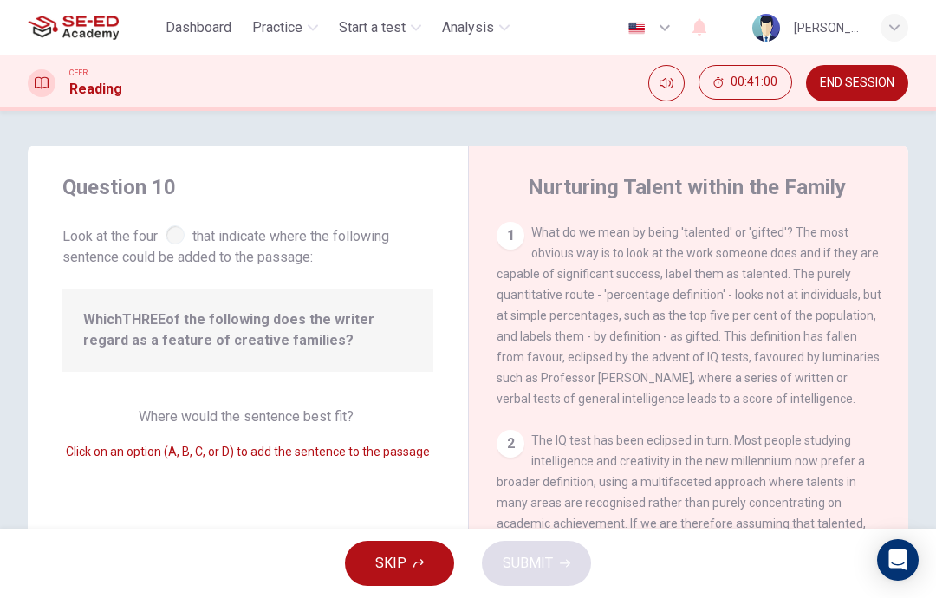
click at [346, 456] on span "Click on an option (A, B, C, or D) to add the sentence to the passage" at bounding box center [248, 452] width 364 height 14
click at [513, 265] on div "1 What do we mean by being 'talented' or 'gifted'? The most obvious way is to l…" at bounding box center [689, 315] width 385 height 187
click at [512, 265] on div "1 What do we mean by being 'talented' or 'gifted'? The most obvious way is to l…" at bounding box center [689, 315] width 385 height 187
click at [698, 297] on span "What do we mean by being 'talented' or 'gifted'? The most obvious way is to loo…" at bounding box center [689, 315] width 385 height 180
click at [825, 214] on div "Nurturing Talent within the Family 1 What do we mean by being 'talented' or 'gi…" at bounding box center [688, 447] width 440 height 603
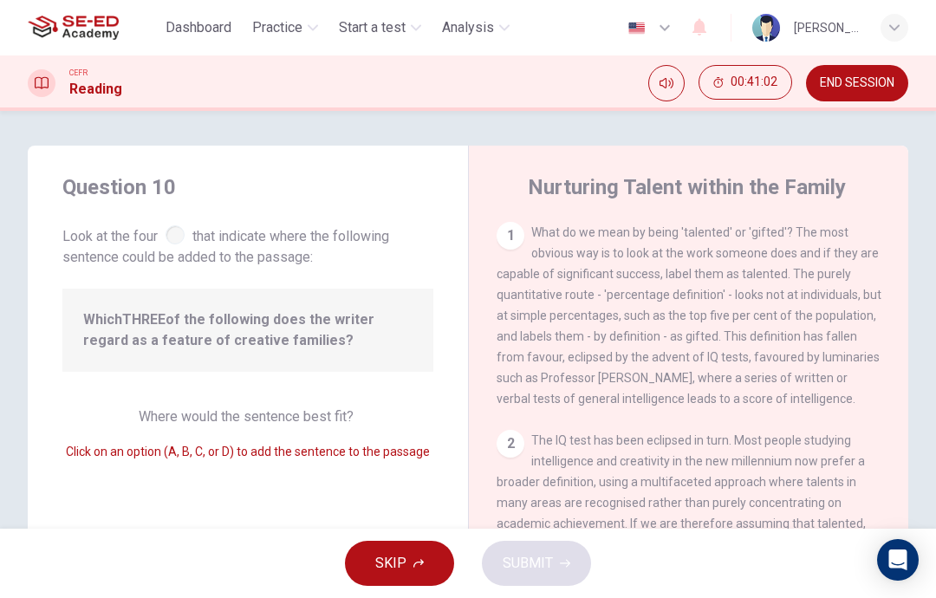
click at [824, 214] on div "Nurturing Talent within the Family 1 What do we mean by being 'talented' or 'gi…" at bounding box center [688, 447] width 440 height 603
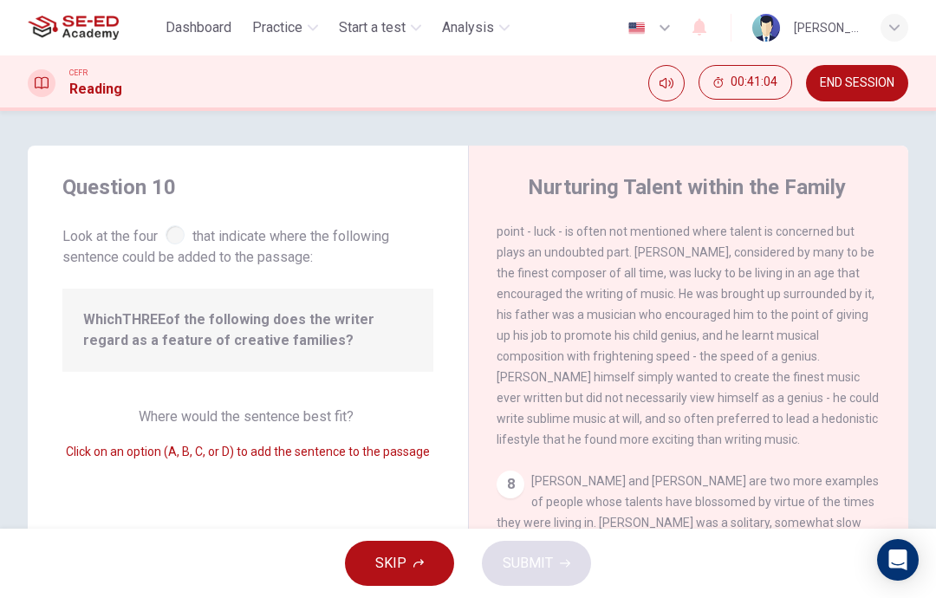
scroll to position [1662, 0]
click at [513, 473] on div "8" at bounding box center [511, 485] width 28 height 28
click at [512, 473] on div "8" at bounding box center [511, 485] width 28 height 28
click at [760, 392] on span "The generation of creativity is complex: it is a mixture of genetics, the envir…" at bounding box center [688, 304] width 382 height 284
click at [836, 258] on span "The generation of creativity is complex: it is a mixture of genetics, the envir…" at bounding box center [688, 304] width 382 height 284
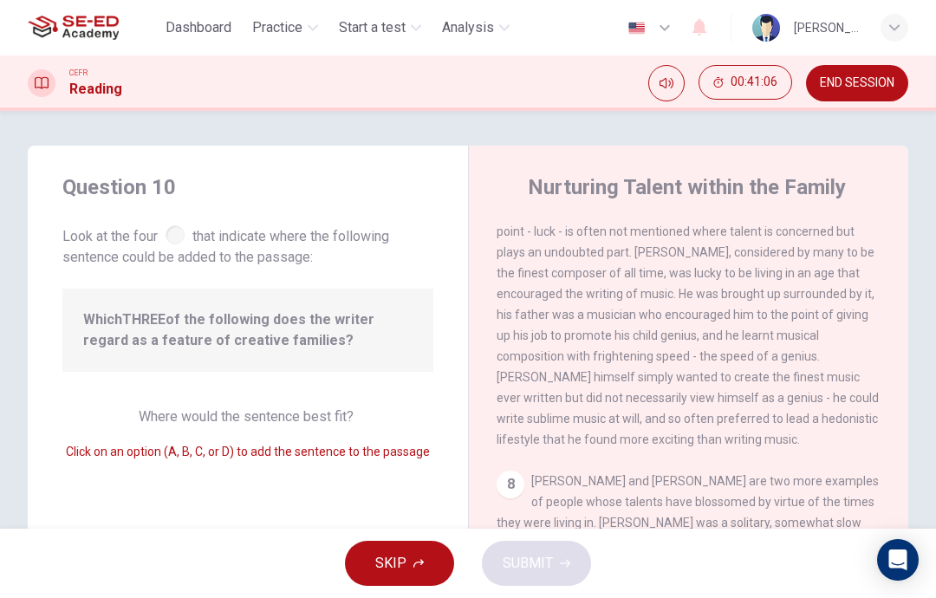
click at [587, 321] on span "The generation of creativity is complex: it is a mixture of genetics, the envir…" at bounding box center [688, 304] width 382 height 284
click at [765, 386] on span "The generation of creativity is complex: it is a mixture of genetics, the envir…" at bounding box center [688, 304] width 382 height 284
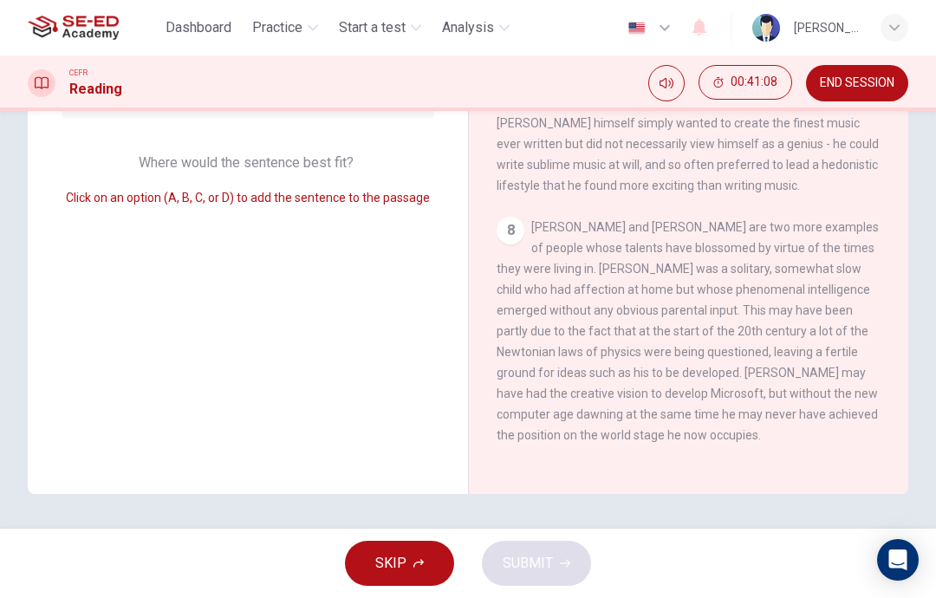
scroll to position [254, 0]
click at [623, 273] on div "8 Albert Einstein and Bill Gates are two more examples of people whose talents …" at bounding box center [689, 331] width 385 height 229
click at [832, 252] on div "8 Albert Einstein and Bill Gates are two more examples of people whose talents …" at bounding box center [689, 331] width 385 height 229
click at [713, 443] on div "8 Albert Einstein and Bill Gates are two more examples of people whose talents …" at bounding box center [689, 331] width 385 height 229
click at [538, 381] on div "8 Albert Einstein and Bill Gates are two more examples of people whose talents …" at bounding box center [689, 331] width 385 height 229
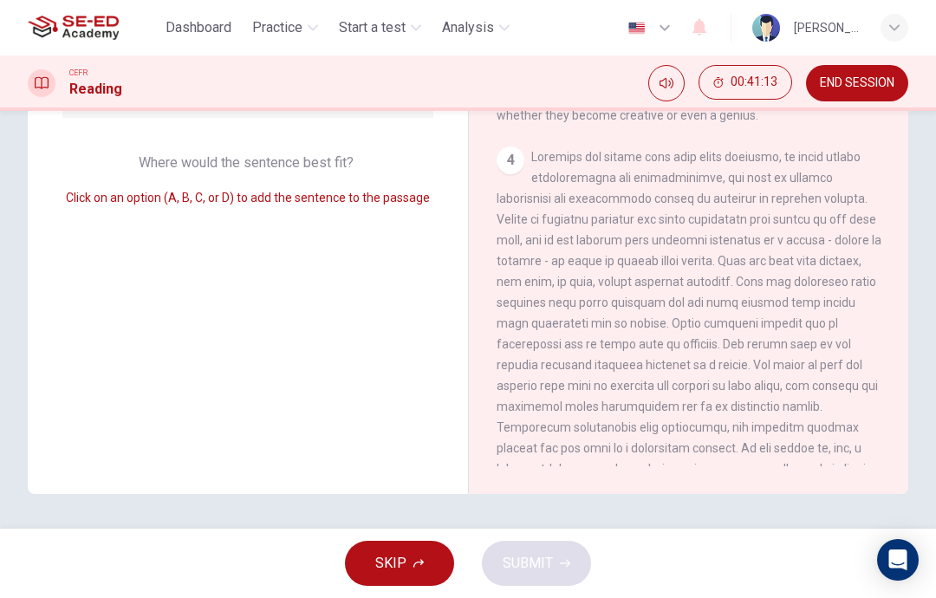
scroll to position [569, 0]
click at [770, 297] on span at bounding box center [689, 356] width 385 height 409
click at [574, 392] on div "4" at bounding box center [689, 356] width 385 height 416
click at [786, 349] on div "4" at bounding box center [689, 356] width 385 height 416
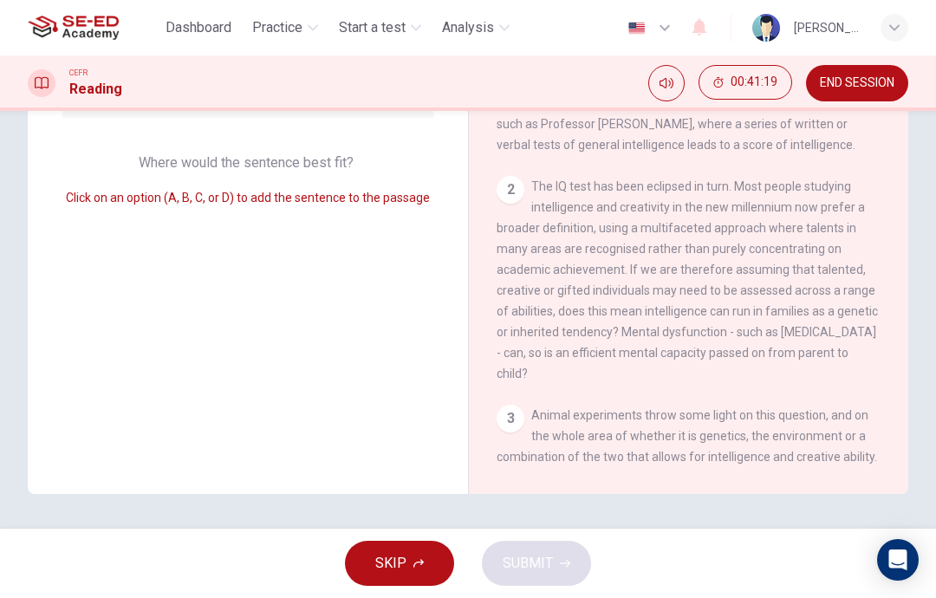
scroll to position [-9, 0]
click at [401, 558] on span "SKIP" at bounding box center [390, 563] width 31 height 24
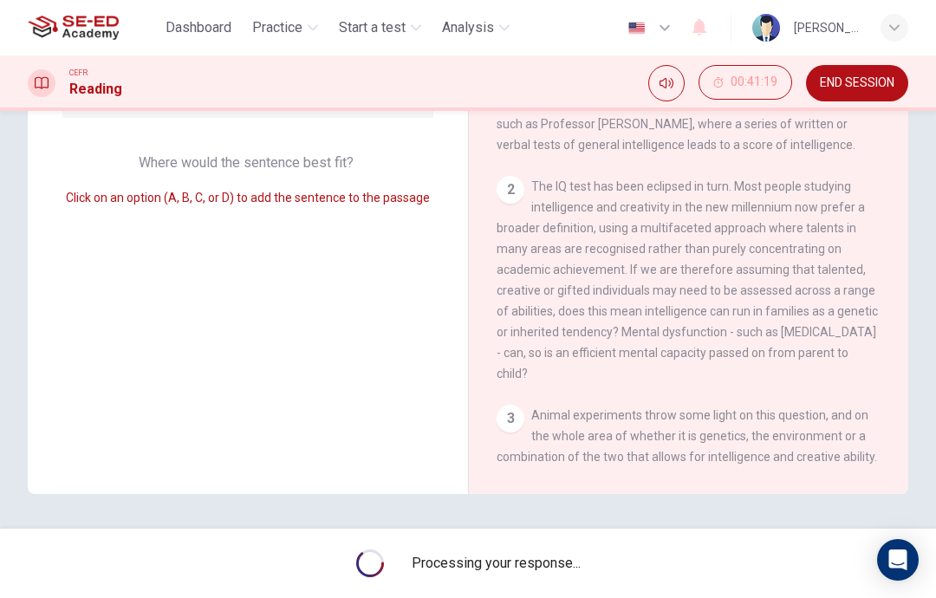
scroll to position [0, 0]
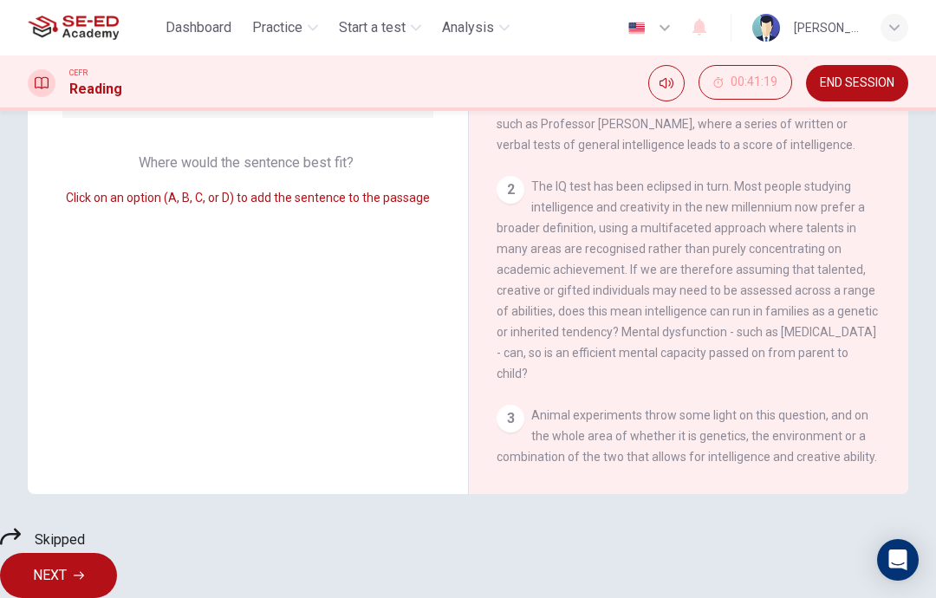
click at [117, 583] on button "NEXT" at bounding box center [58, 575] width 117 height 45
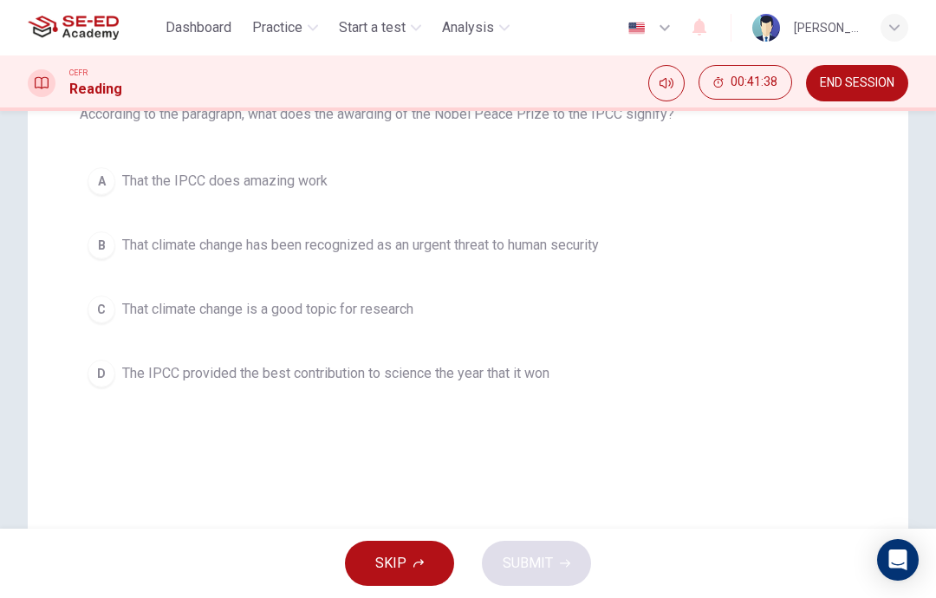
scroll to position [205, 0]
click at [854, 96] on button "END SESSION" at bounding box center [857, 83] width 102 height 36
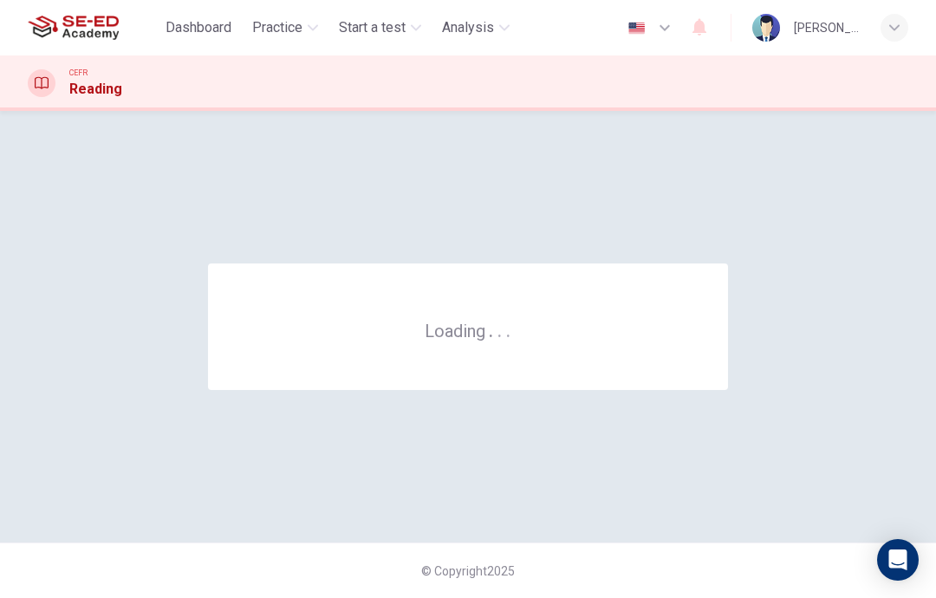
scroll to position [0, 0]
